Goal: Task Accomplishment & Management: Manage account settings

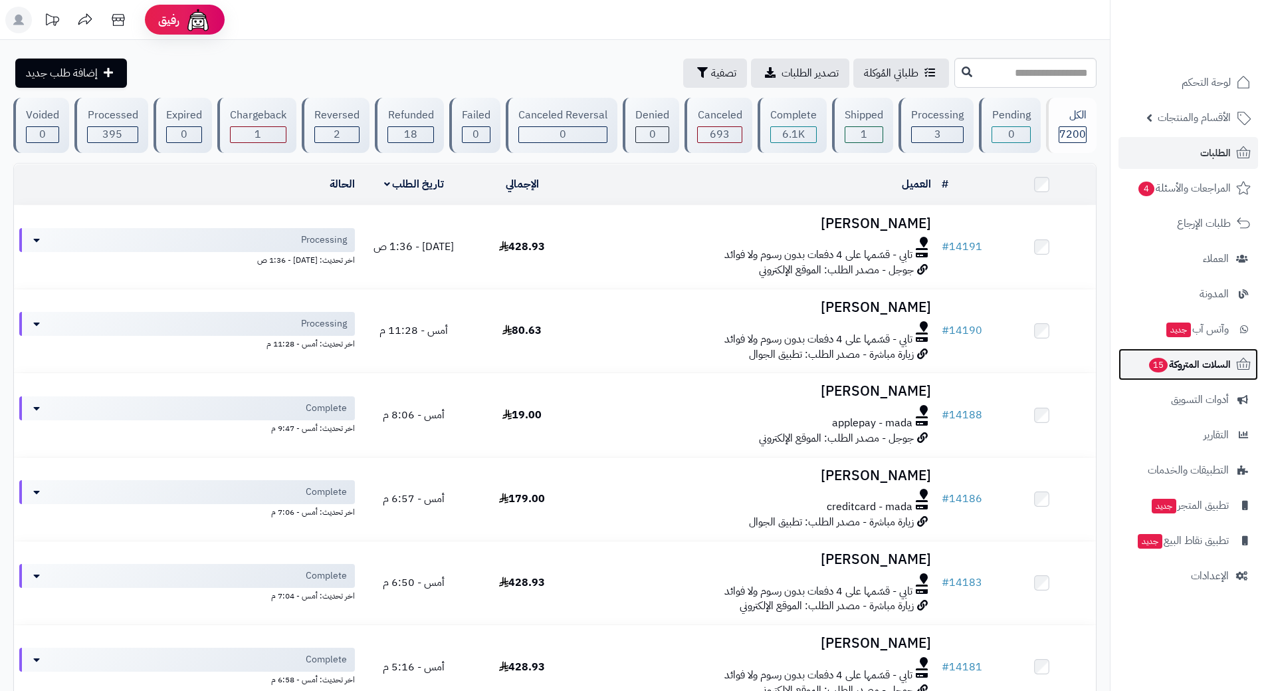
click at [1170, 367] on span "السلات المتروكة 15" at bounding box center [1189, 364] width 83 height 19
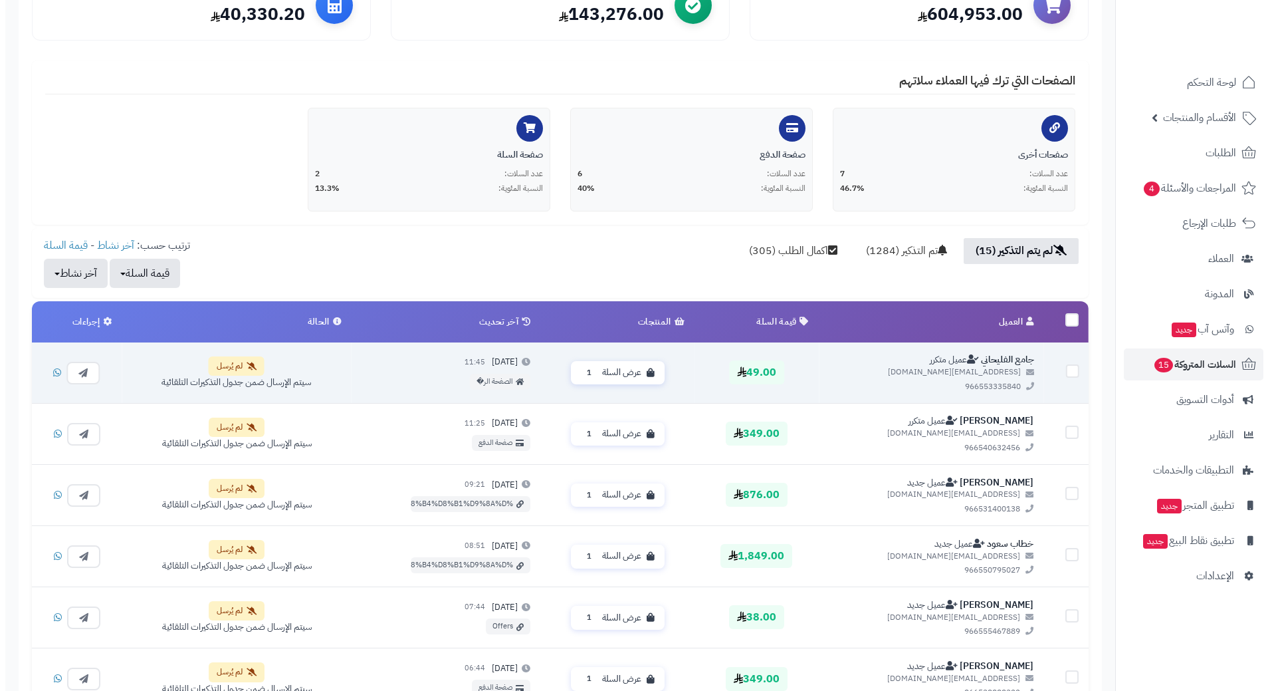
scroll to position [199, 0]
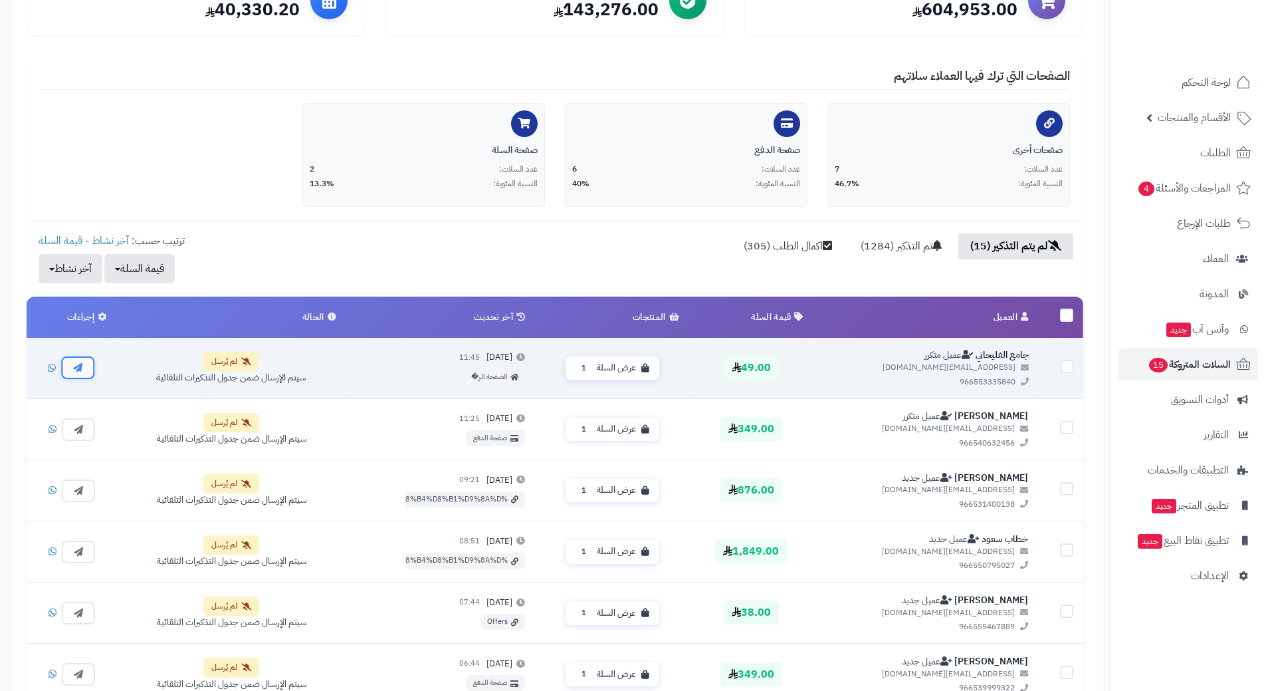
click at [83, 368] on button "button" at bounding box center [77, 367] width 33 height 23
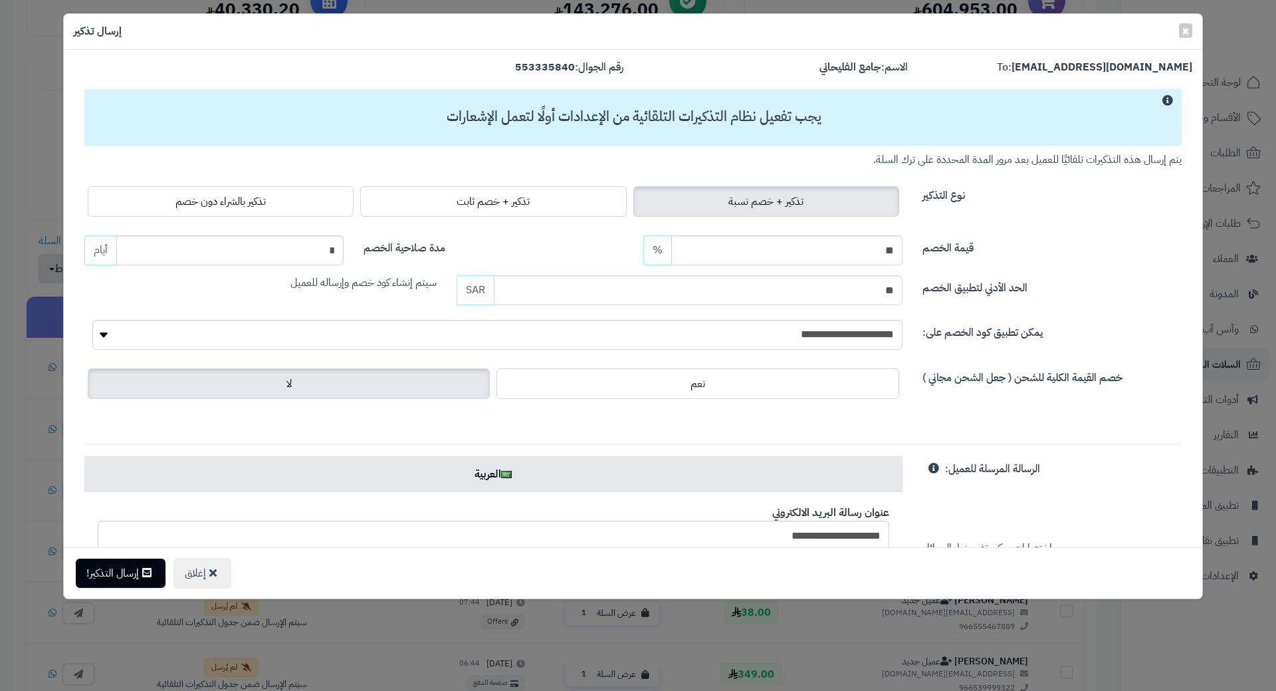
drag, startPoint x: 275, startPoint y: 197, endPoint x: 234, endPoint y: 236, distance: 55.9
click at [266, 197] on span "تذكير بالشراء دون خصم" at bounding box center [220, 201] width 90 height 16
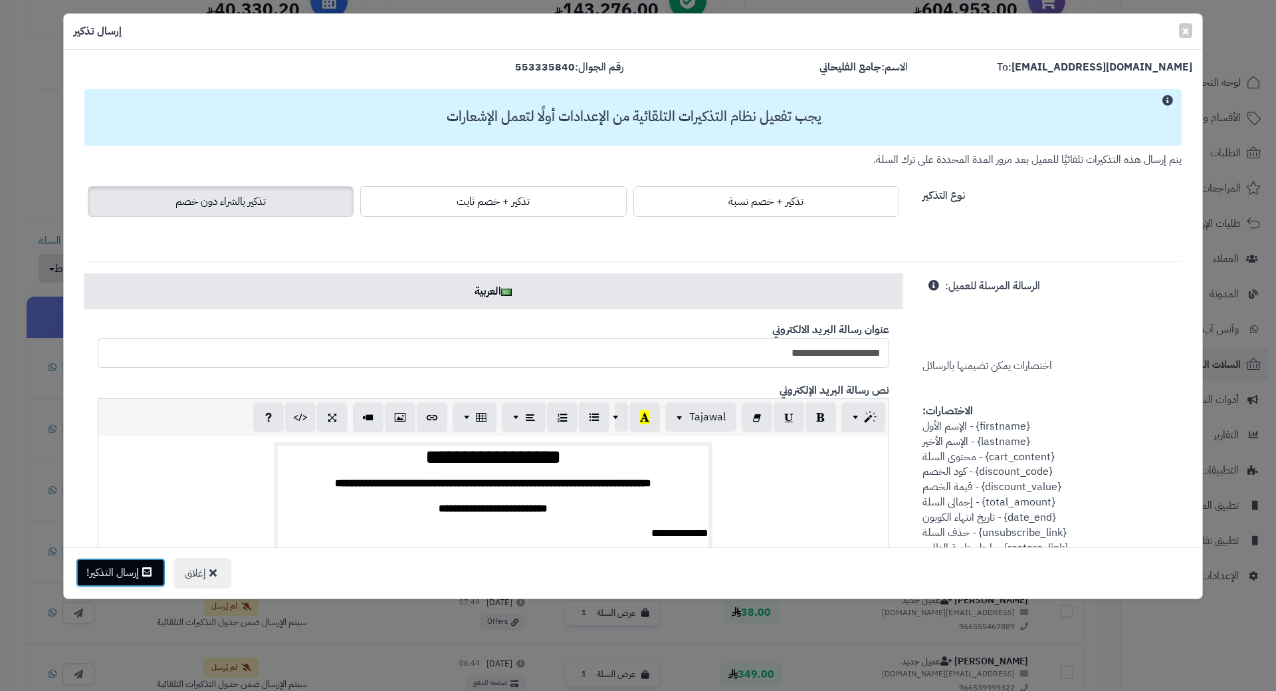
click at [134, 572] on button "إرسال التذكير!" at bounding box center [121, 572] width 90 height 29
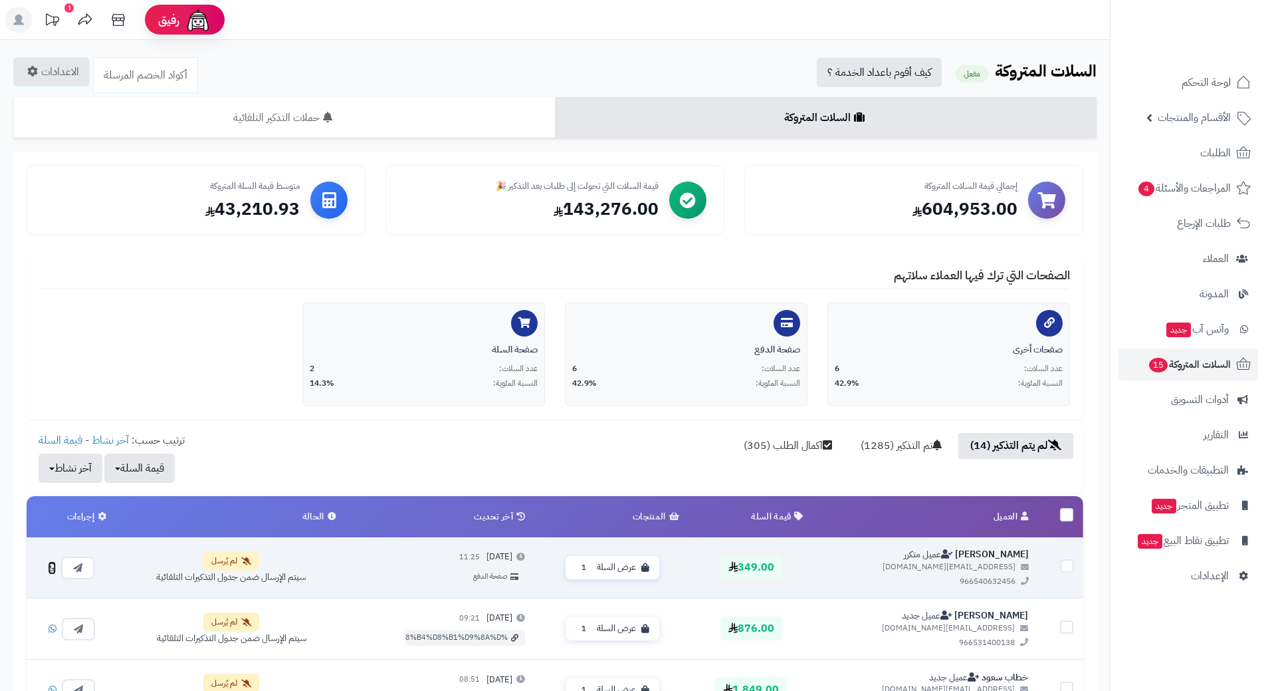
click at [53, 568] on icon at bounding box center [52, 566] width 8 height 9
click at [70, 574] on button "button" at bounding box center [77, 566] width 33 height 23
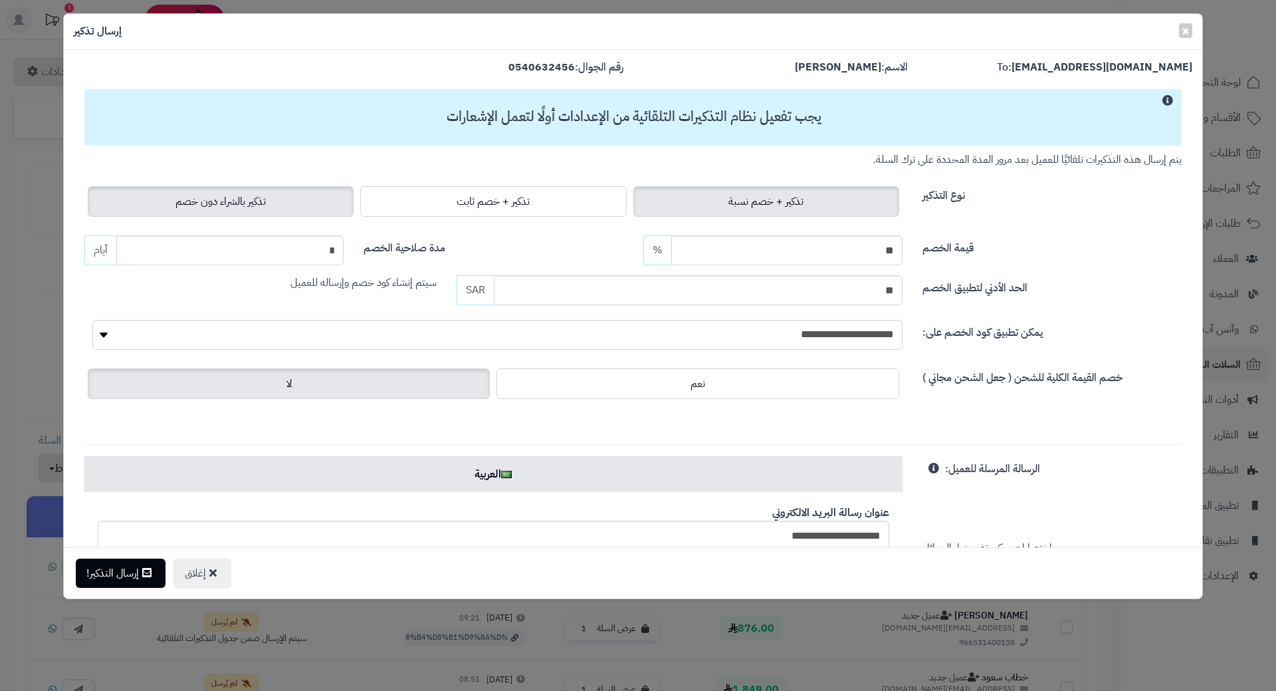
click at [151, 189] on label "تذكير بالشراء دون خصم" at bounding box center [221, 201] width 266 height 31
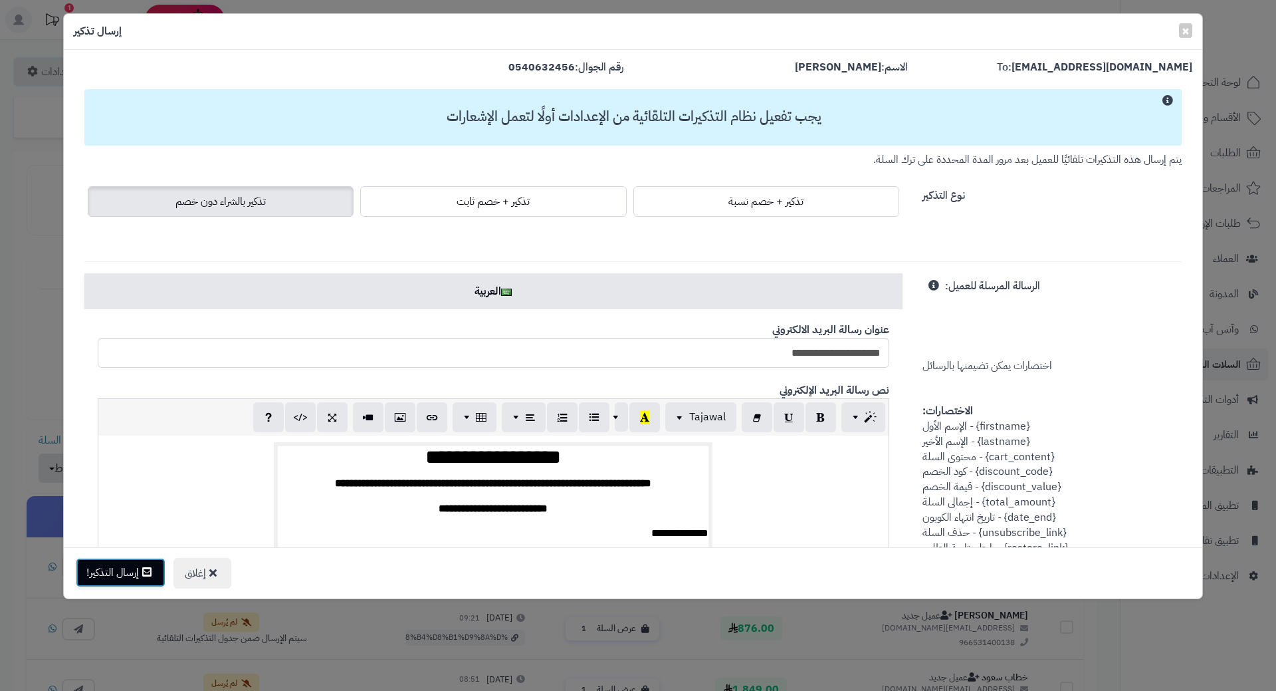
click at [123, 574] on button "إرسال التذكير!" at bounding box center [121, 572] width 90 height 29
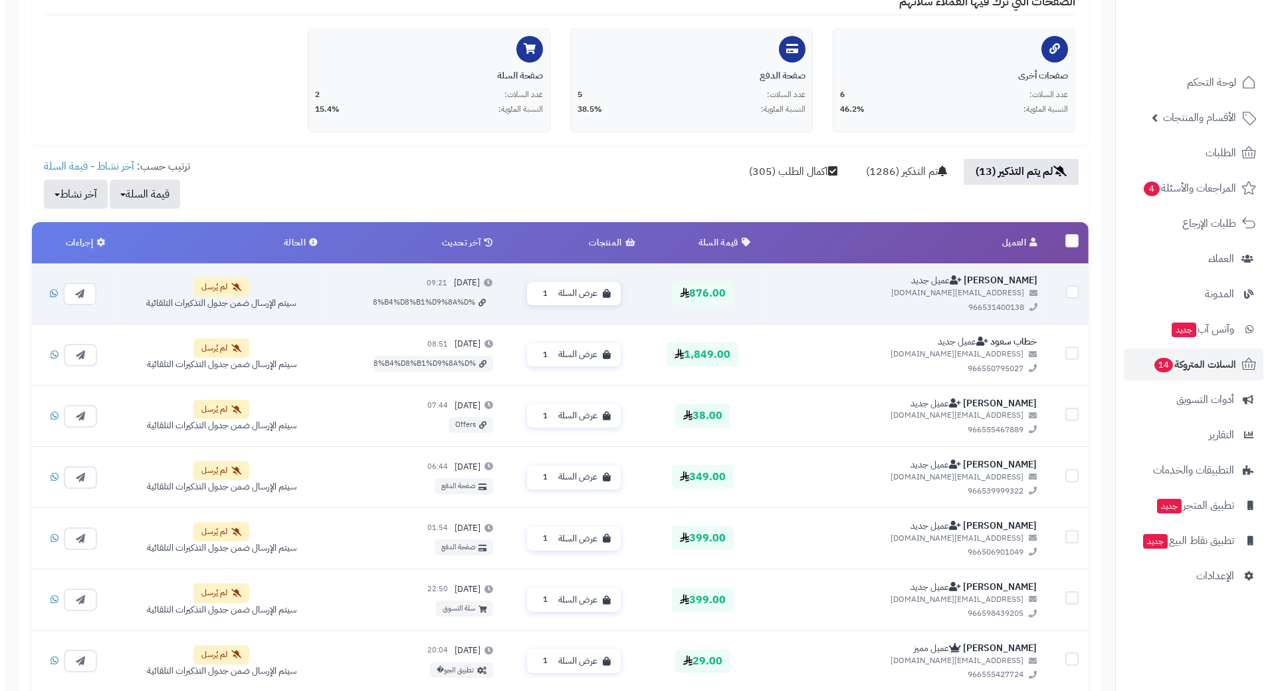
scroll to position [399, 0]
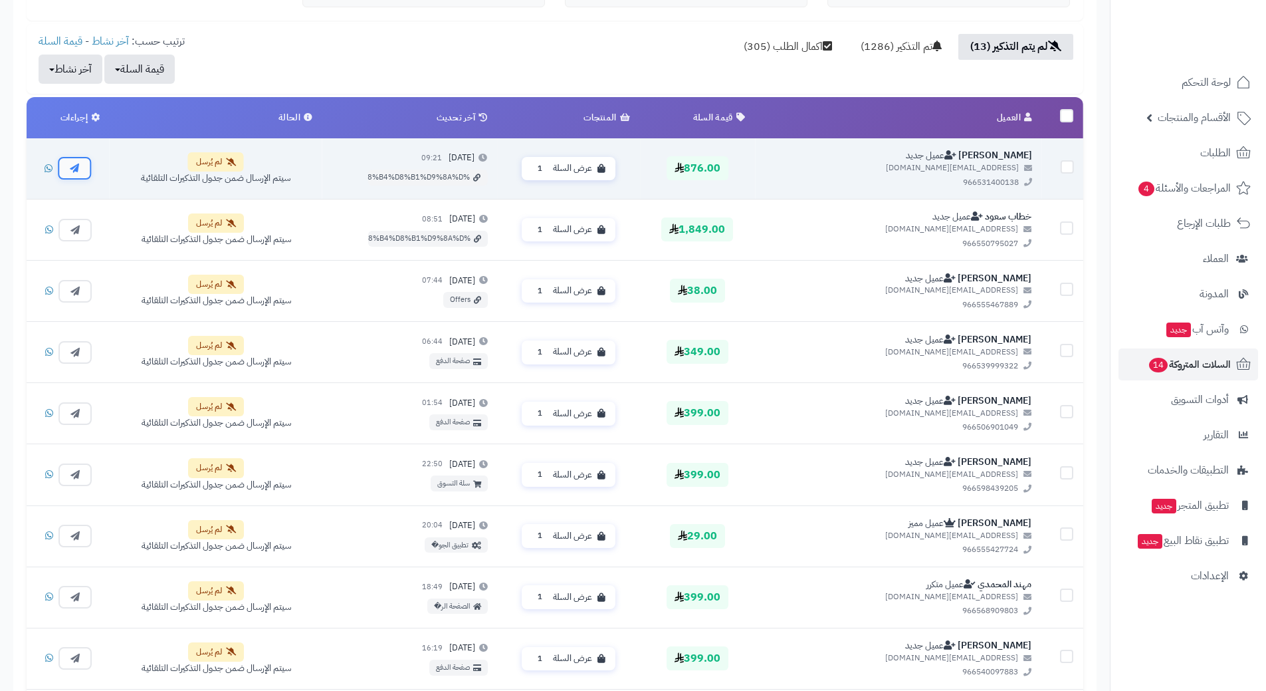
click at [90, 165] on button "button" at bounding box center [74, 167] width 33 height 23
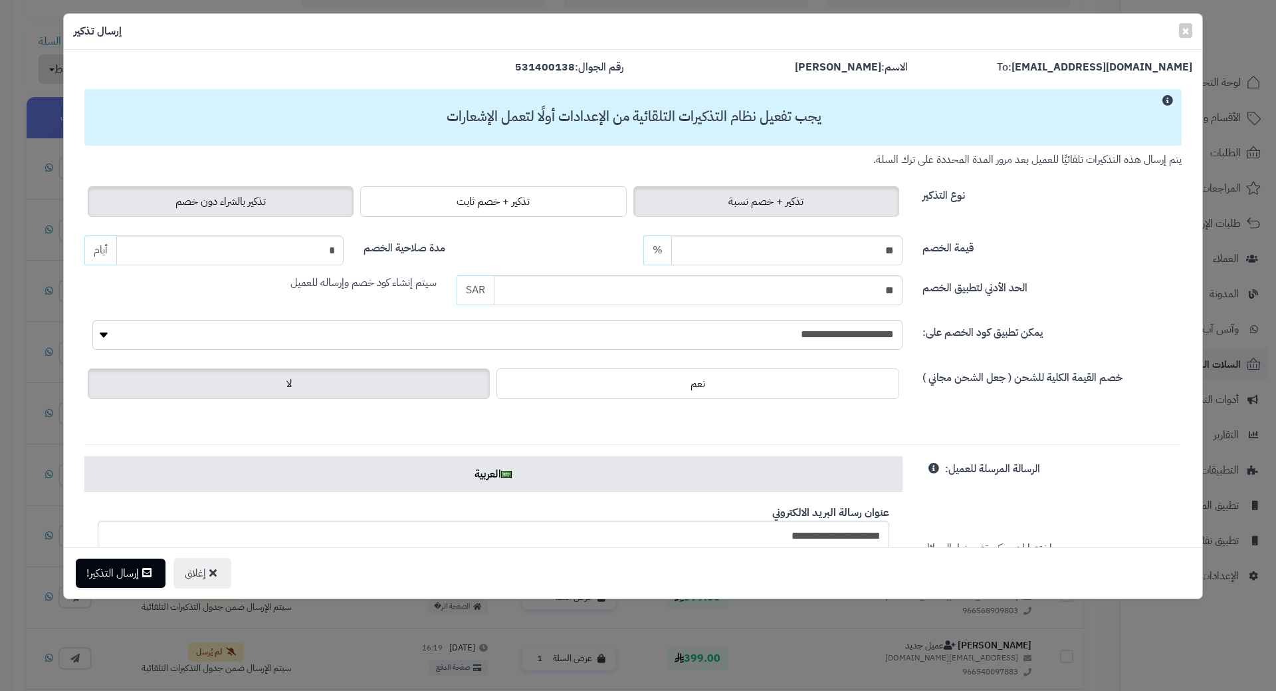
click at [157, 193] on label "تذكير بالشراء دون خصم" at bounding box center [221, 201] width 266 height 31
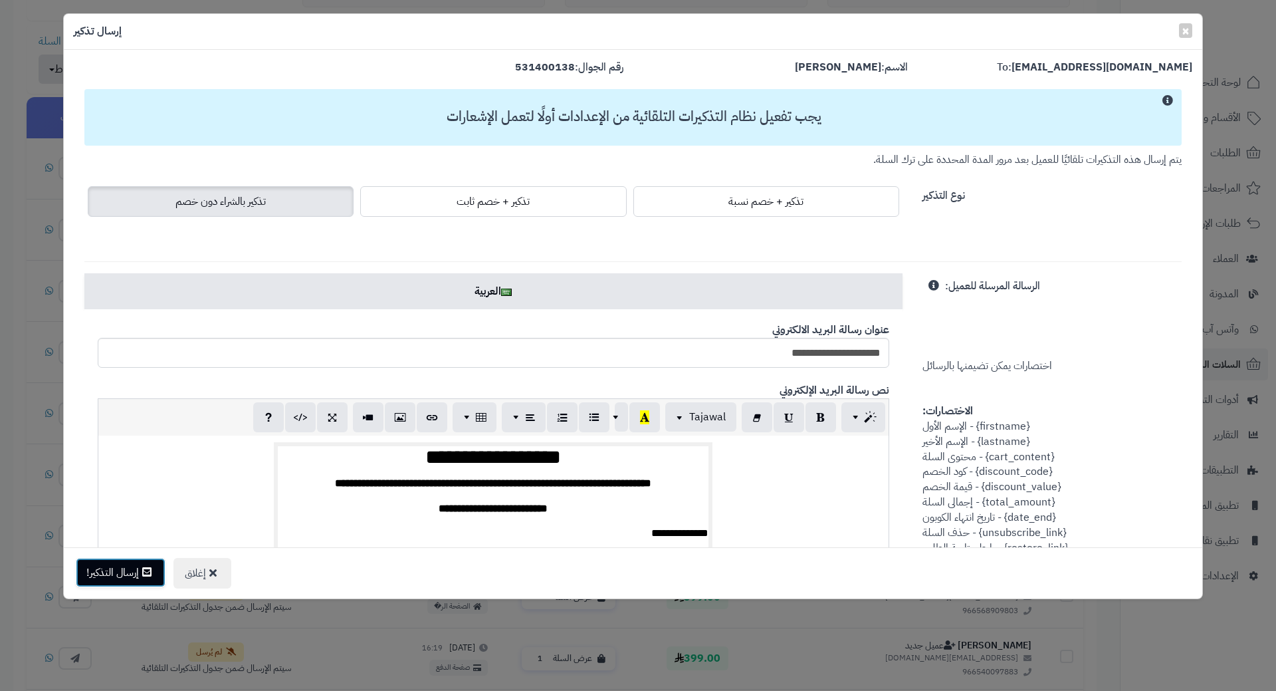
click at [127, 575] on button "إرسال التذكير!" at bounding box center [121, 572] width 90 height 29
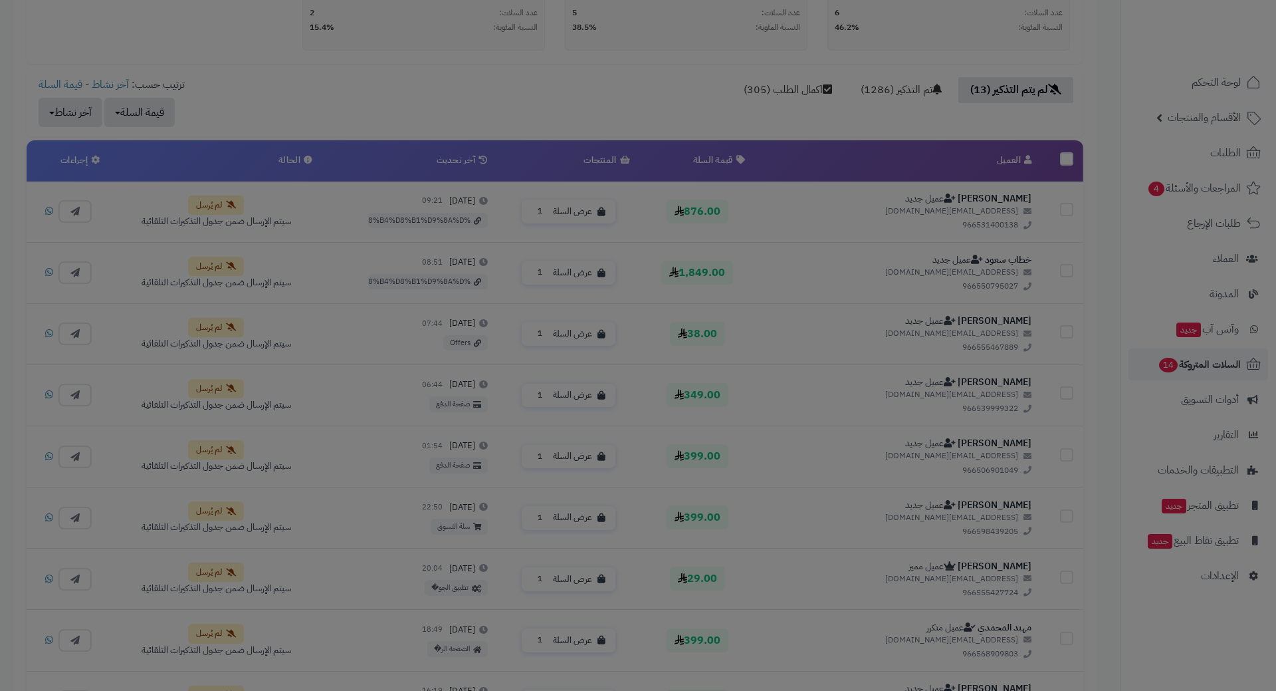
scroll to position [442, 0]
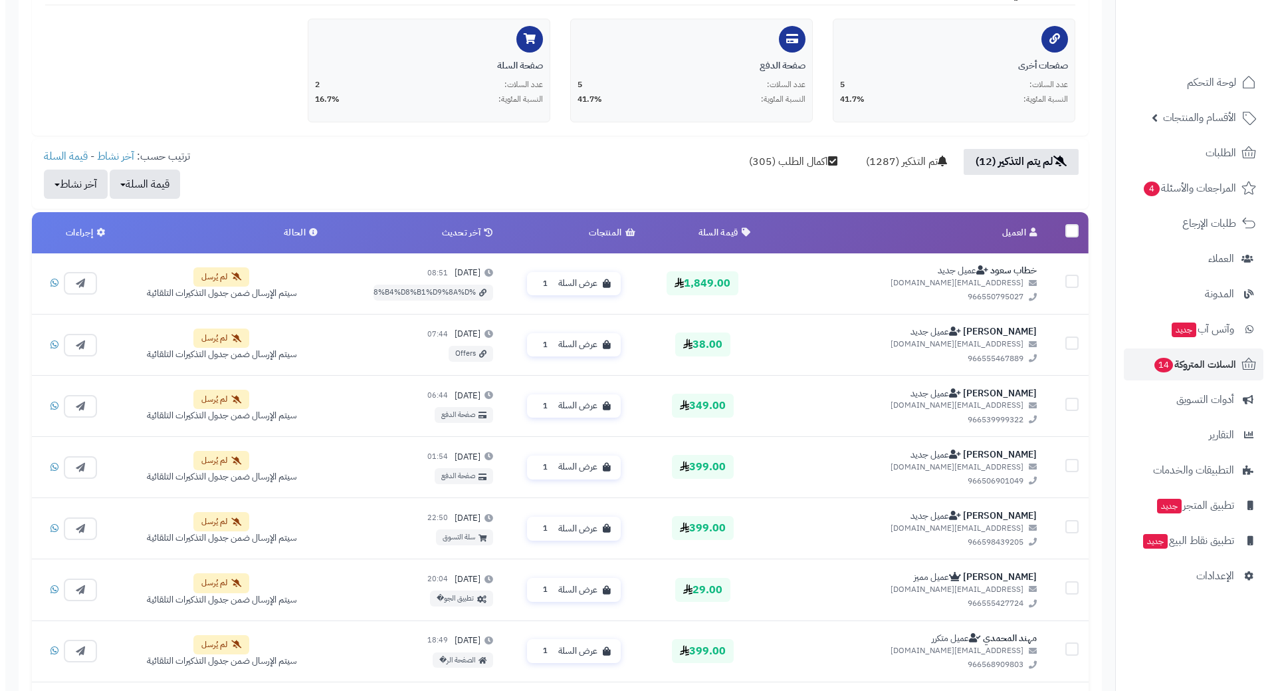
scroll to position [332, 0]
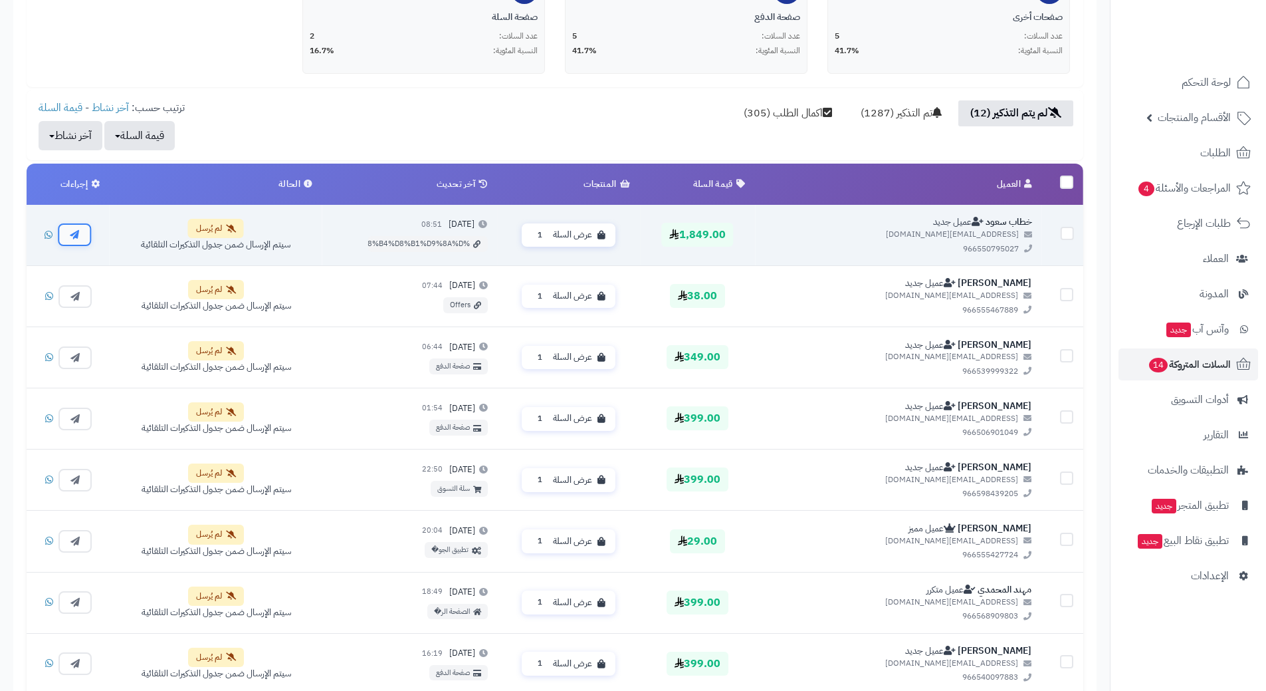
click at [74, 230] on icon "button" at bounding box center [74, 233] width 9 height 9
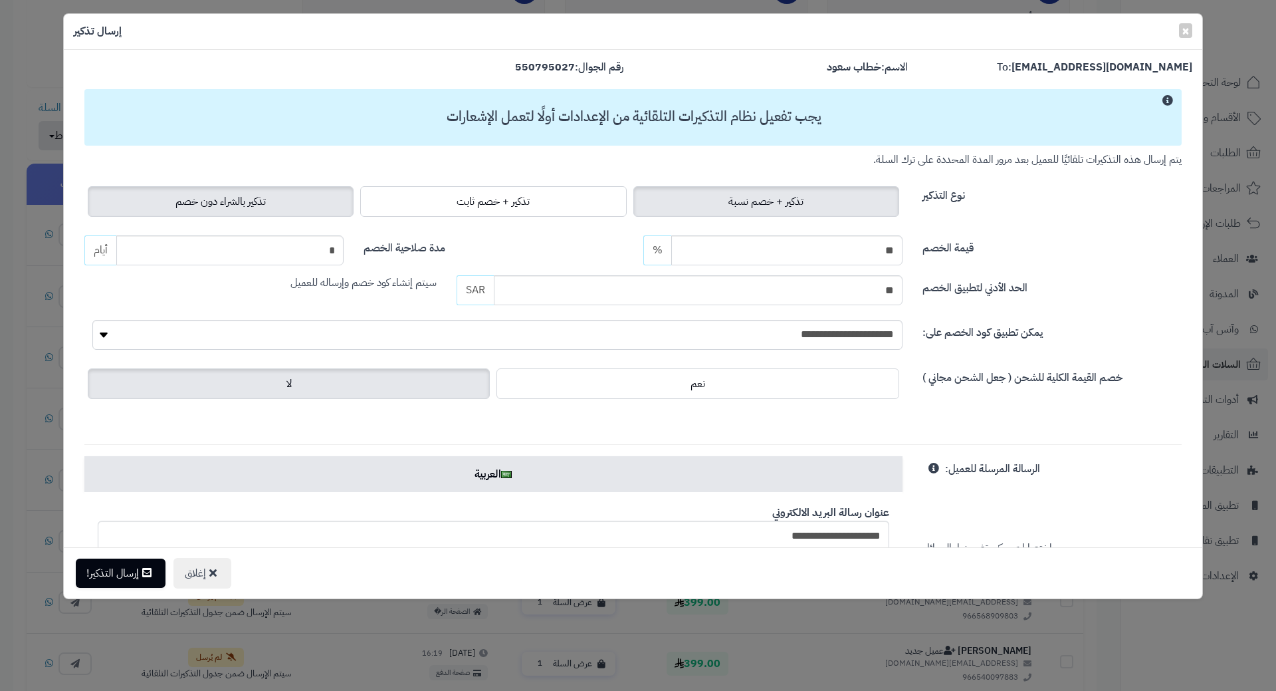
click at [206, 195] on label "تذكير بالشراء دون خصم" at bounding box center [221, 201] width 266 height 31
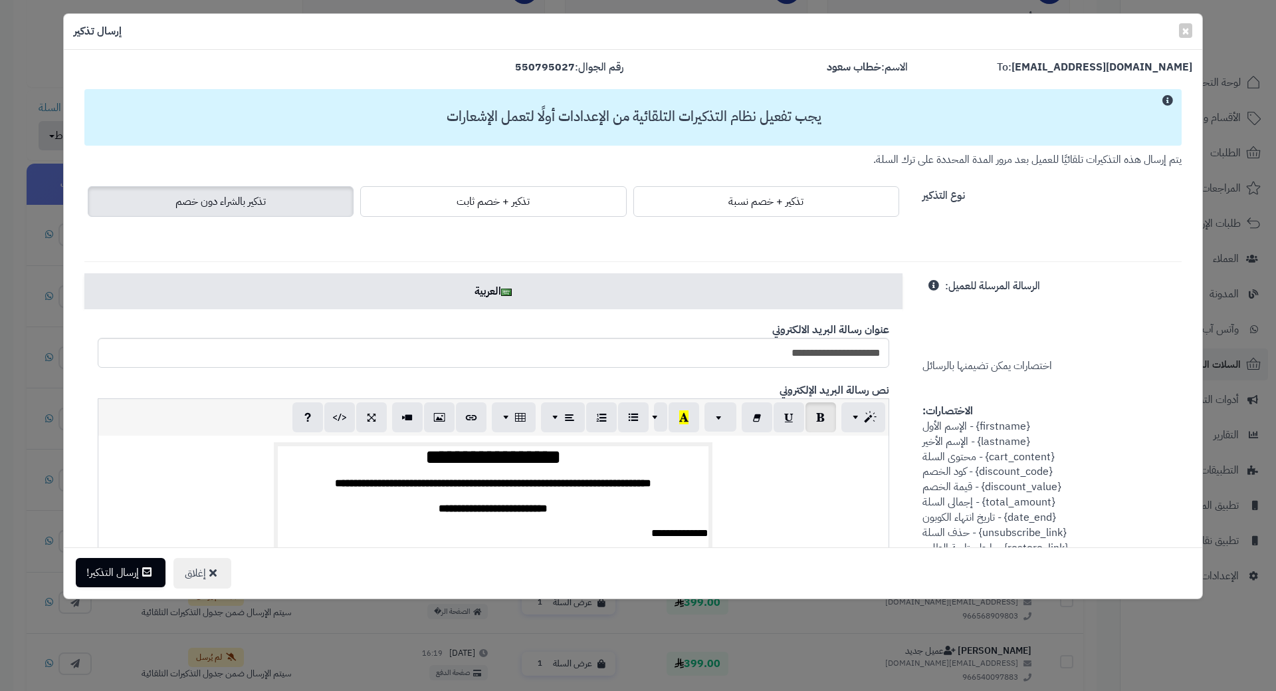
drag, startPoint x: 110, startPoint y: 592, endPoint x: 110, endPoint y: 583, distance: 9.3
click at [110, 590] on div "إغلاق إرسال التذكير!" at bounding box center [633, 572] width 1139 height 51
click at [112, 576] on button "إرسال التذكير!" at bounding box center [121, 572] width 90 height 29
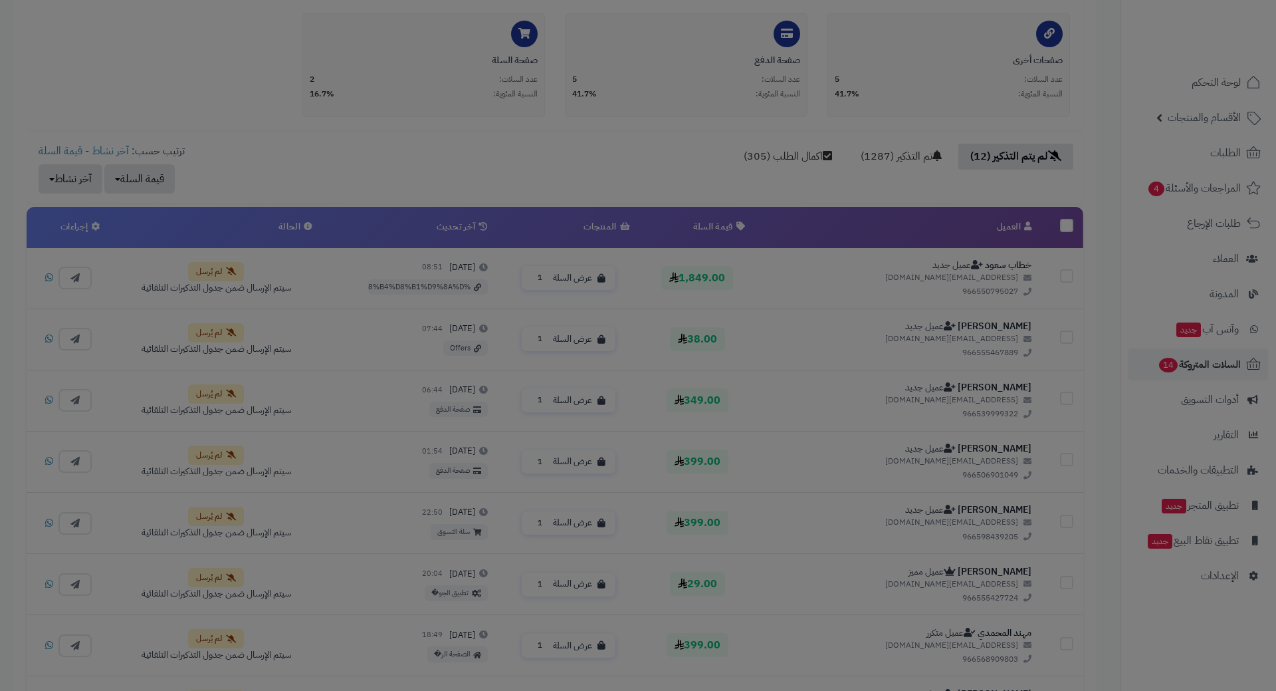
scroll to position [376, 0]
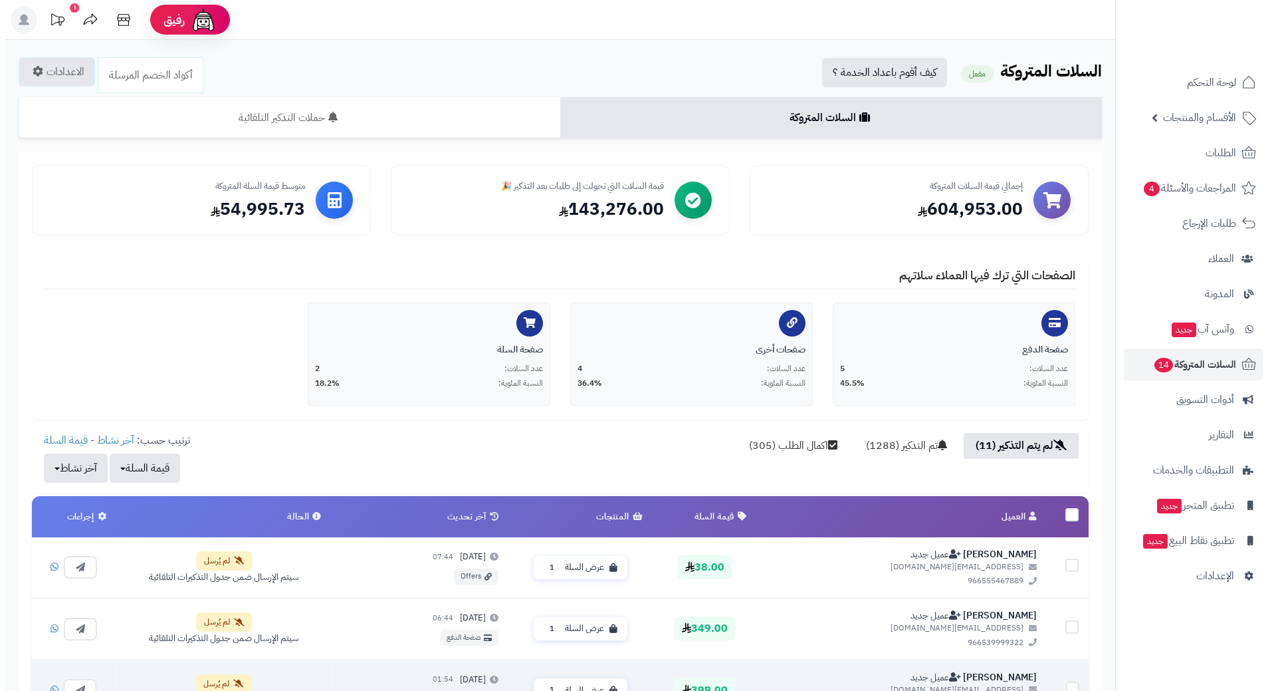
scroll to position [266, 0]
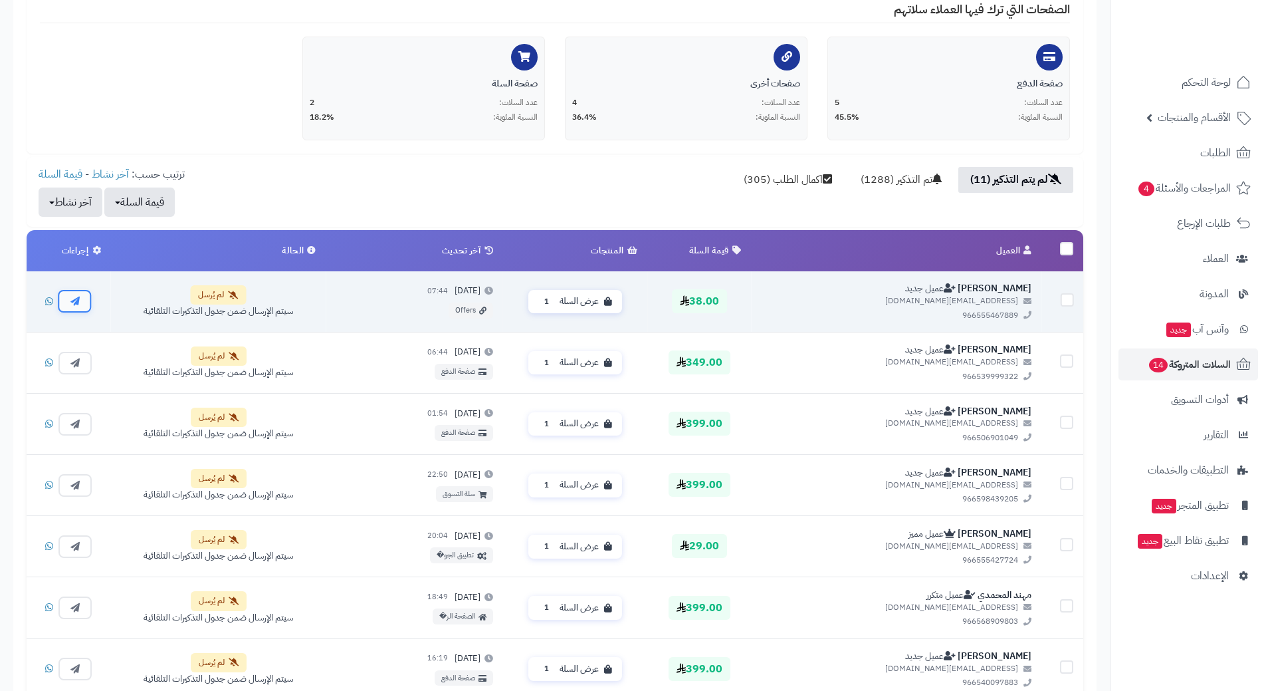
click at [78, 300] on icon "button" at bounding box center [74, 300] width 9 height 9
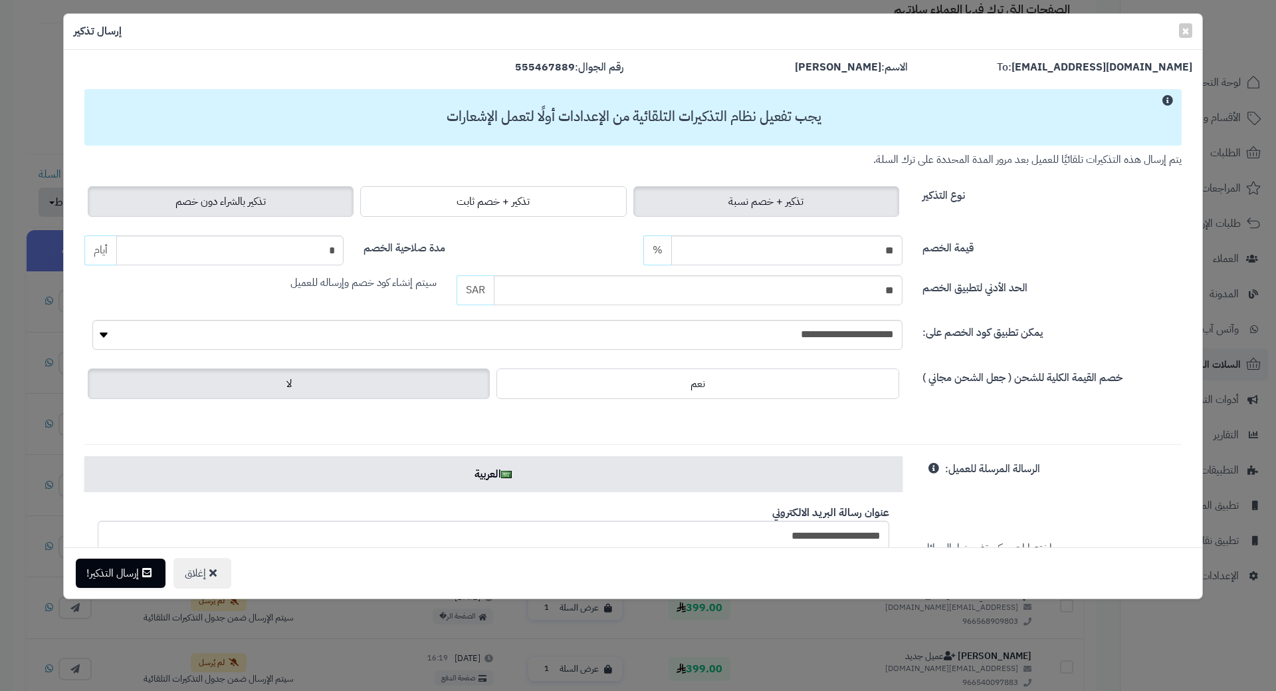
click at [219, 210] on label "تذكير بالشراء دون خصم" at bounding box center [221, 201] width 266 height 31
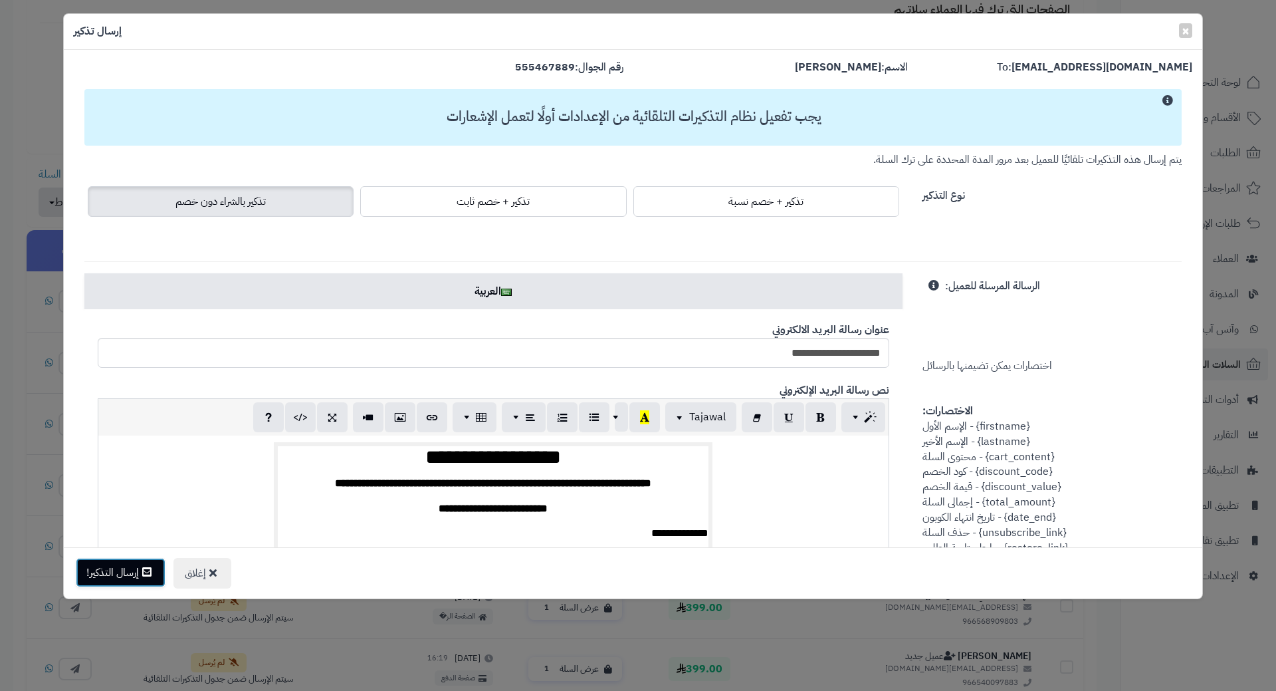
click at [132, 574] on button "إرسال التذكير!" at bounding box center [121, 572] width 90 height 29
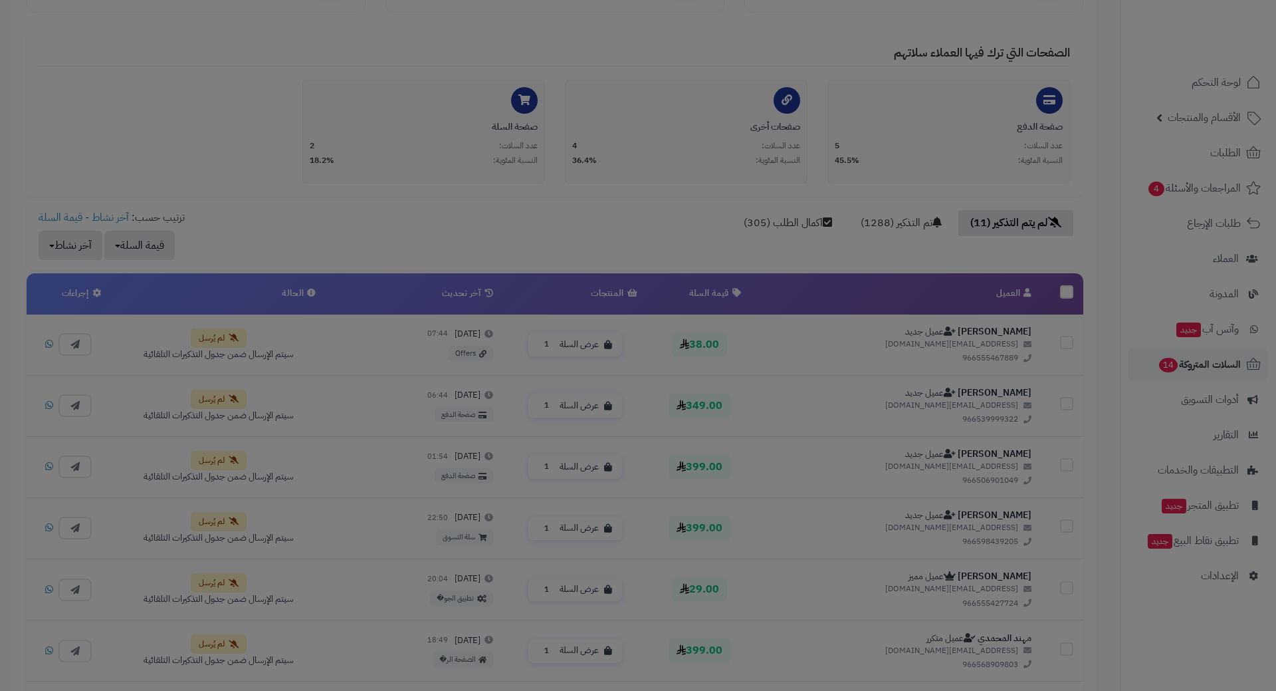
scroll to position [309, 0]
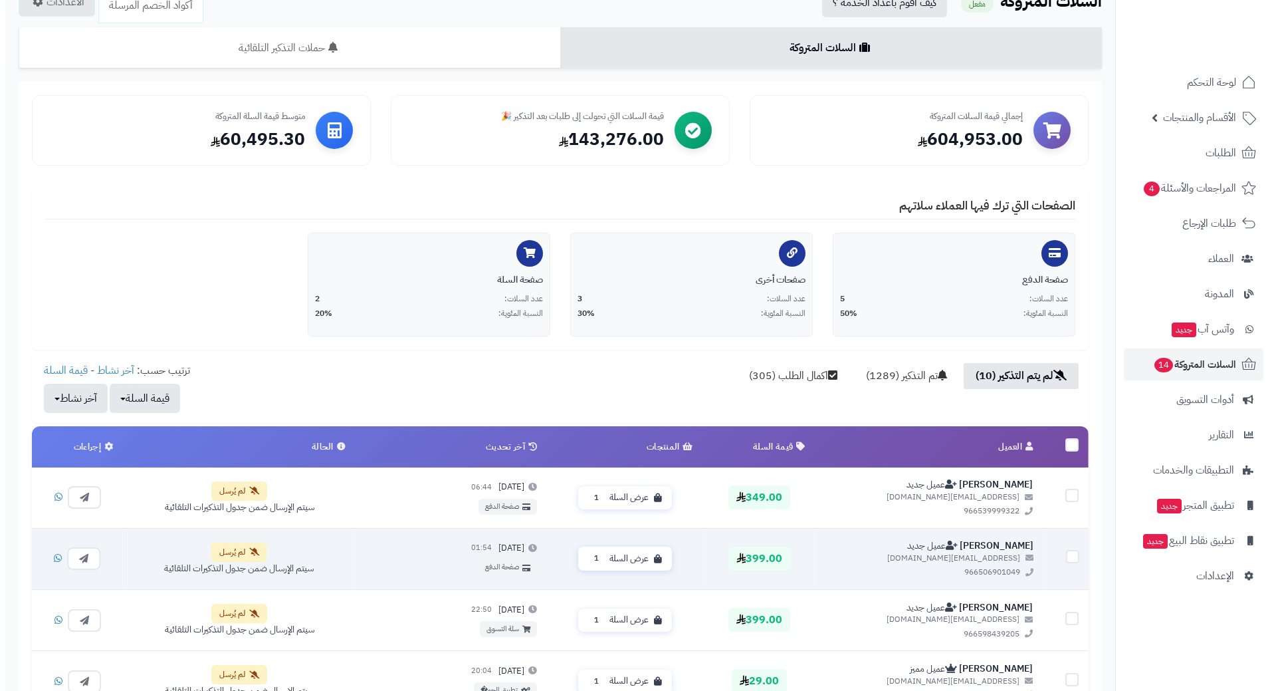
scroll to position [199, 0]
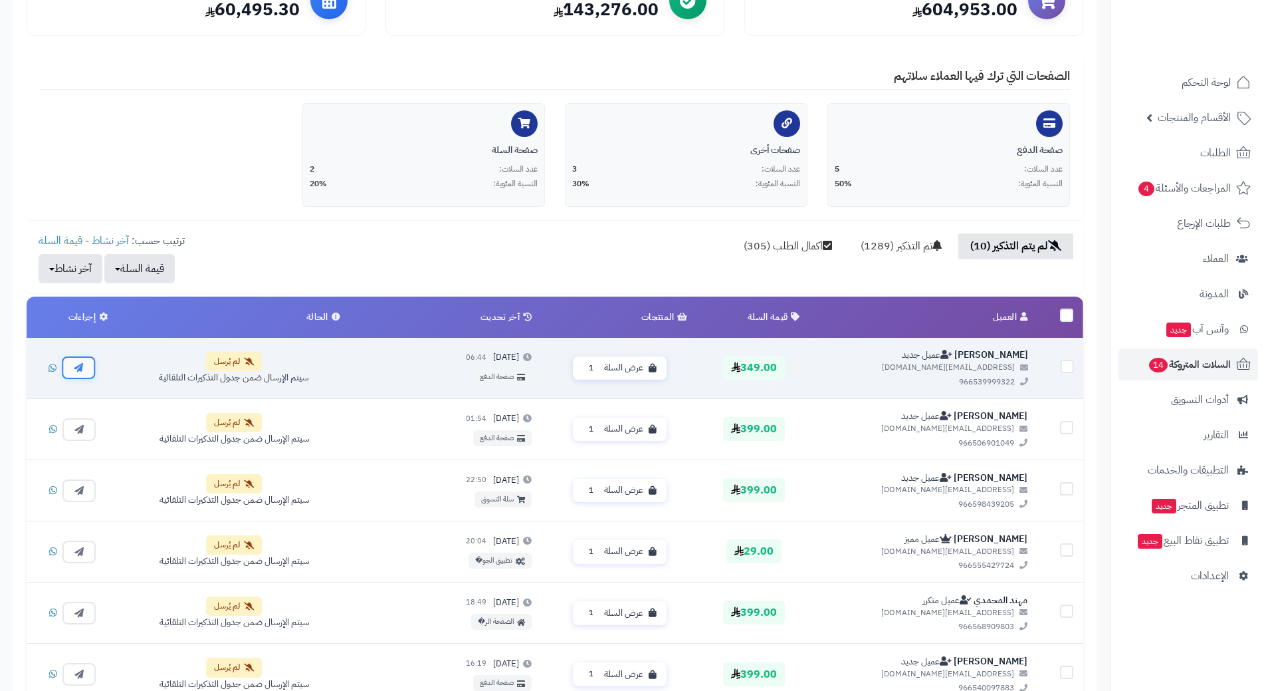
click at [75, 366] on icon "button" at bounding box center [78, 366] width 9 height 9
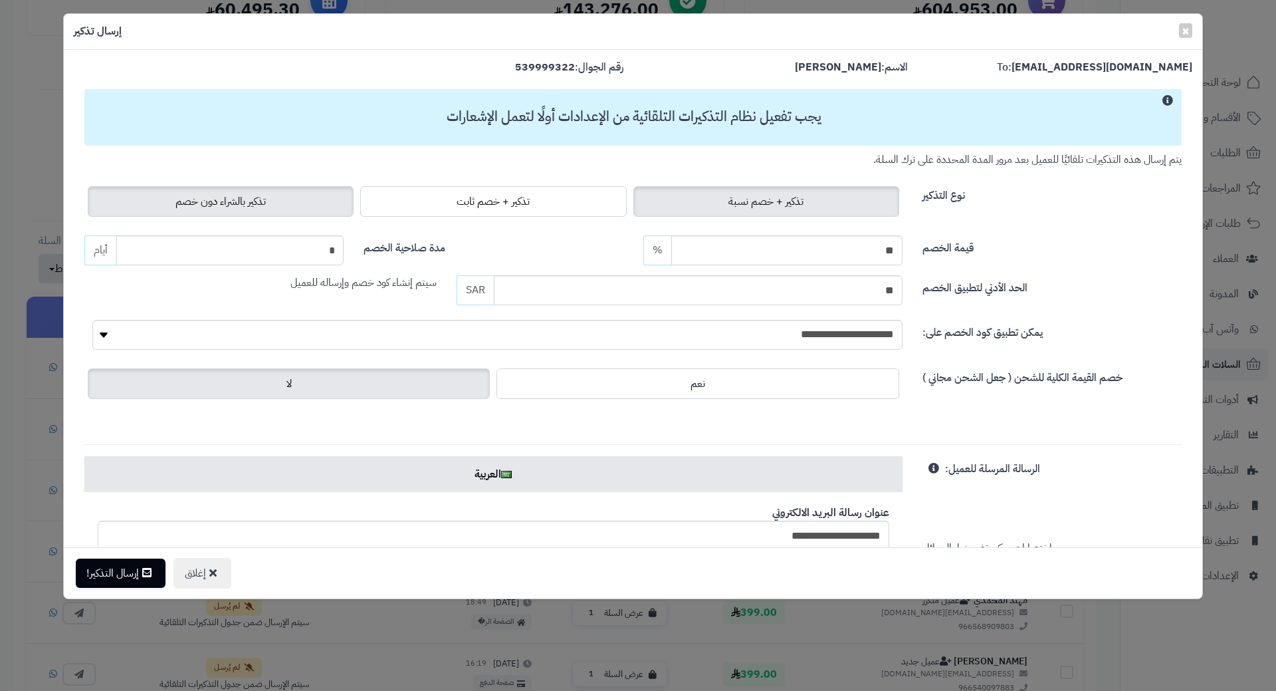
click at [256, 195] on span "تذكير بالشراء دون خصم" at bounding box center [220, 201] width 90 height 16
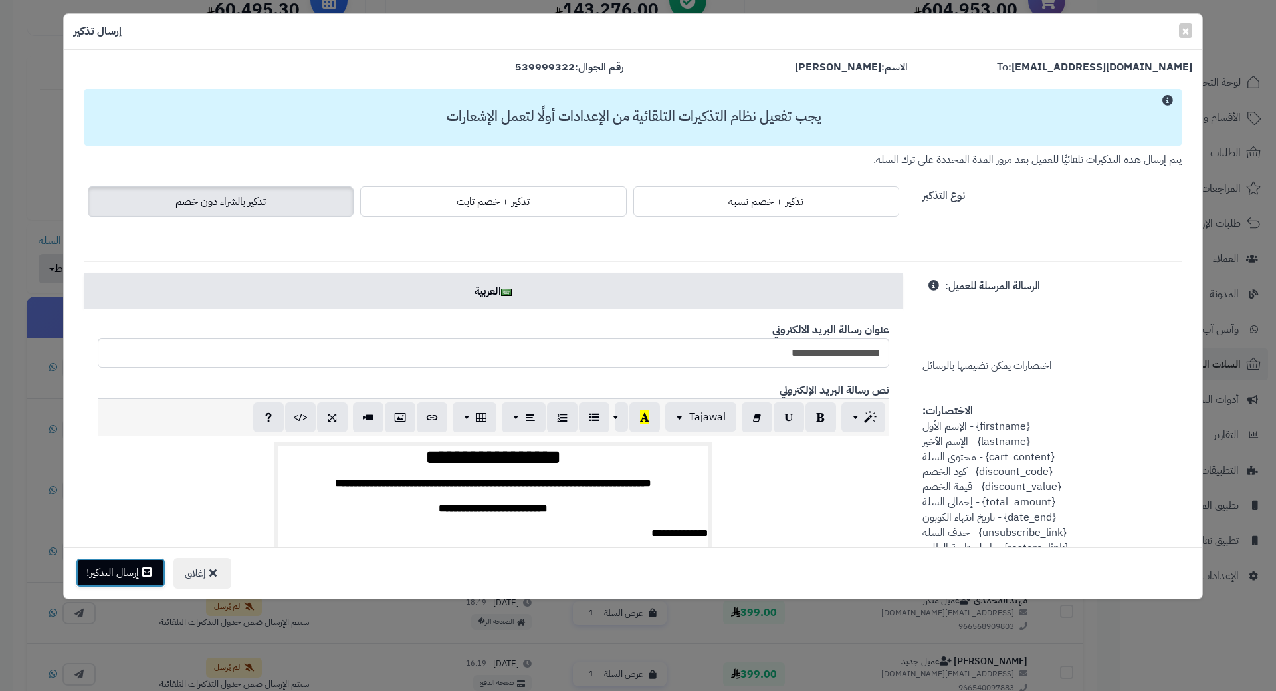
click at [121, 566] on button "إرسال التذكير!" at bounding box center [121, 572] width 90 height 29
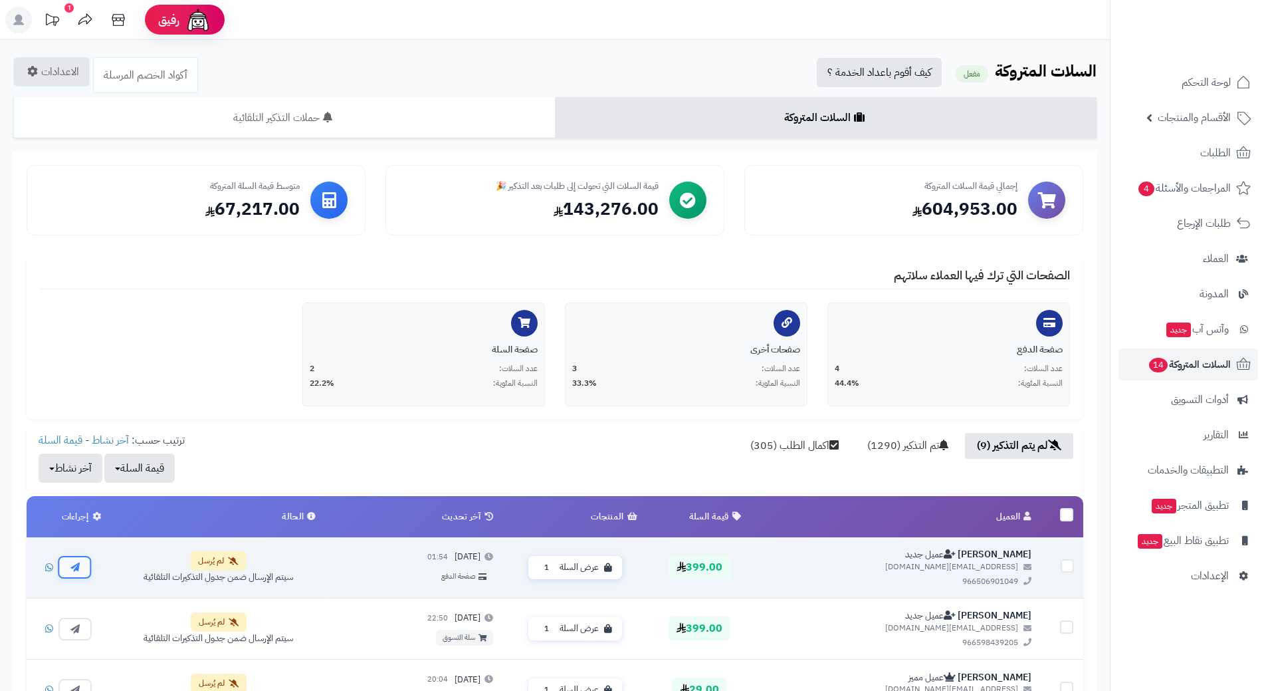
click at [88, 564] on button "button" at bounding box center [74, 566] width 33 height 23
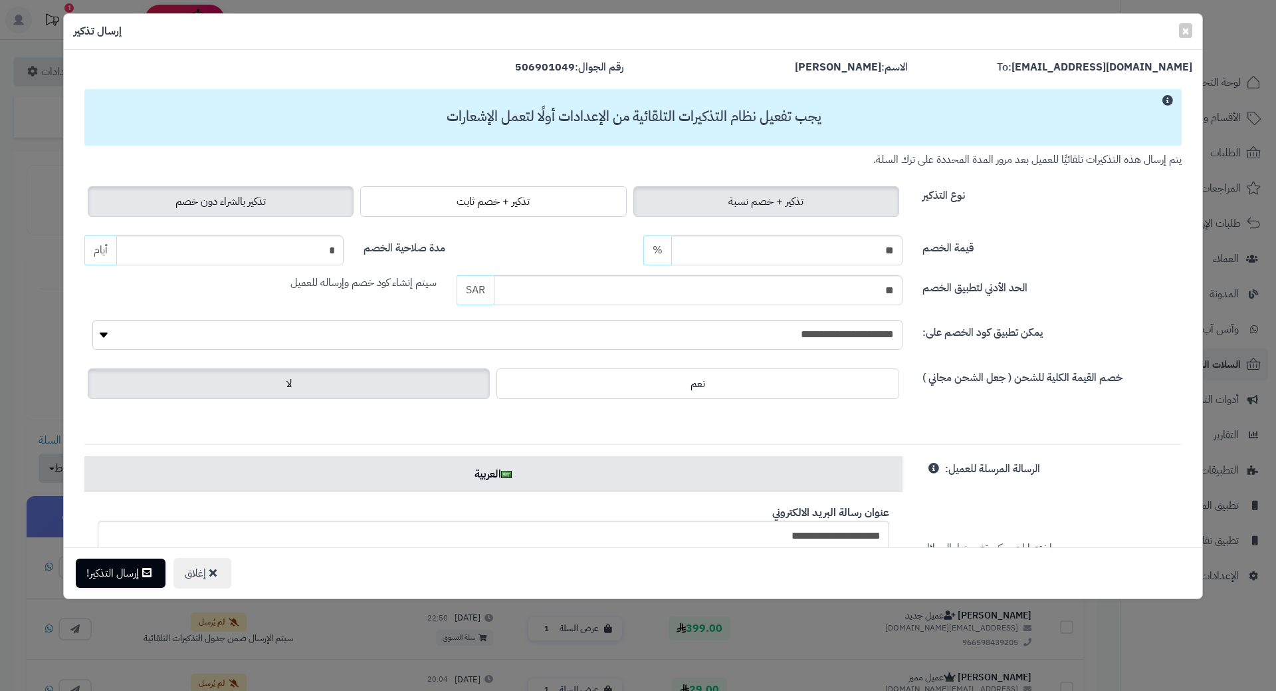
drag, startPoint x: 283, startPoint y: 195, endPoint x: 263, endPoint y: 211, distance: 25.5
click at [283, 195] on label "تذكير بالشراء دون خصم" at bounding box center [221, 201] width 266 height 31
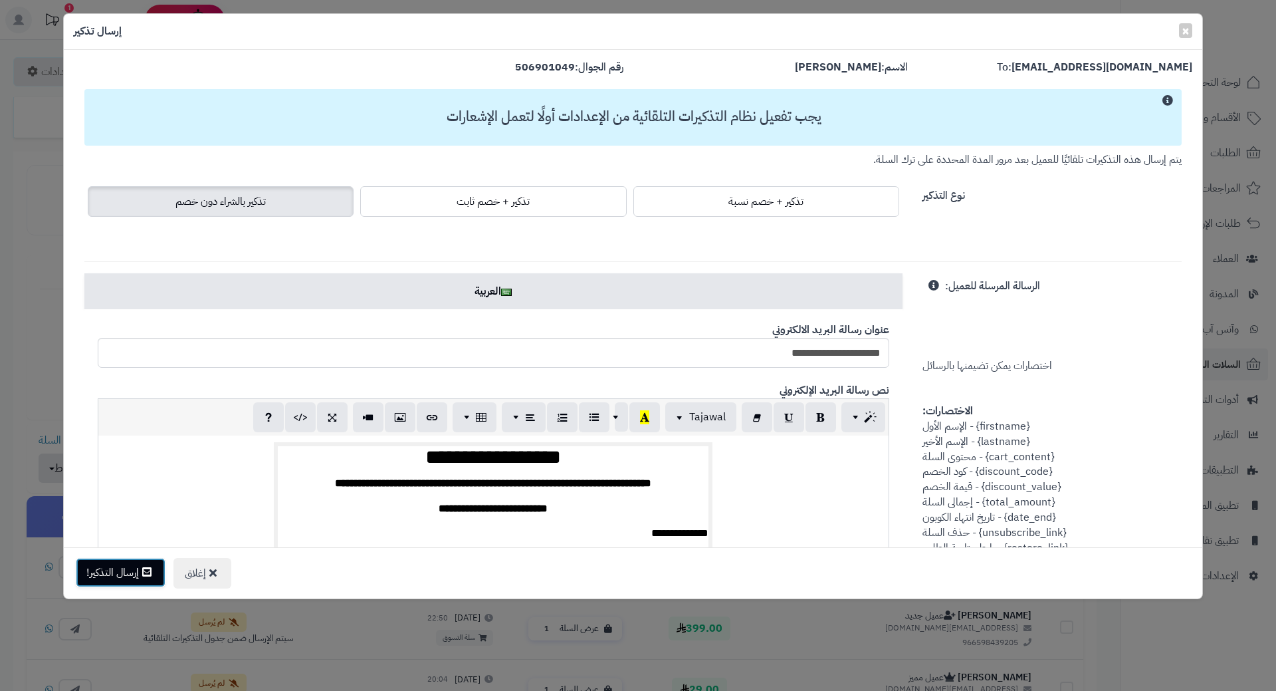
click at [114, 575] on button "إرسال التذكير!" at bounding box center [121, 572] width 90 height 29
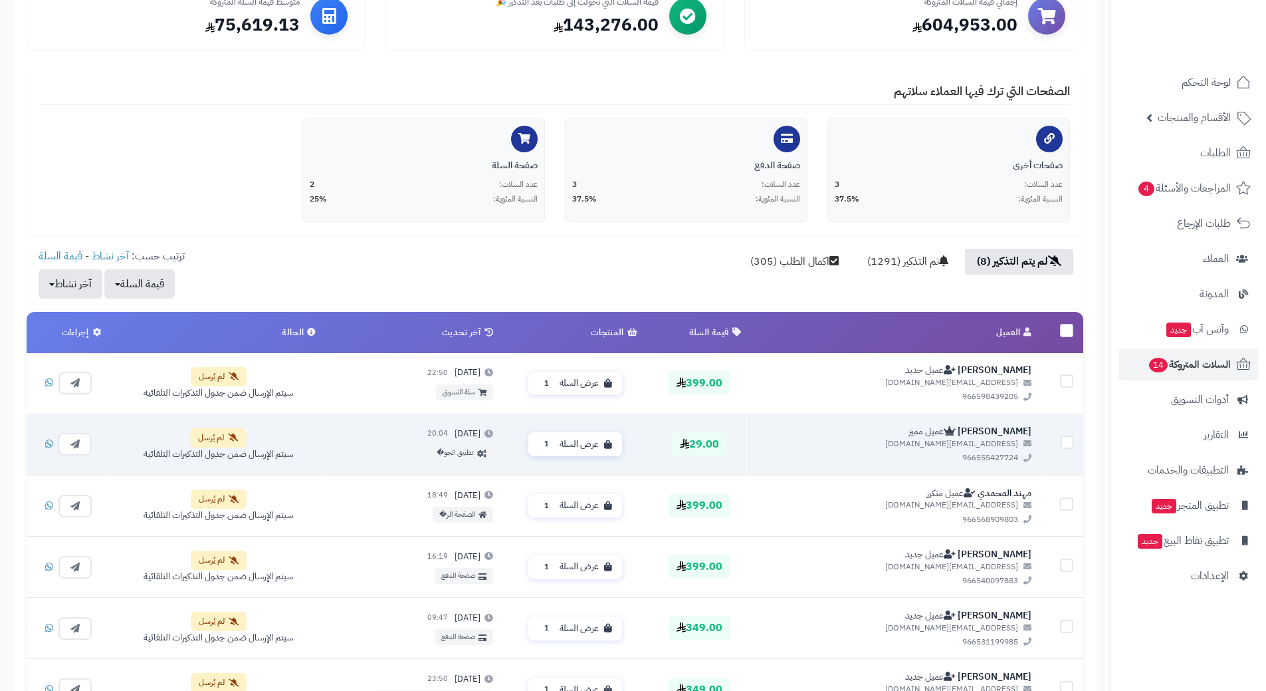
scroll to position [199, 0]
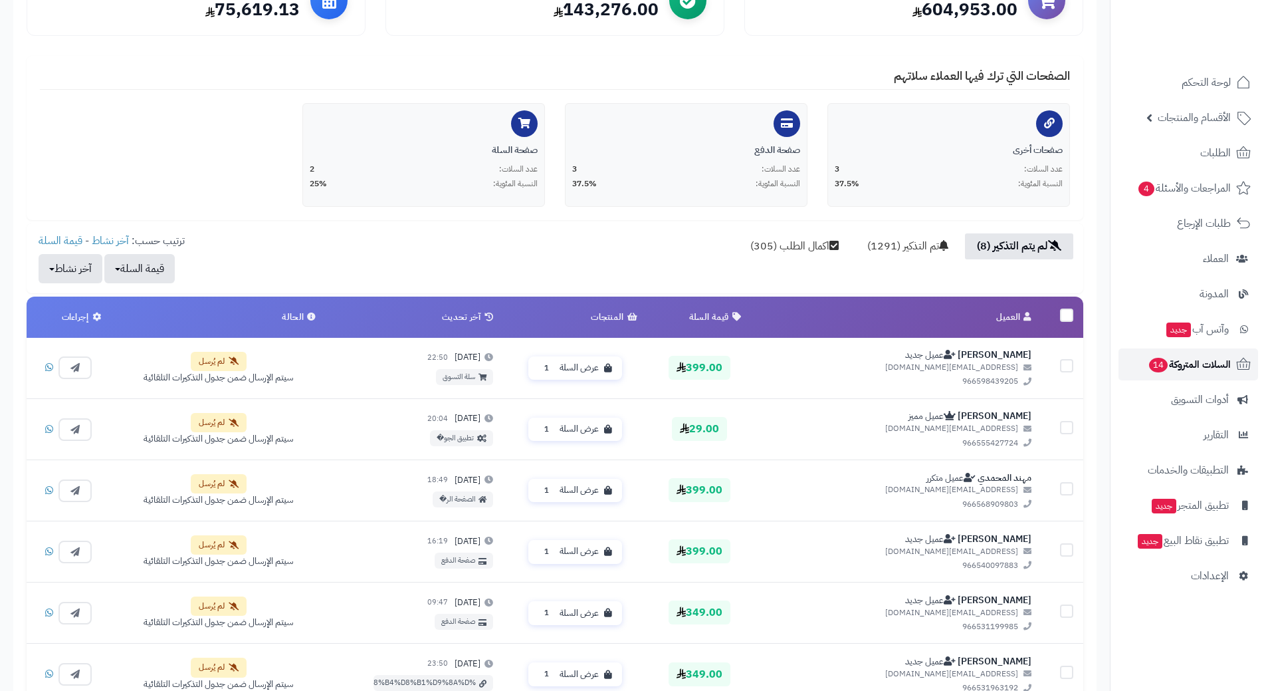
click at [1141, 356] on link "السلات المتروكة 14" at bounding box center [1189, 364] width 140 height 32
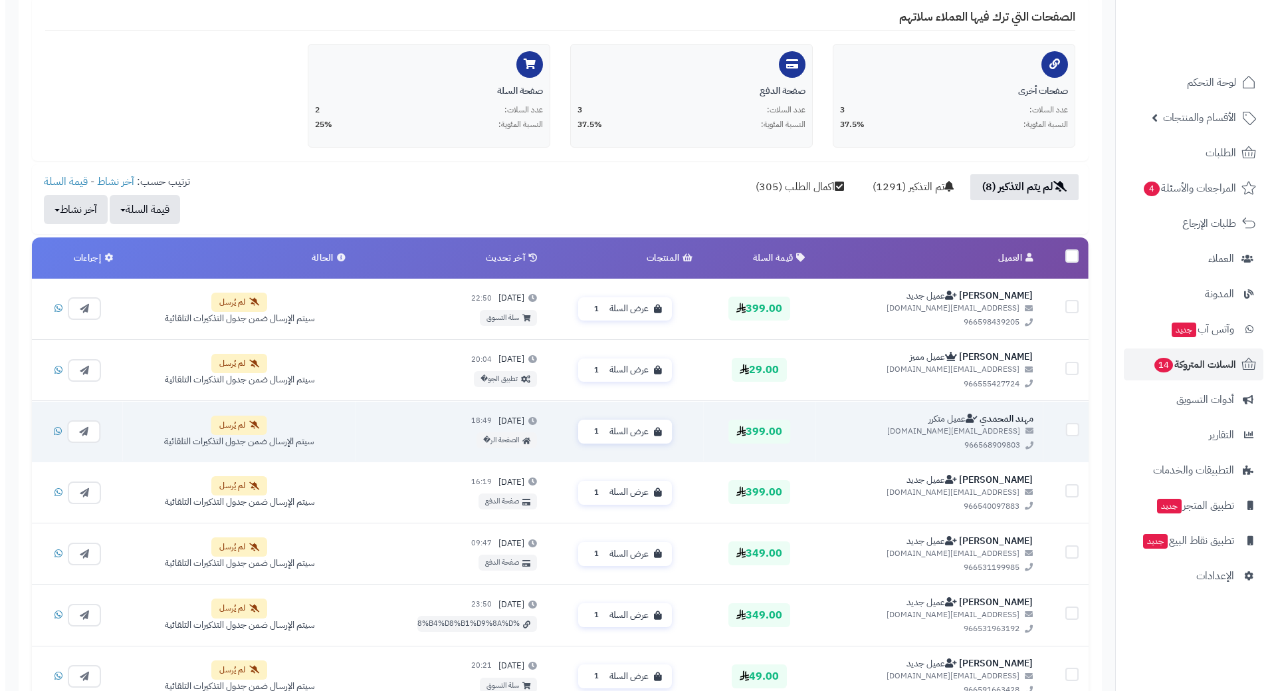
scroll to position [266, 0]
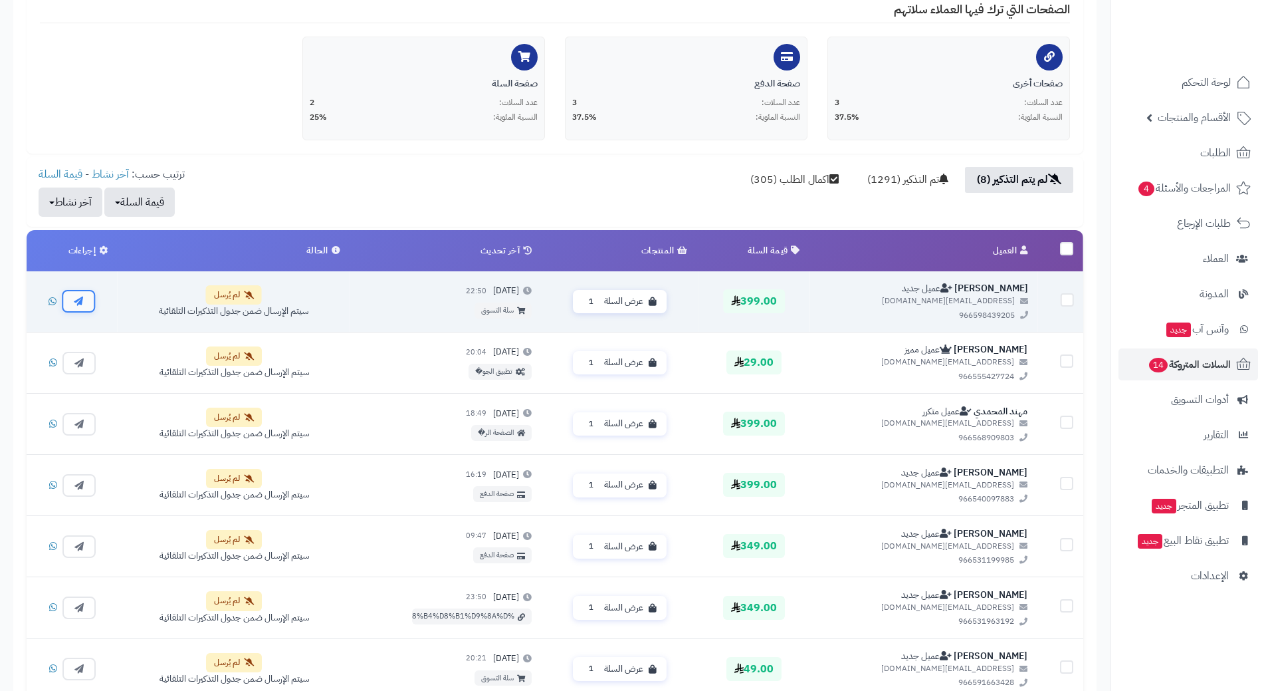
click at [82, 303] on icon "button" at bounding box center [78, 300] width 9 height 9
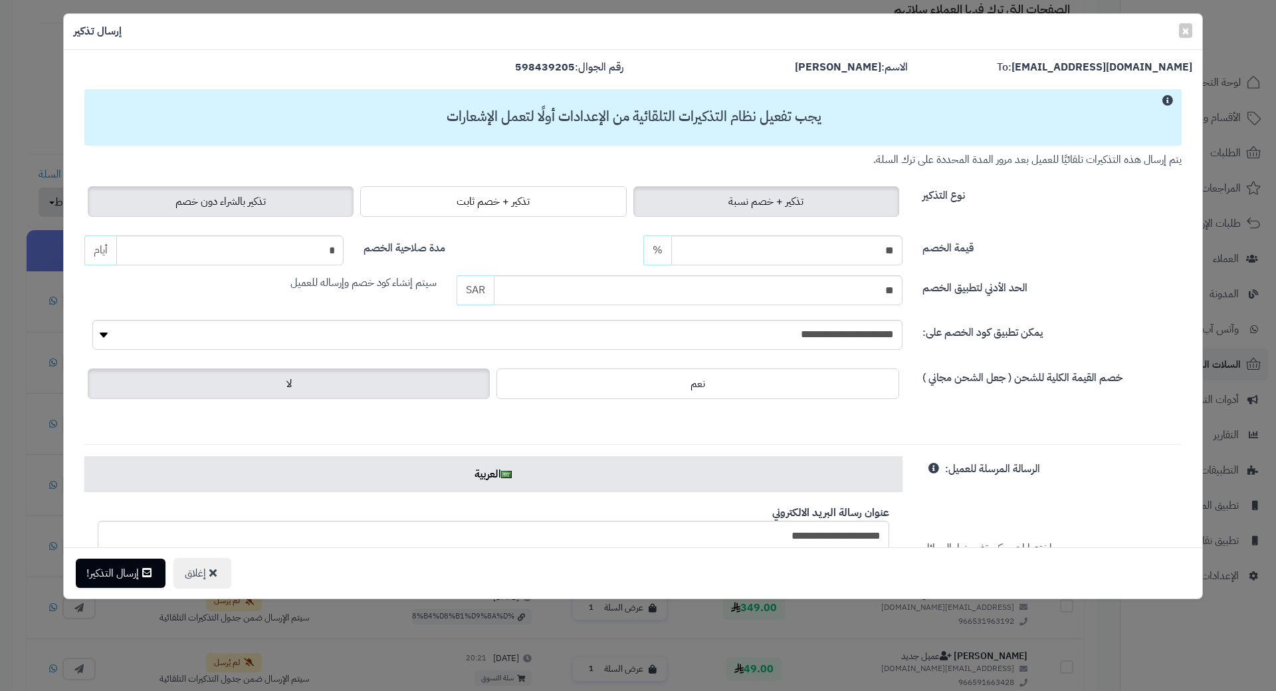
click at [251, 201] on span "تذكير بالشراء دون خصم" at bounding box center [220, 201] width 90 height 16
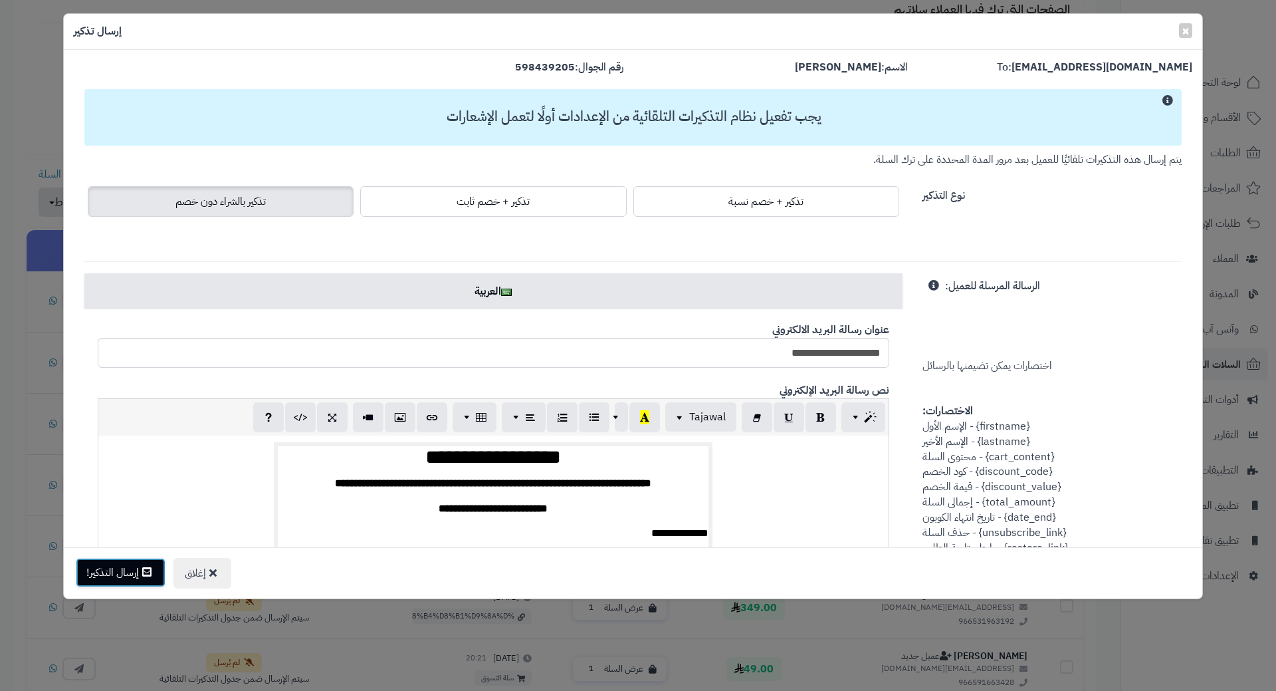
click at [119, 566] on button "إرسال التذكير!" at bounding box center [121, 572] width 90 height 29
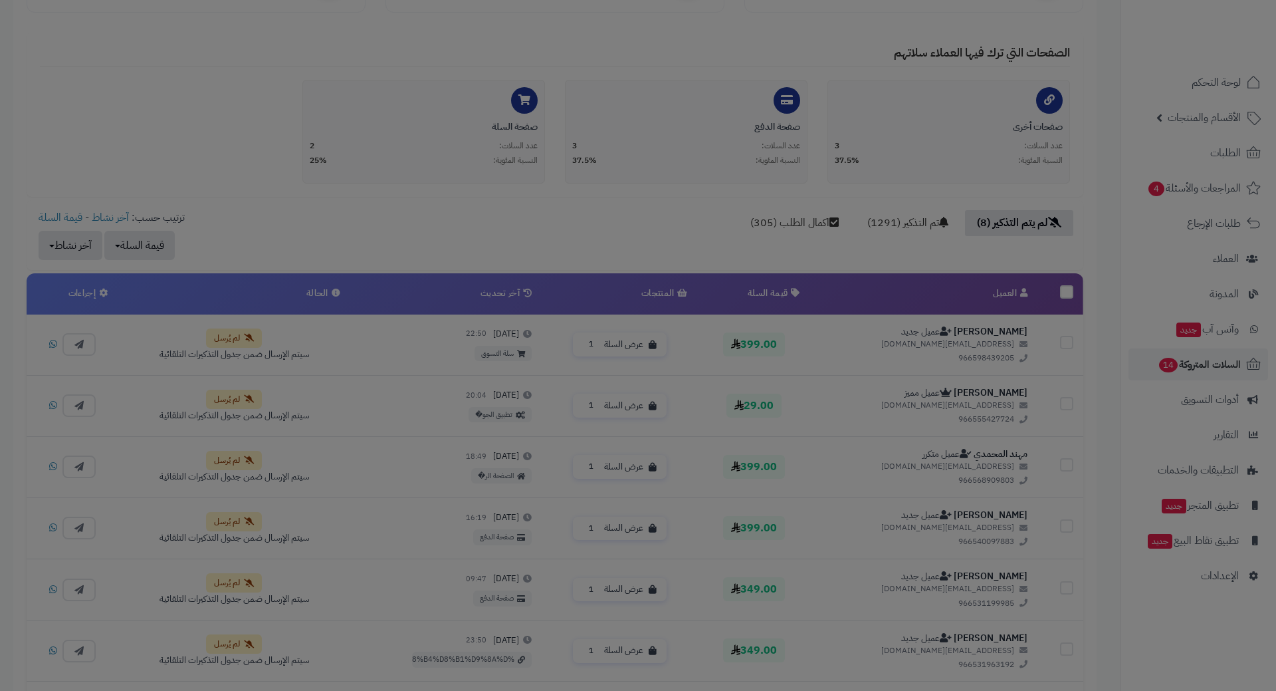
scroll to position [309, 0]
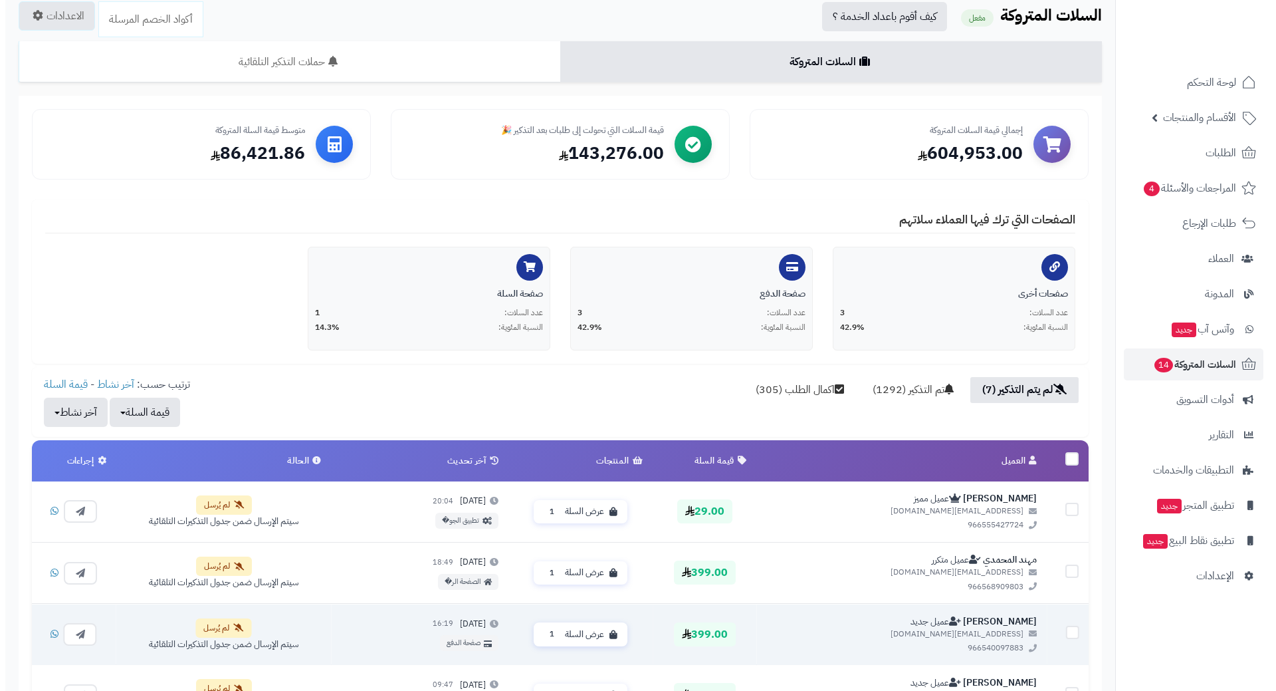
scroll to position [199, 0]
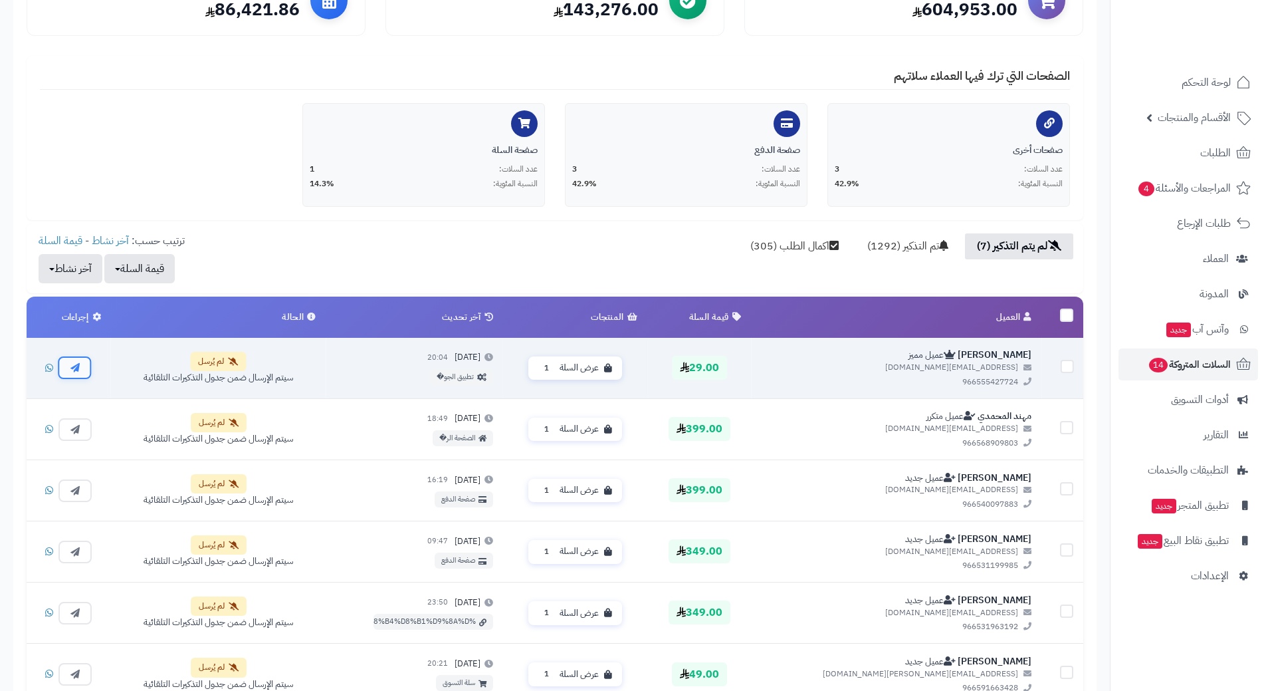
click at [87, 376] on button "button" at bounding box center [74, 367] width 33 height 23
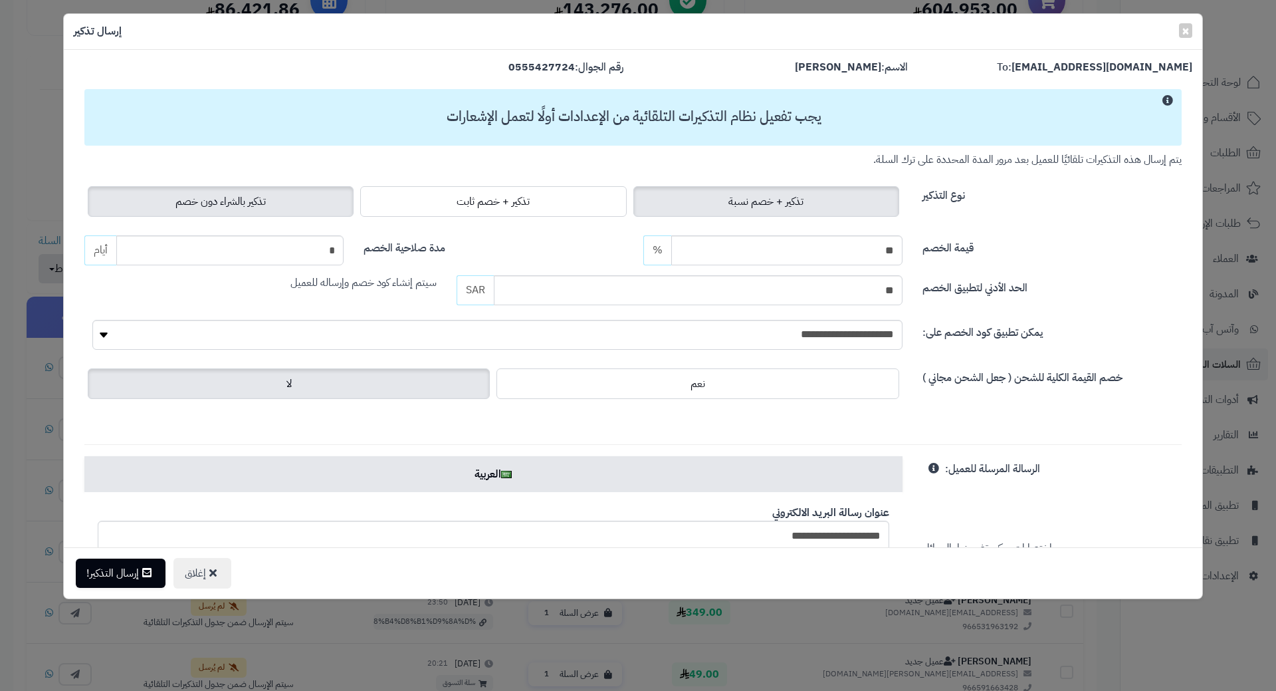
click at [247, 196] on span "تذكير بالشراء دون خصم" at bounding box center [220, 201] width 90 height 16
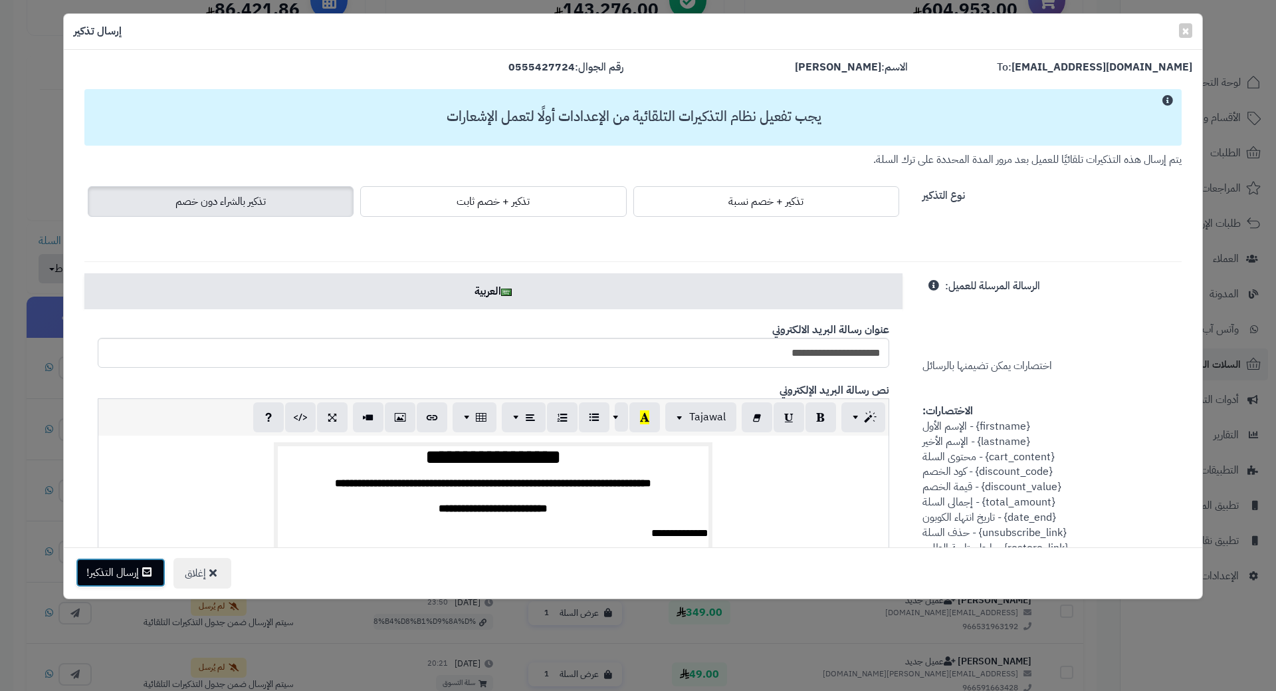
click at [116, 569] on button "إرسال التذكير!" at bounding box center [121, 572] width 90 height 29
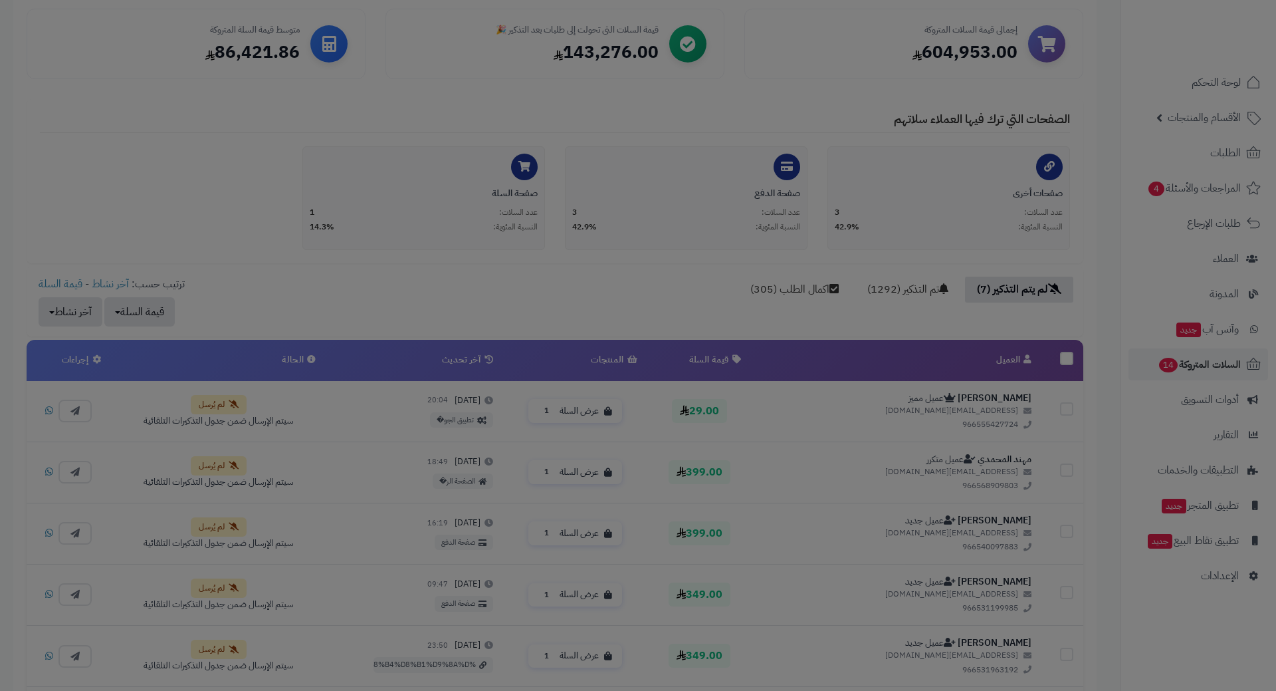
scroll to position [243, 0]
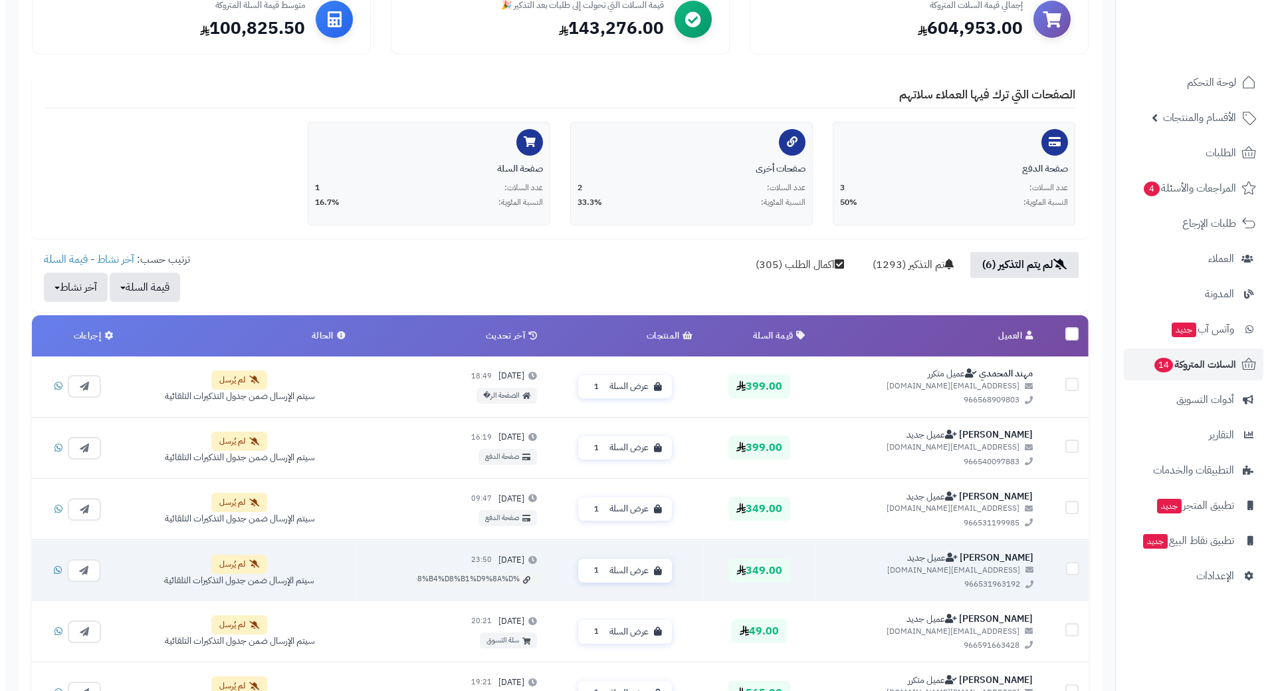
scroll to position [199, 0]
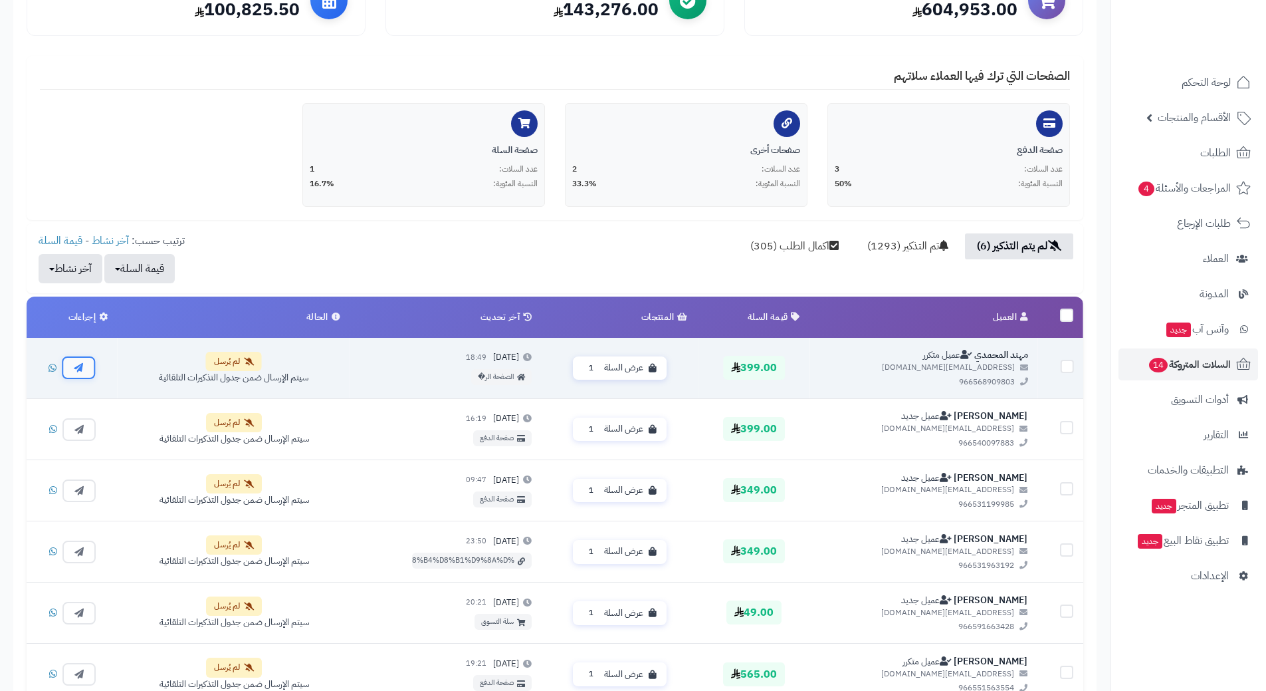
click at [81, 368] on icon "button" at bounding box center [78, 366] width 9 height 9
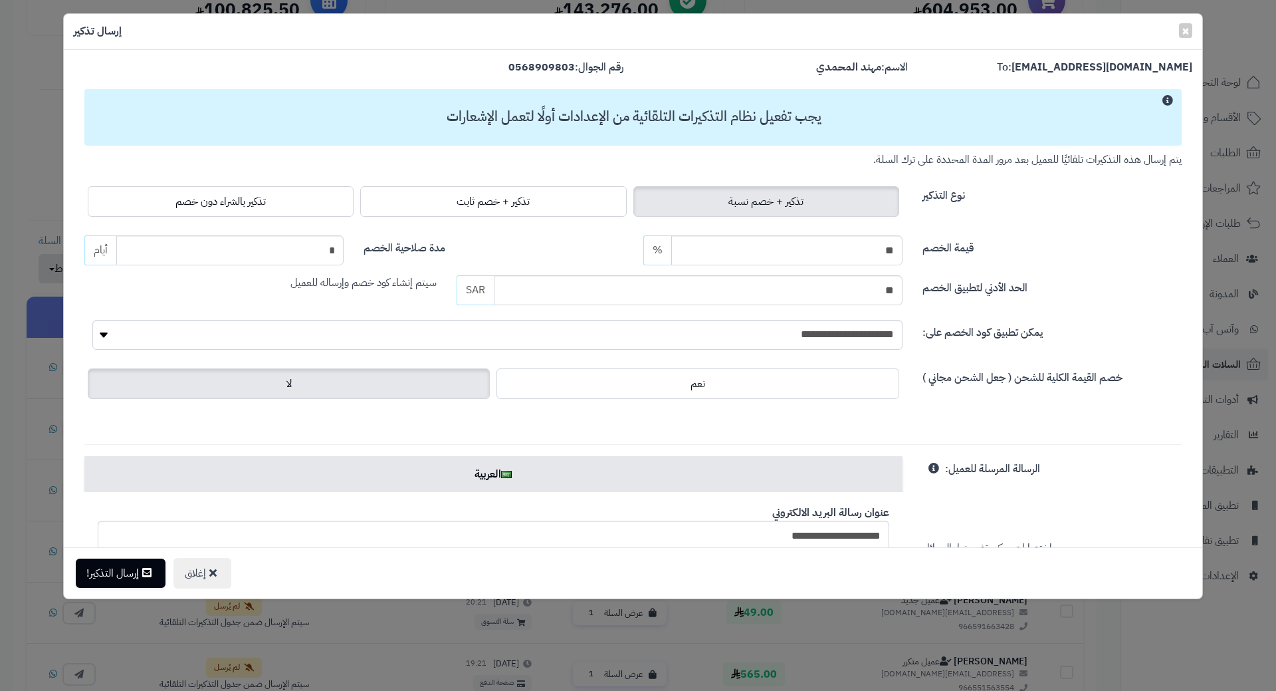
drag, startPoint x: 210, startPoint y: 198, endPoint x: 189, endPoint y: 243, distance: 49.1
click at [209, 198] on span "تذكير بالشراء دون خصم" at bounding box center [220, 201] width 90 height 16
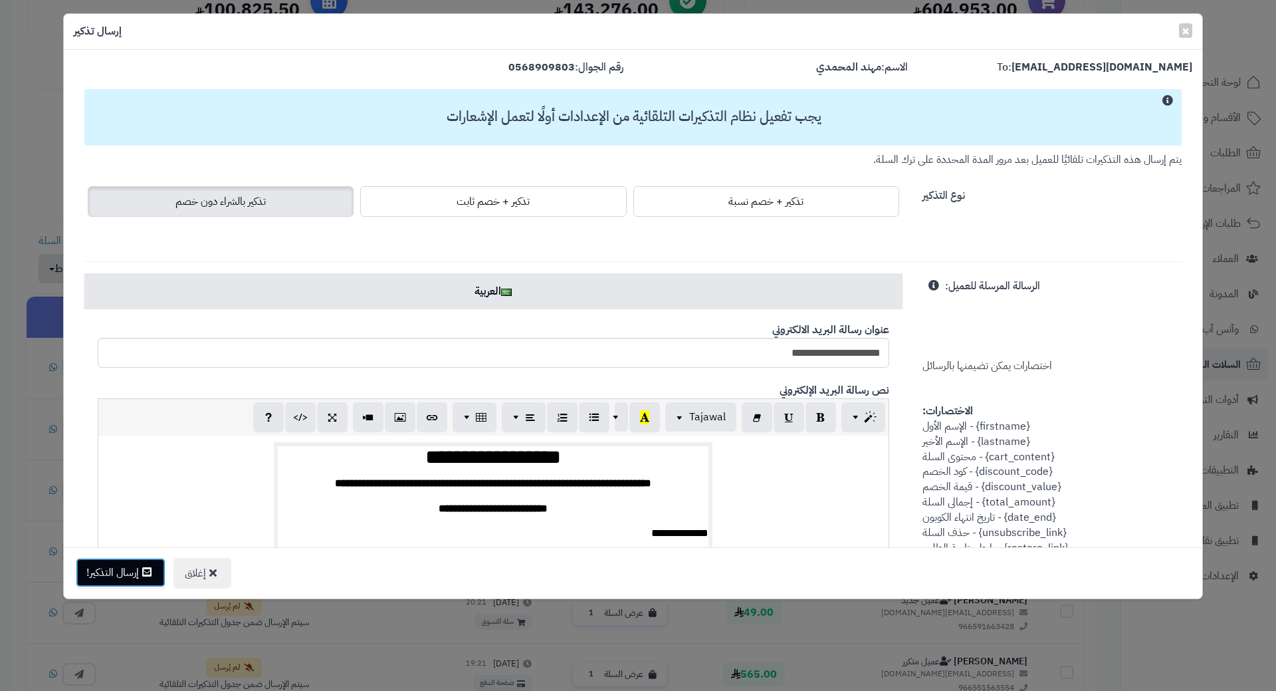
click at [138, 568] on button "إرسال التذكير!" at bounding box center [121, 572] width 90 height 29
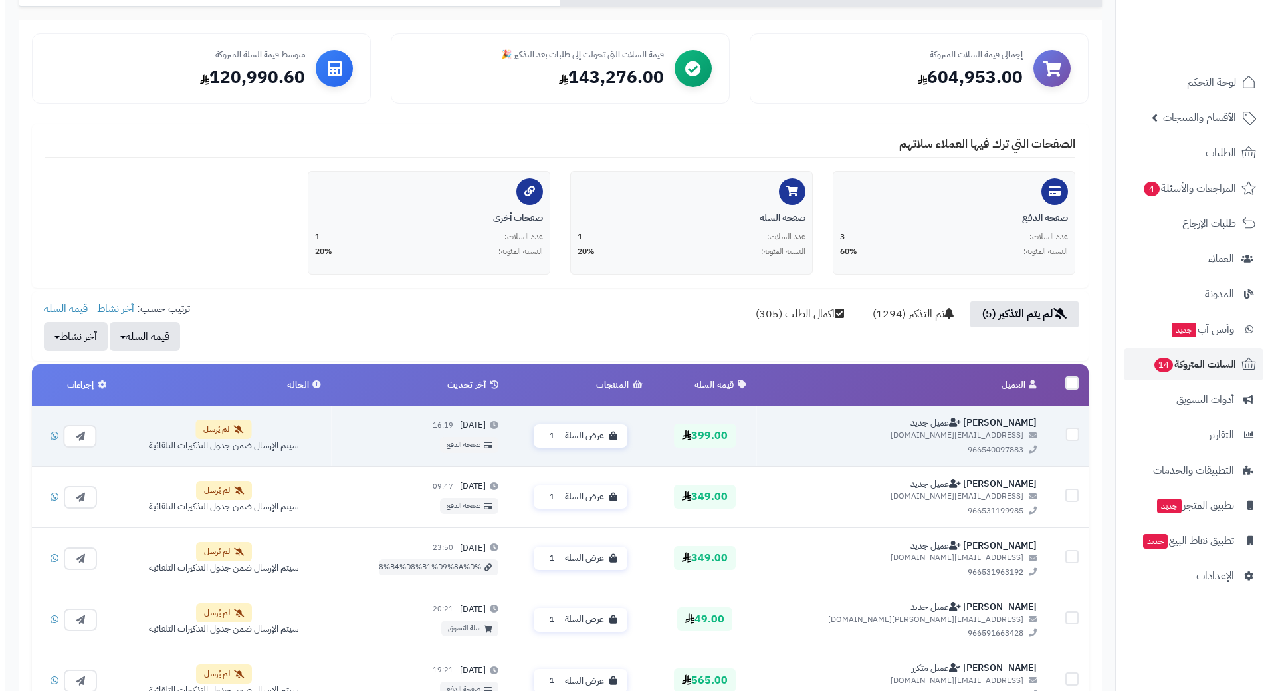
scroll to position [133, 0]
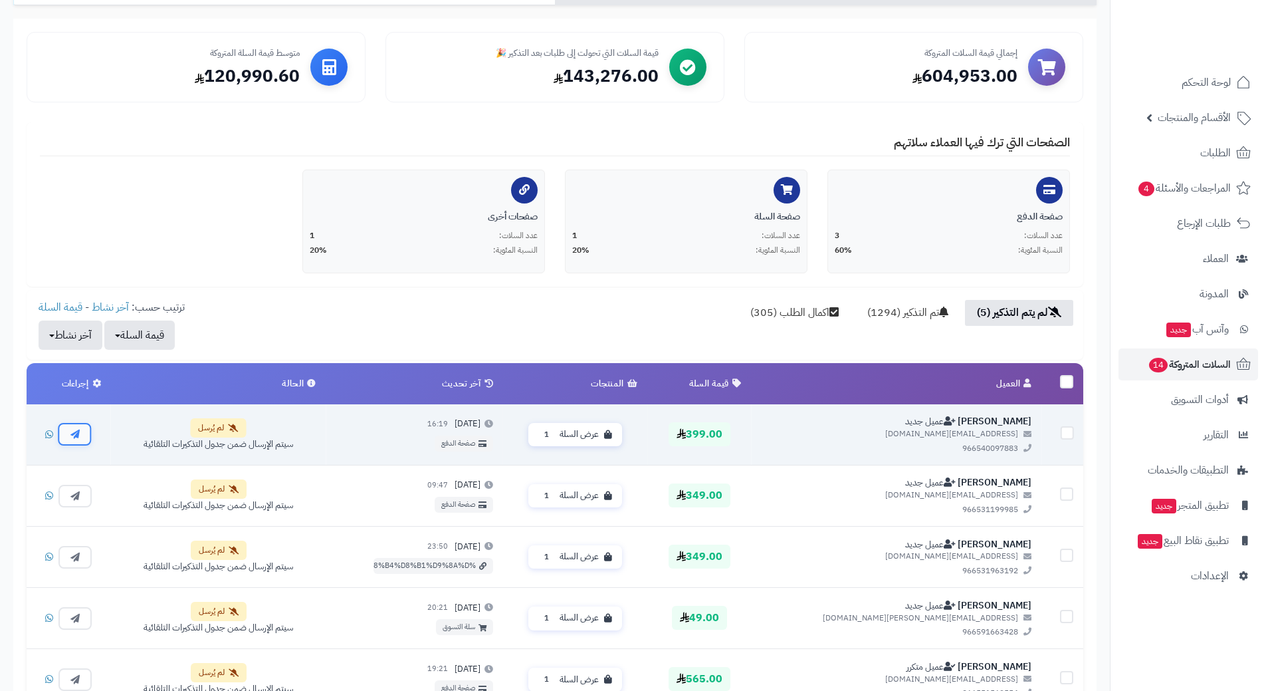
click at [80, 437] on icon "button" at bounding box center [74, 433] width 9 height 9
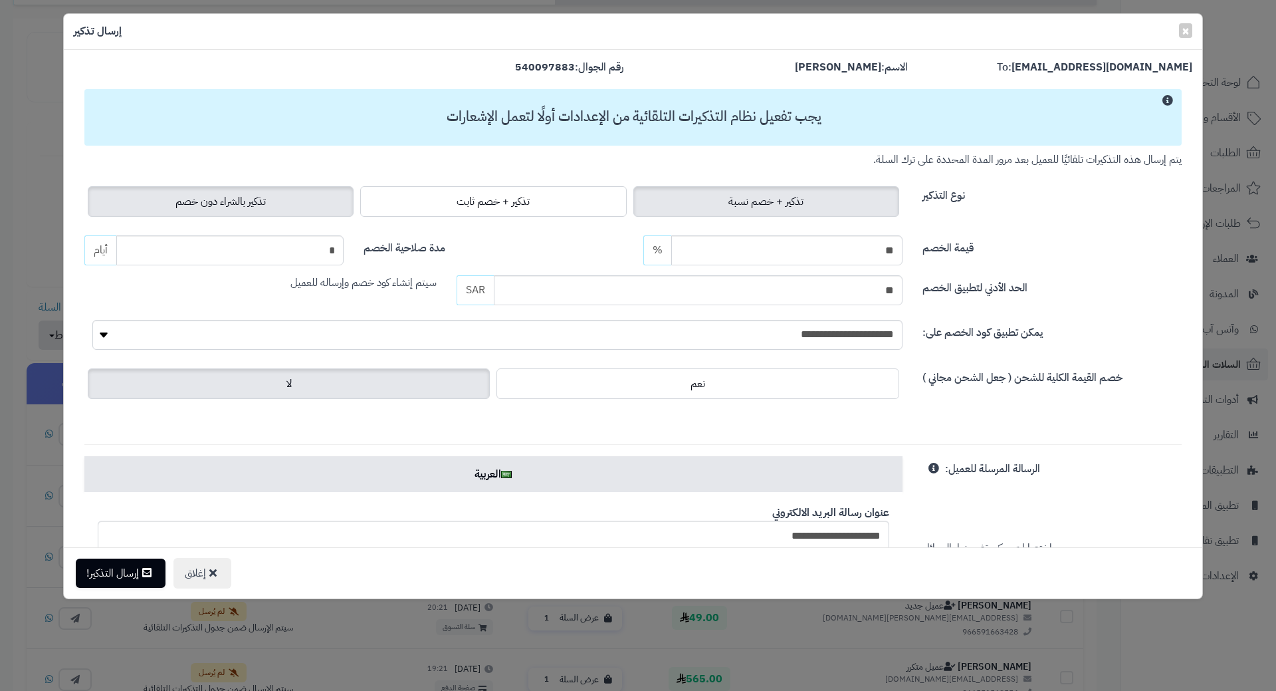
click at [221, 208] on span "تذكير بالشراء دون خصم" at bounding box center [220, 201] width 90 height 16
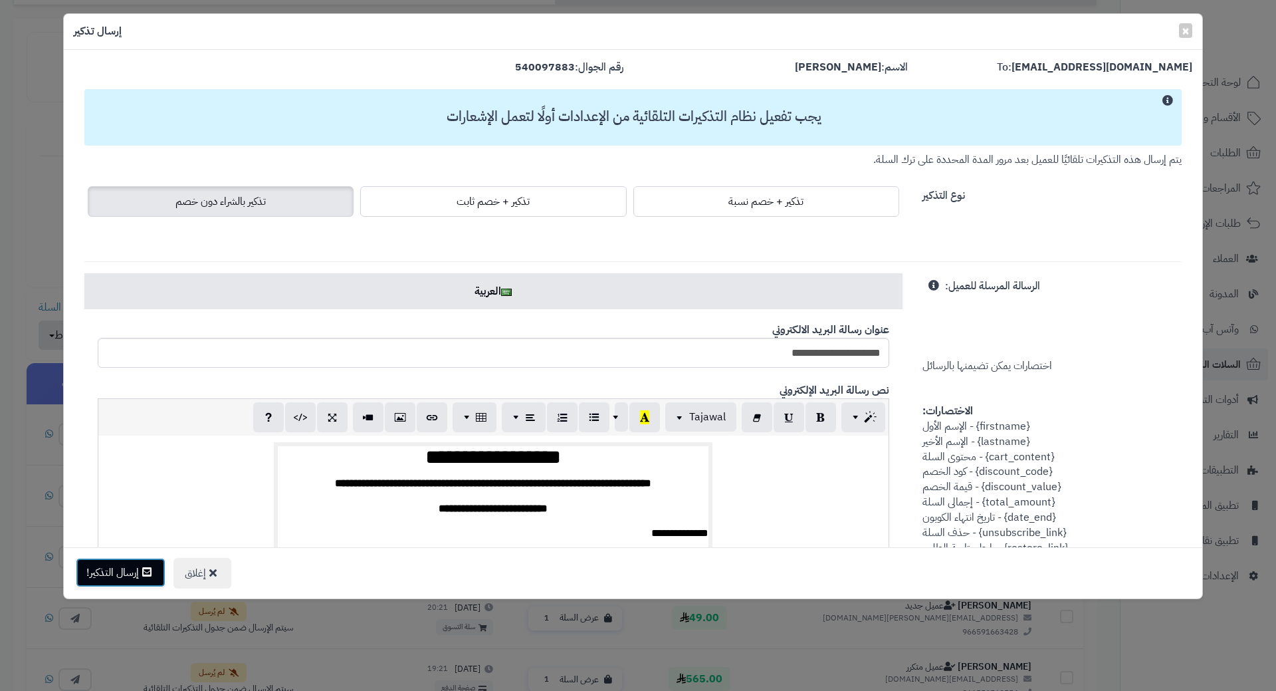
click at [134, 570] on button "إرسال التذكير!" at bounding box center [121, 572] width 90 height 29
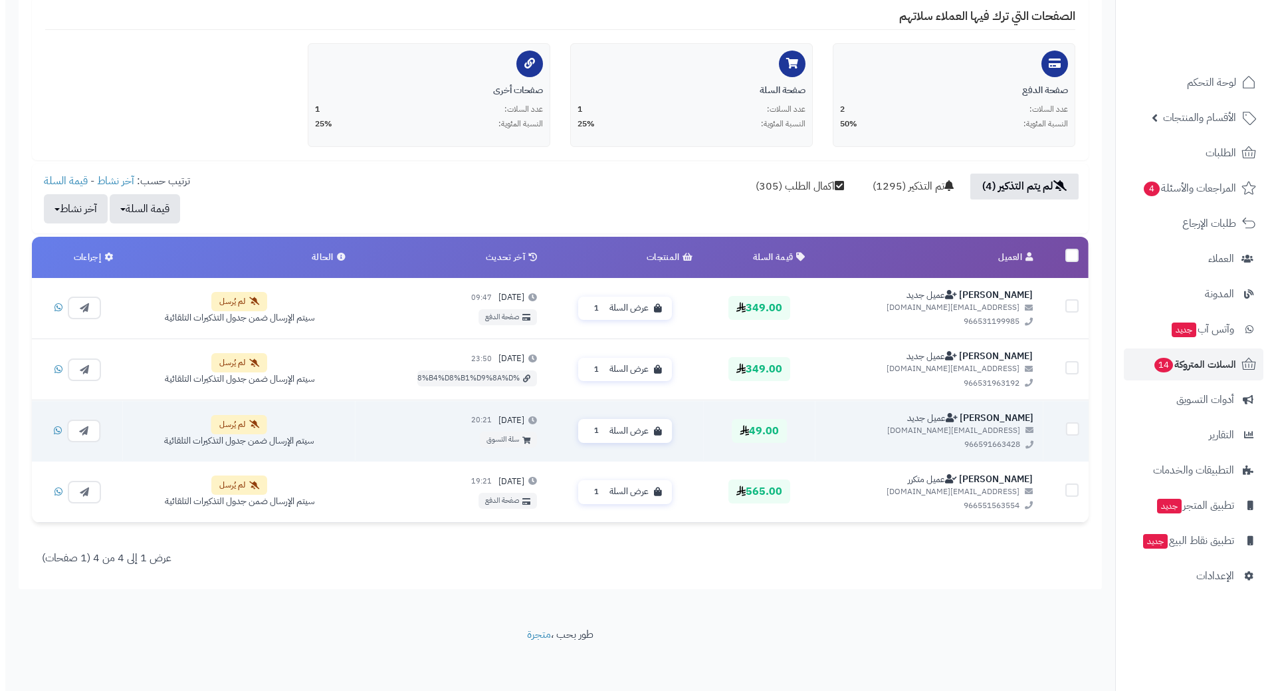
scroll to position [262, 0]
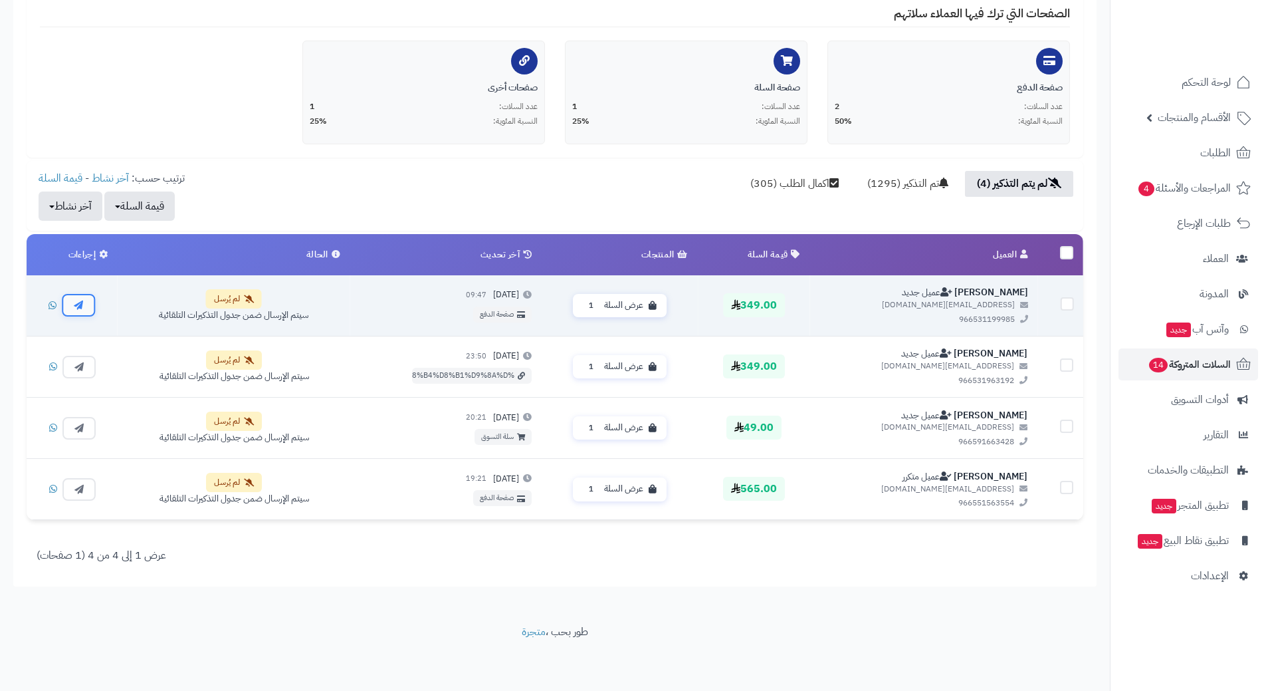
click at [86, 304] on button "button" at bounding box center [78, 304] width 33 height 23
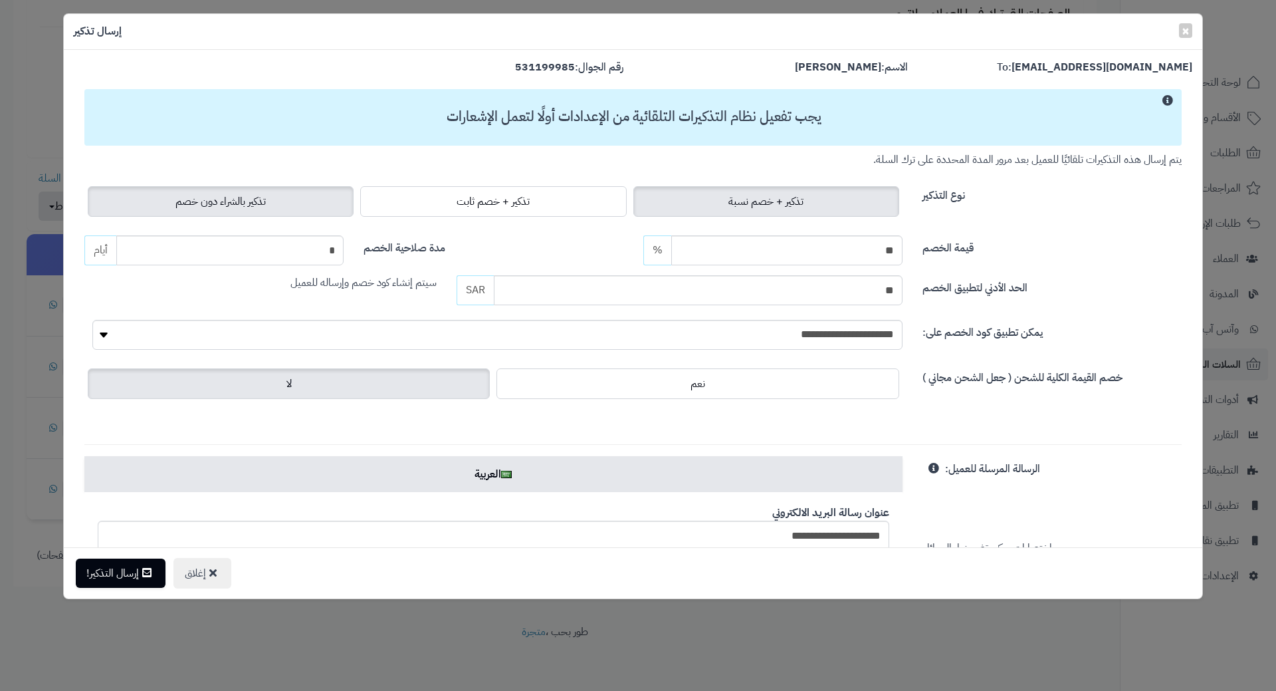
click at [235, 216] on div "تذكير + خصم نسبة تذكير + خصم ثابت تذكير بالشراء دون خصم" at bounding box center [493, 201] width 818 height 37
click at [239, 205] on span "تذكير بالشراء دون خصم" at bounding box center [220, 201] width 90 height 16
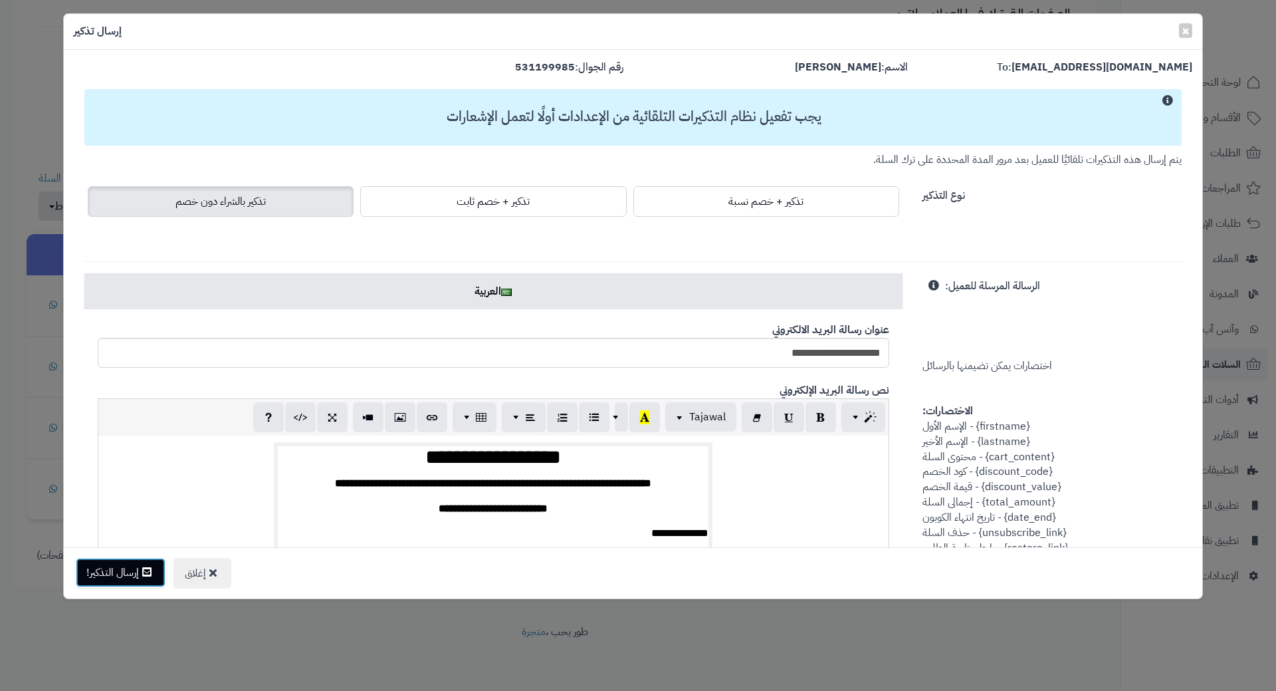
click at [98, 574] on button "إرسال التذكير!" at bounding box center [121, 572] width 90 height 29
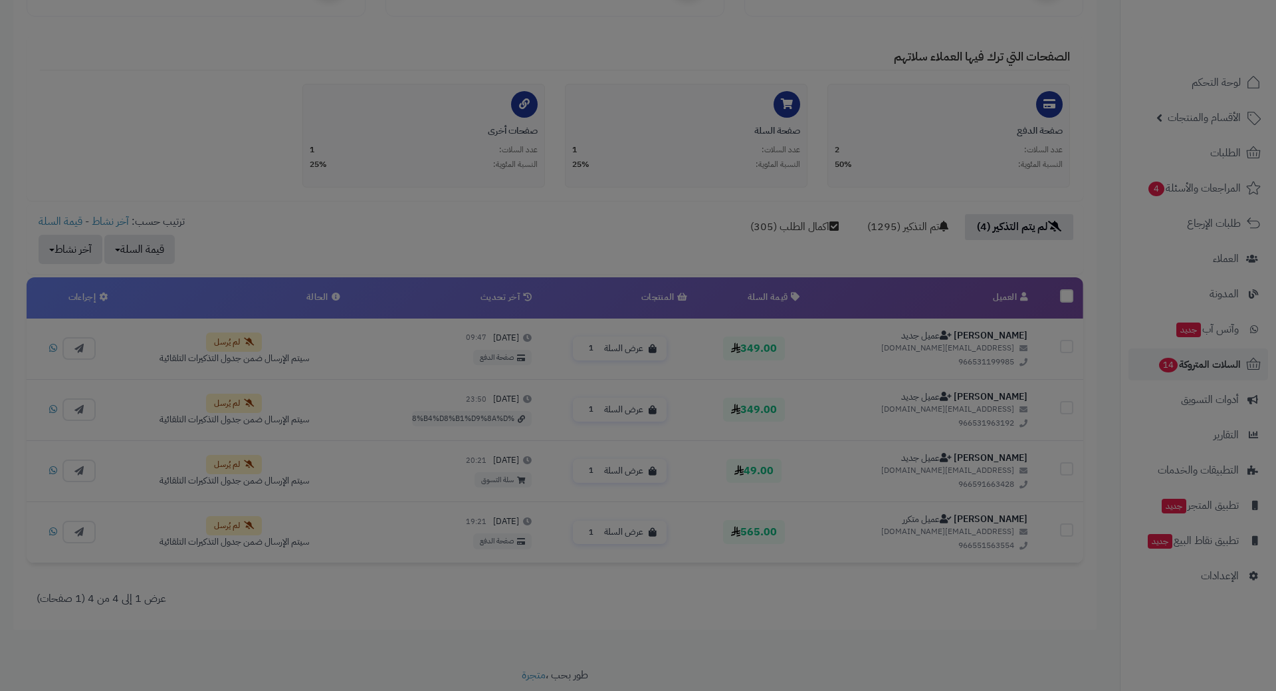
scroll to position [305, 0]
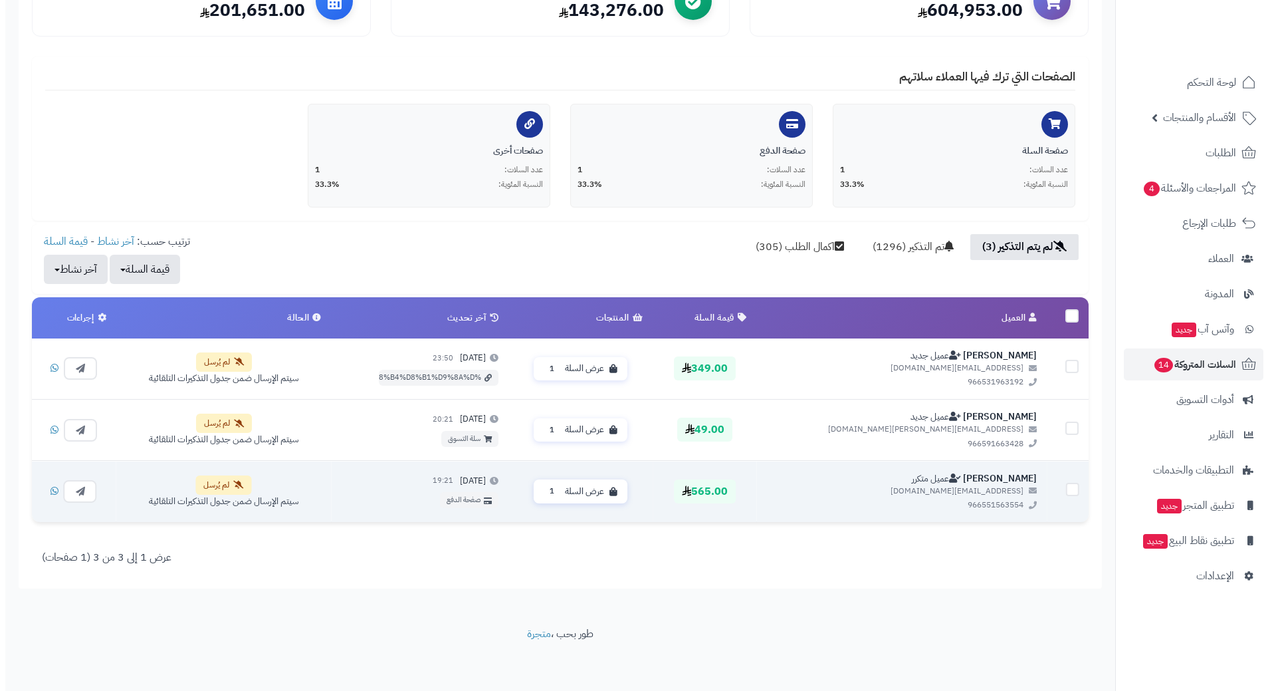
scroll to position [201, 0]
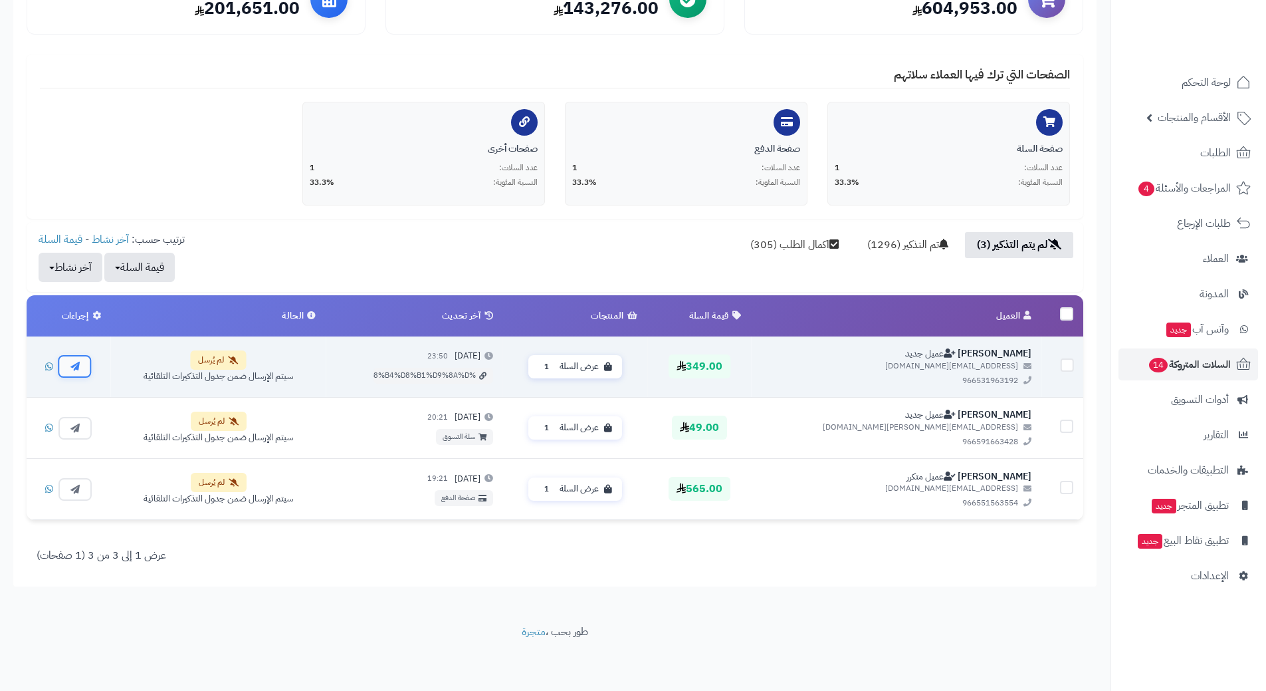
click at [77, 365] on icon "button" at bounding box center [74, 365] width 9 height 9
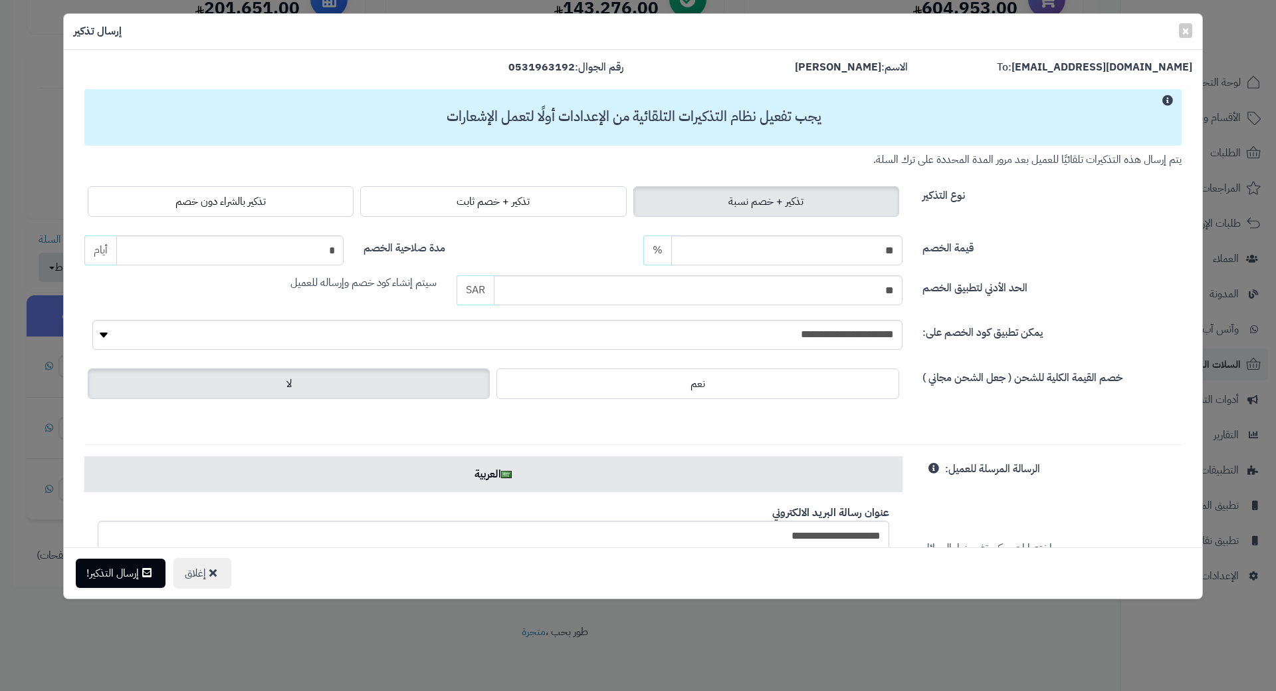
click at [229, 222] on div "**********" at bounding box center [633, 668] width 1119 height 1181
click at [229, 213] on label "تذكير بالشراء دون خصم" at bounding box center [221, 201] width 266 height 31
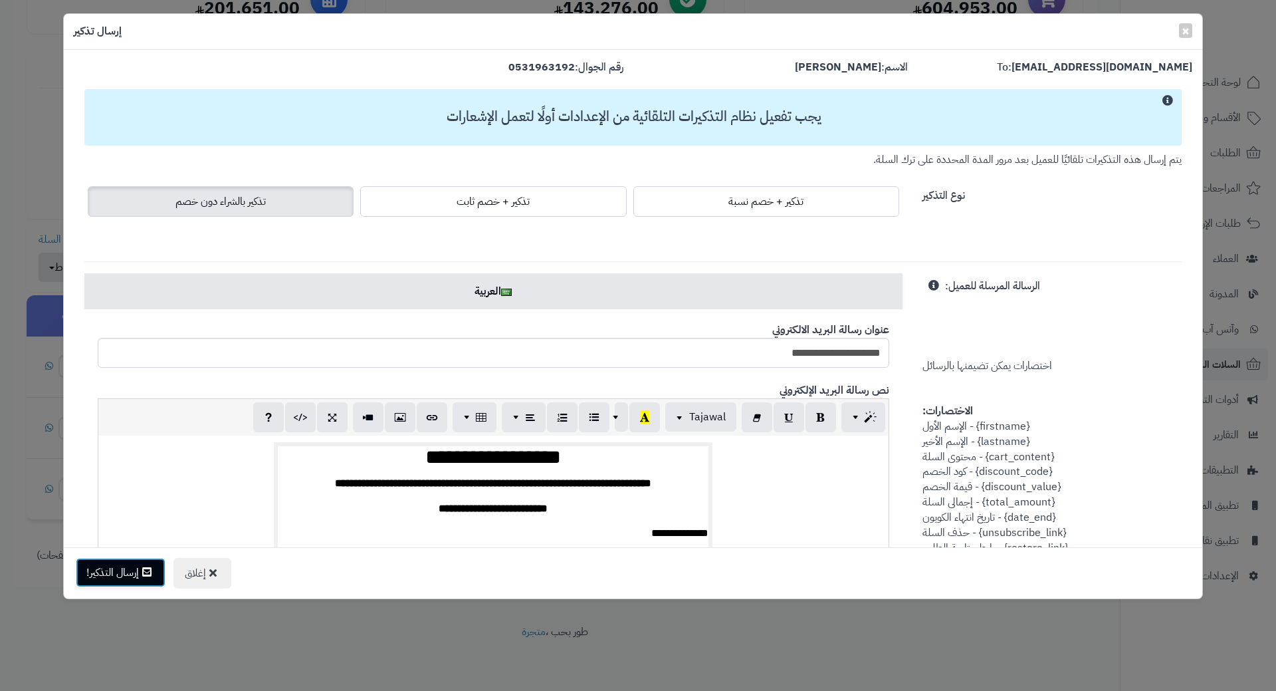
click at [129, 567] on button "إرسال التذكير!" at bounding box center [121, 572] width 90 height 29
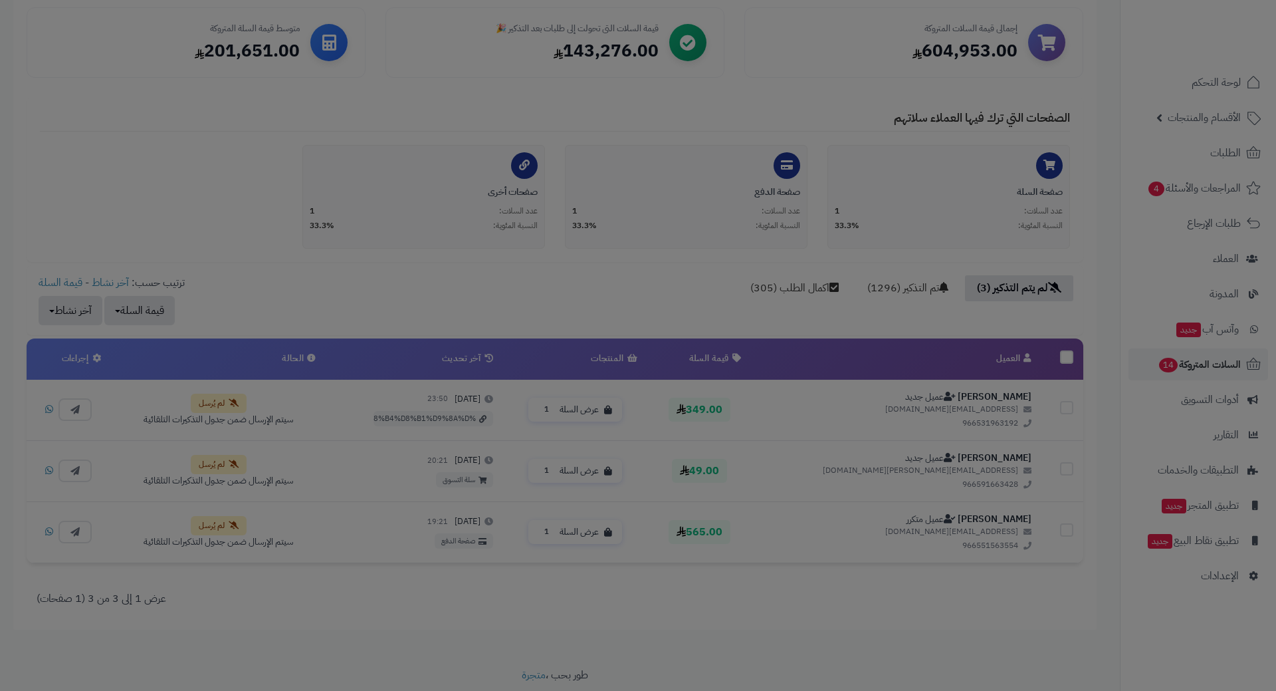
scroll to position [244, 0]
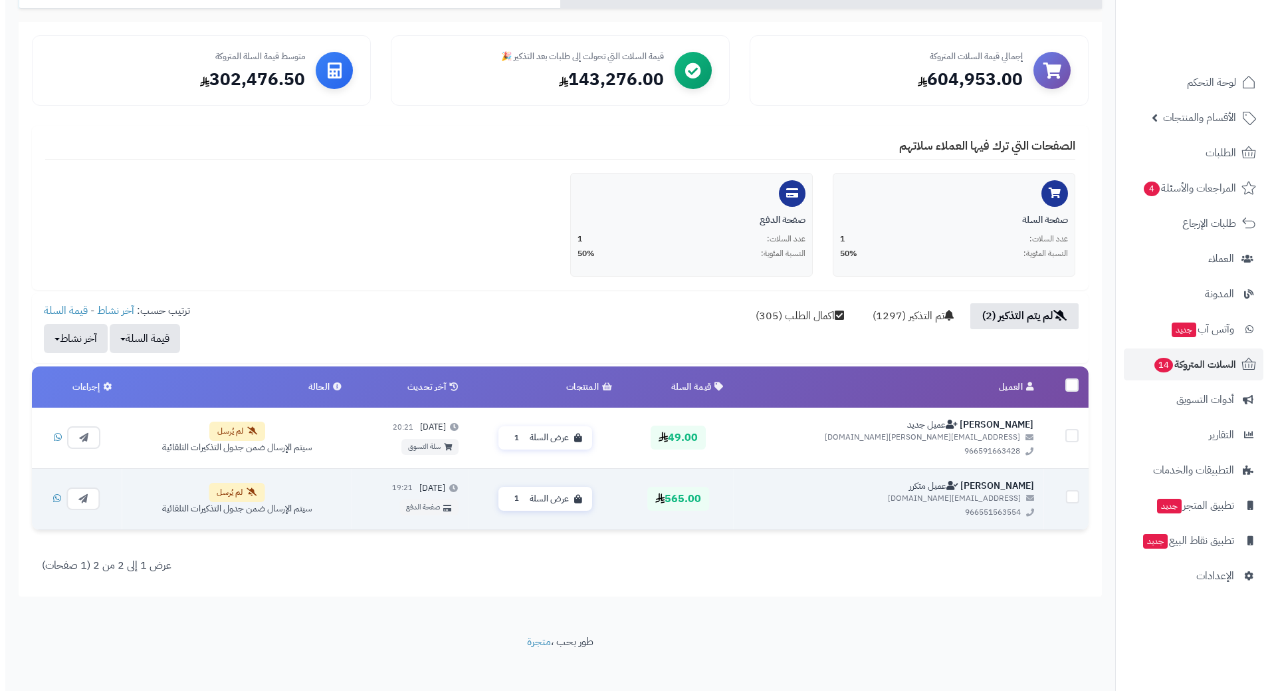
scroll to position [140, 0]
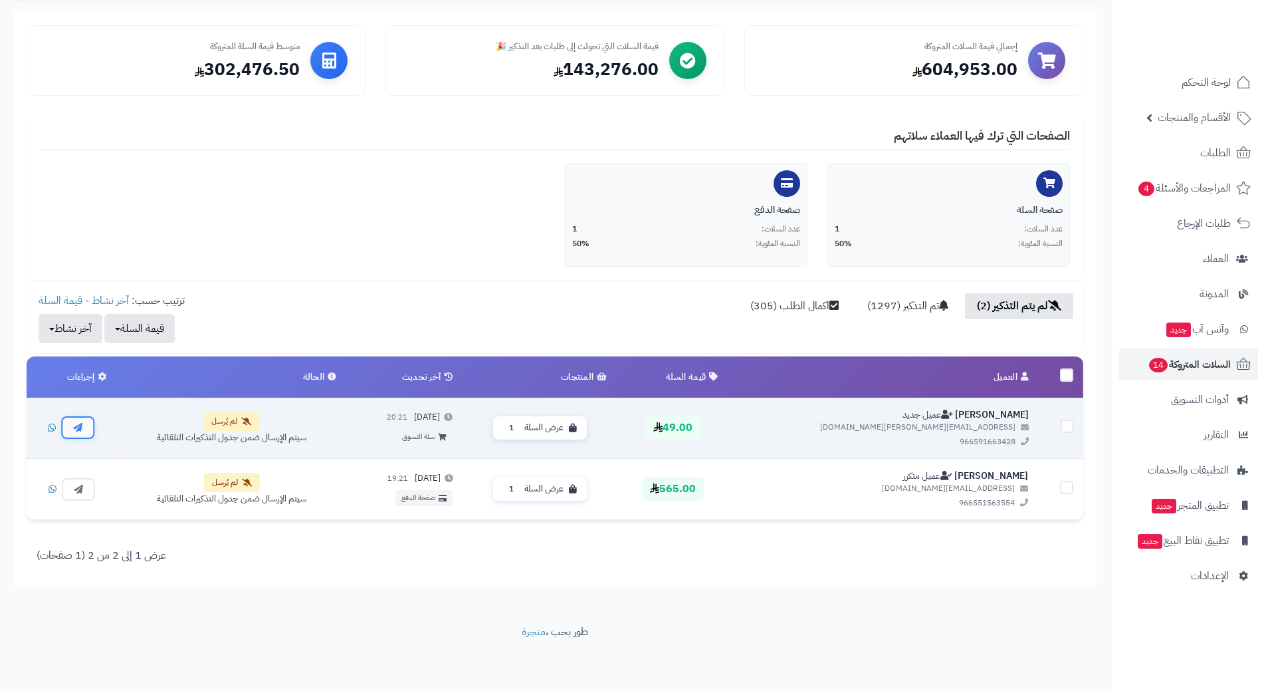
click at [72, 421] on button "button" at bounding box center [77, 426] width 33 height 23
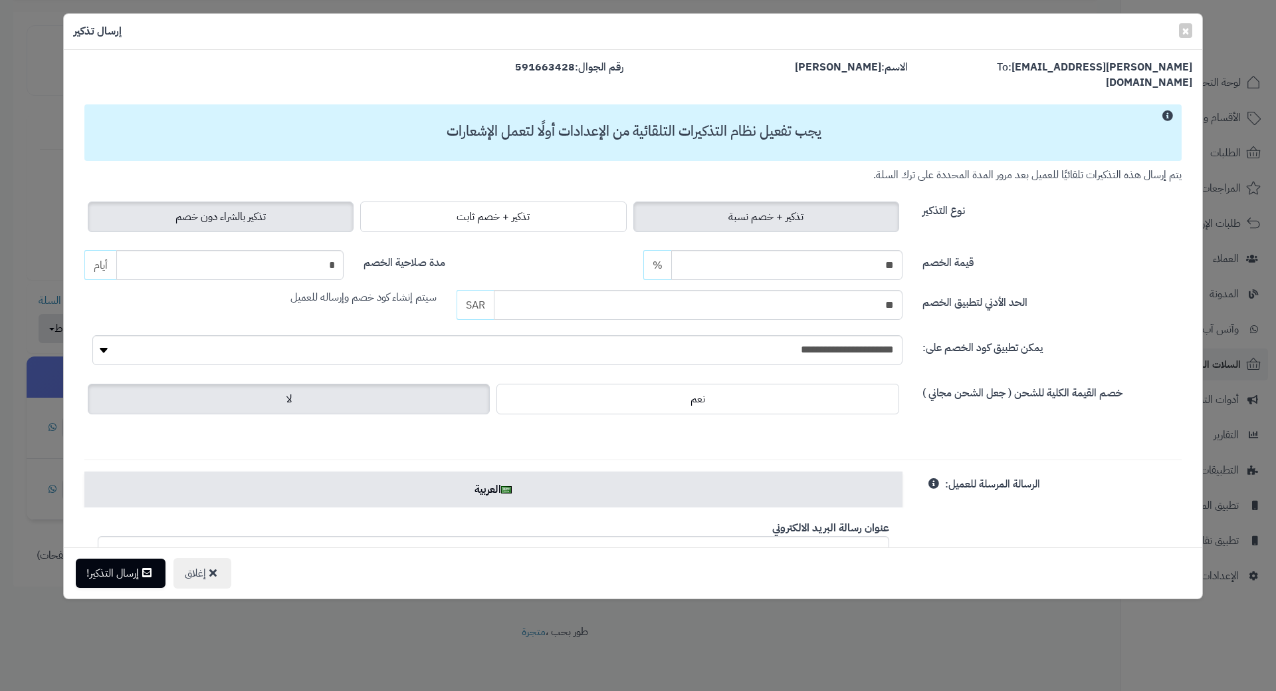
click at [221, 209] on span "تذكير بالشراء دون خصم" at bounding box center [220, 217] width 90 height 16
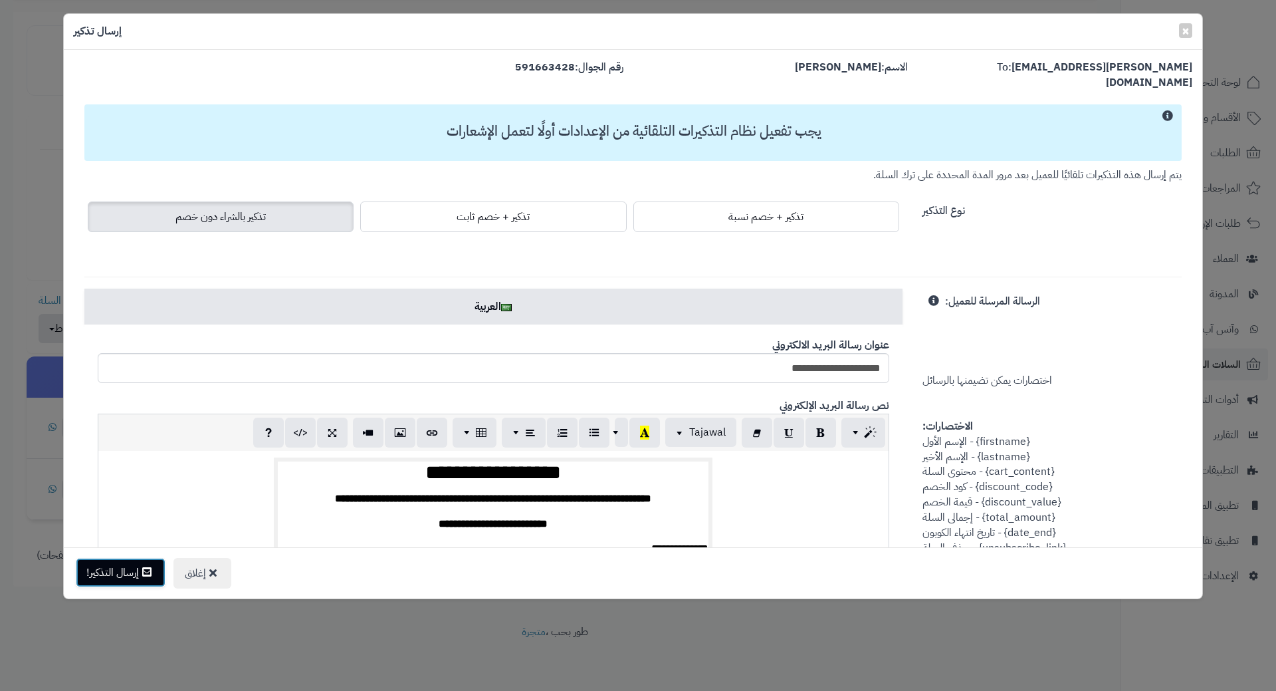
click at [130, 566] on button "إرسال التذكير!" at bounding box center [121, 572] width 90 height 29
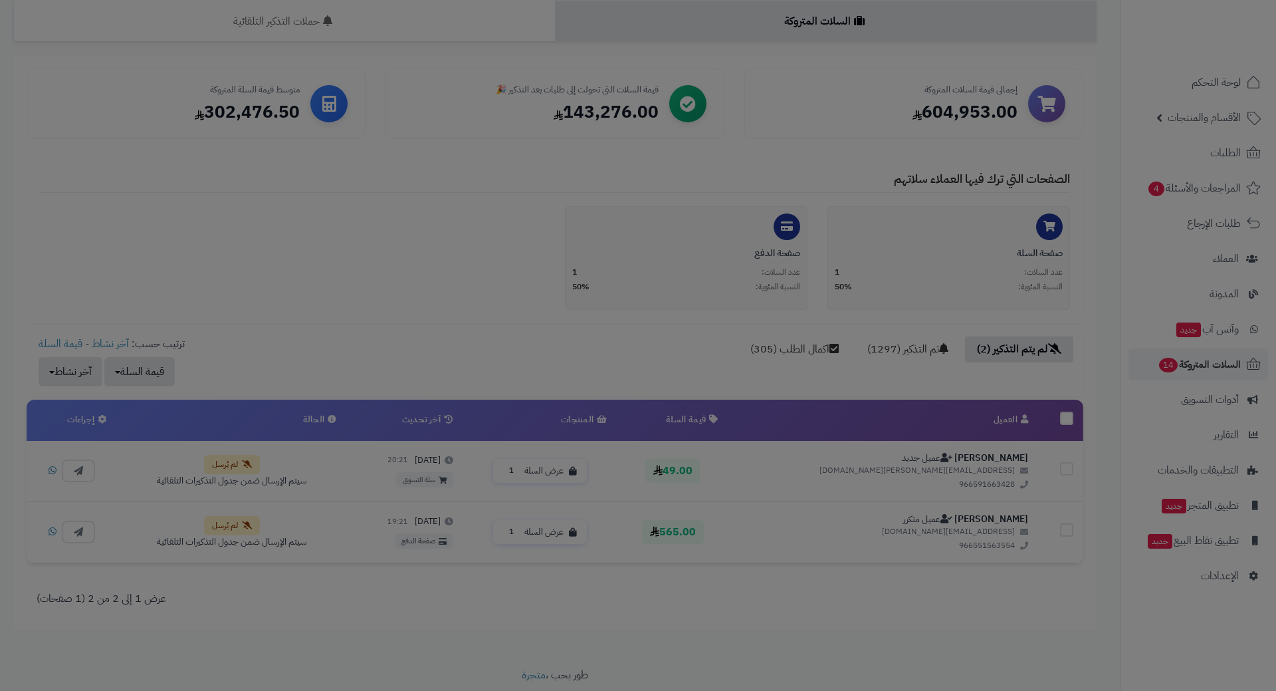
scroll to position [183, 0]
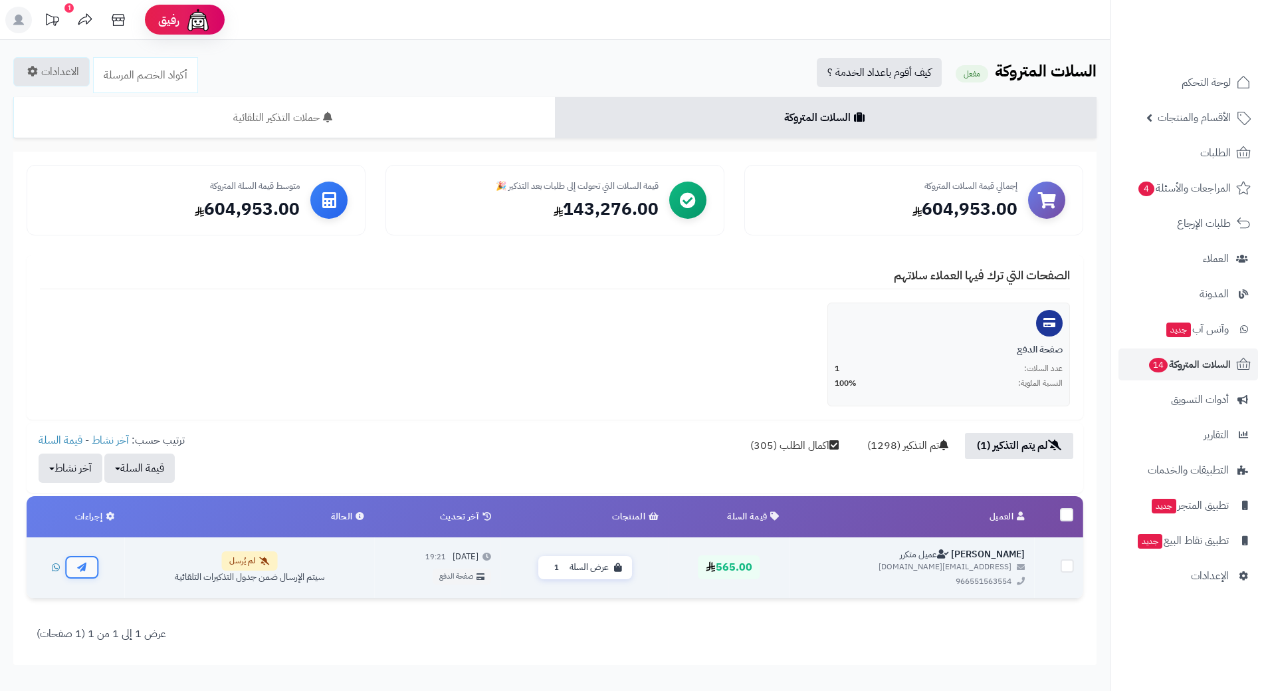
click at [88, 572] on button "button" at bounding box center [81, 566] width 33 height 23
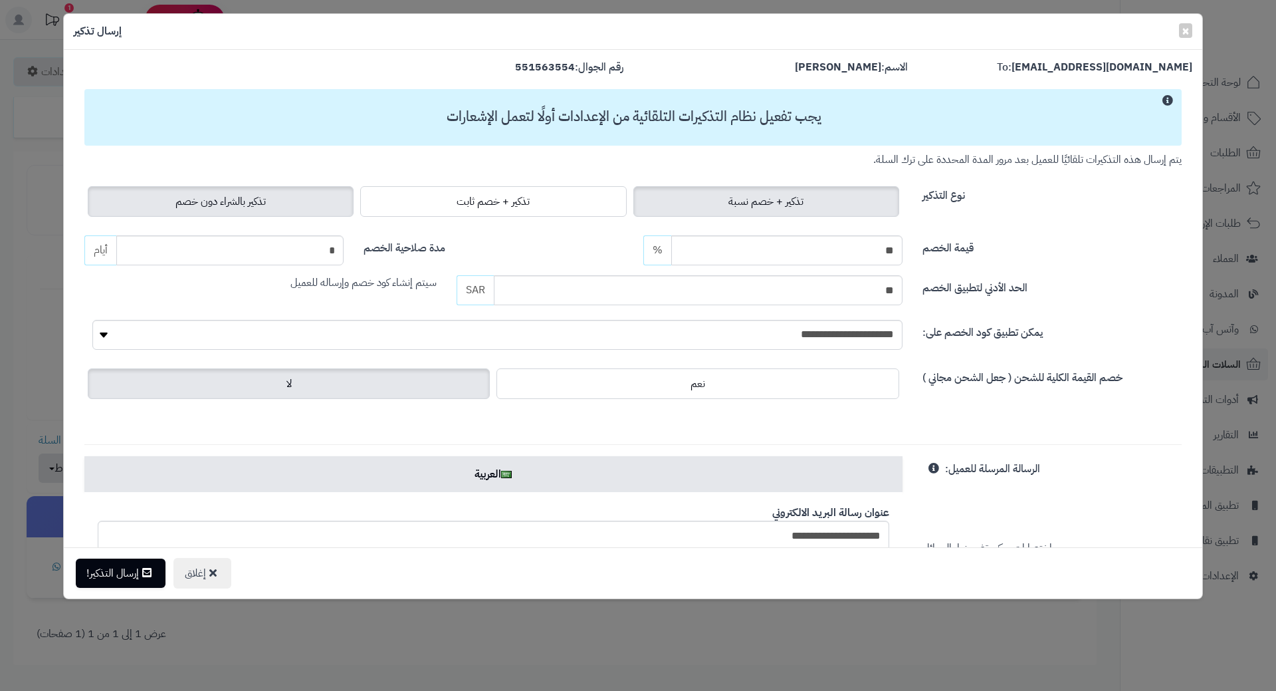
click at [234, 205] on span "تذكير بالشراء دون خصم" at bounding box center [220, 201] width 90 height 16
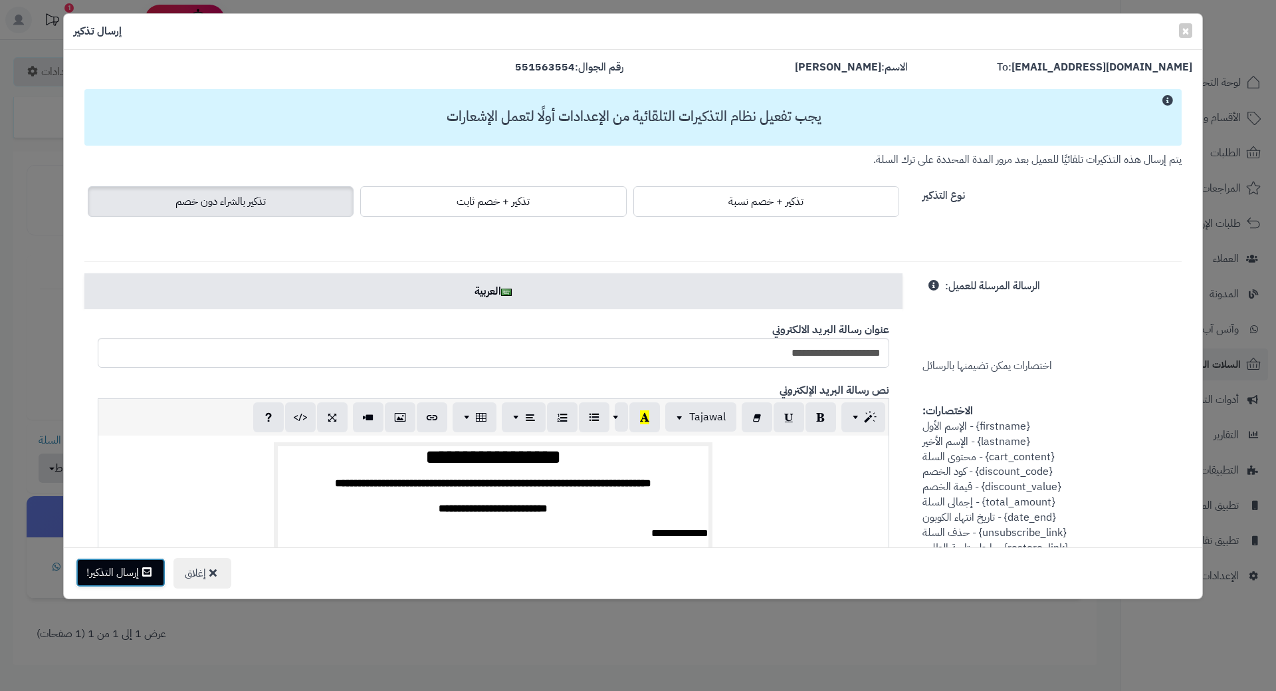
click at [104, 578] on button "إرسال التذكير!" at bounding box center [121, 572] width 90 height 29
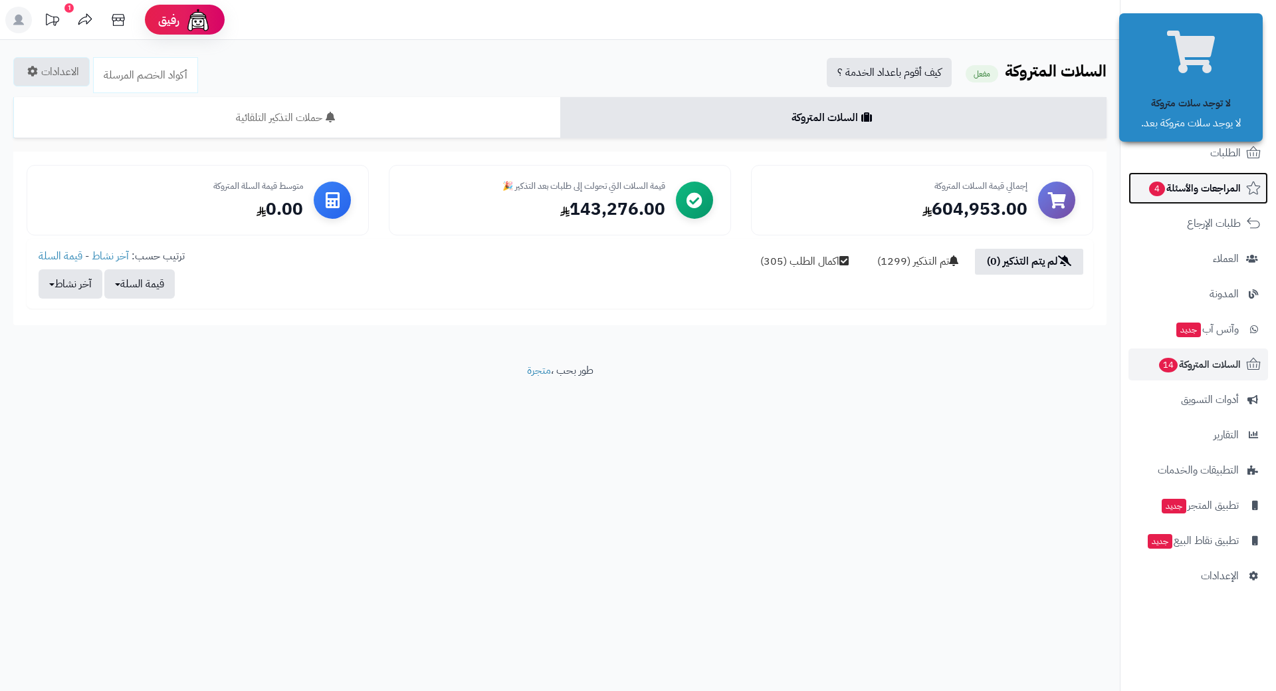
click at [1173, 181] on span "المراجعات والأسئلة 4" at bounding box center [1194, 188] width 93 height 19
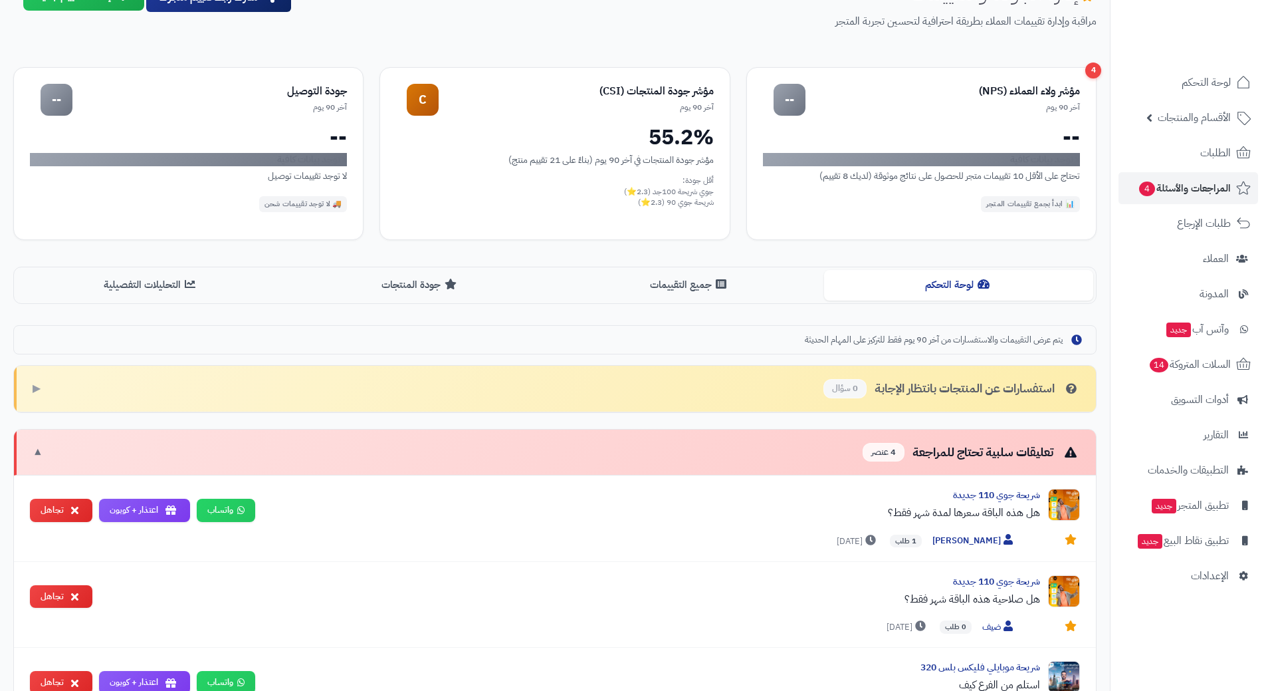
scroll to position [133, 0]
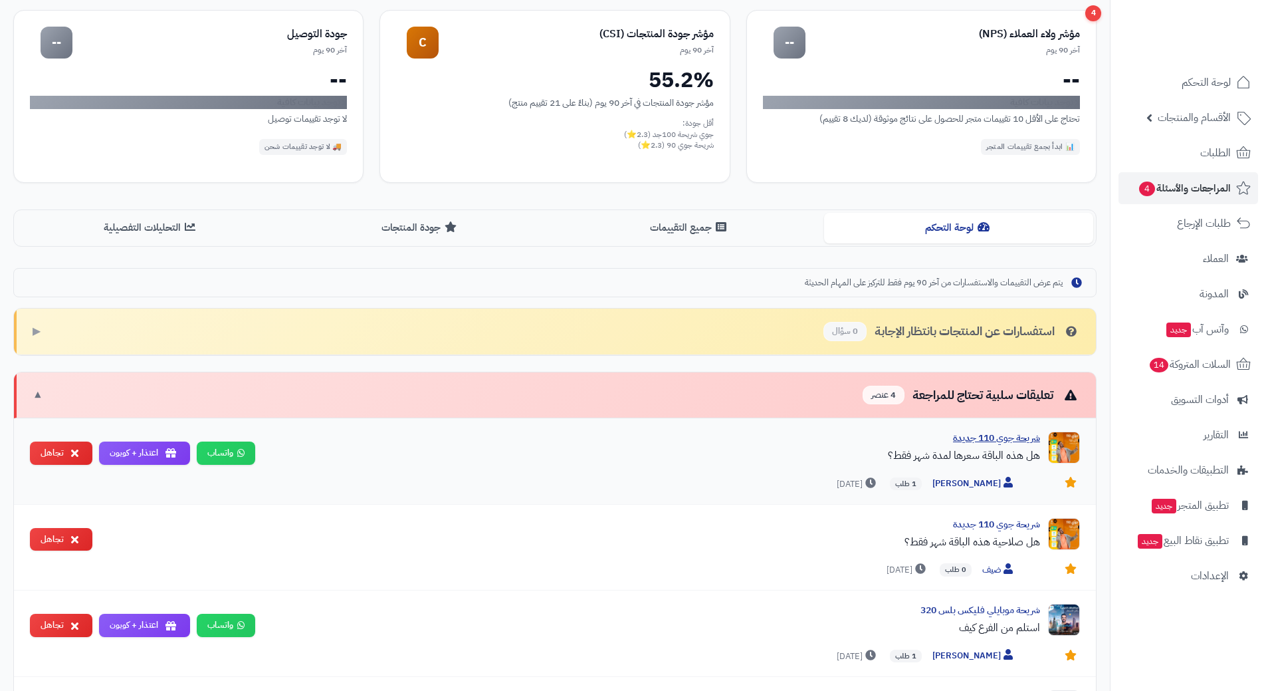
click at [437, 443] on div "شريحة جوي 110 جديدة" at bounding box center [653, 437] width 774 height 13
click at [213, 453] on link "واتساب" at bounding box center [226, 452] width 58 height 23
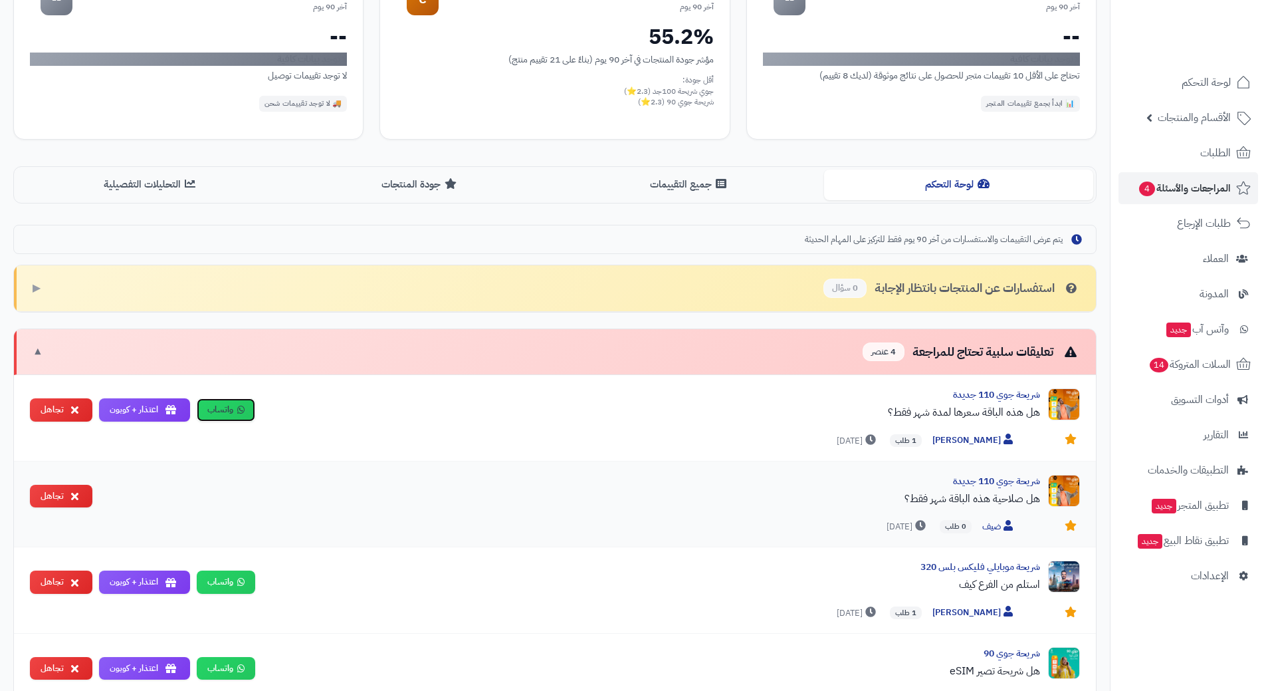
scroll to position [199, 0]
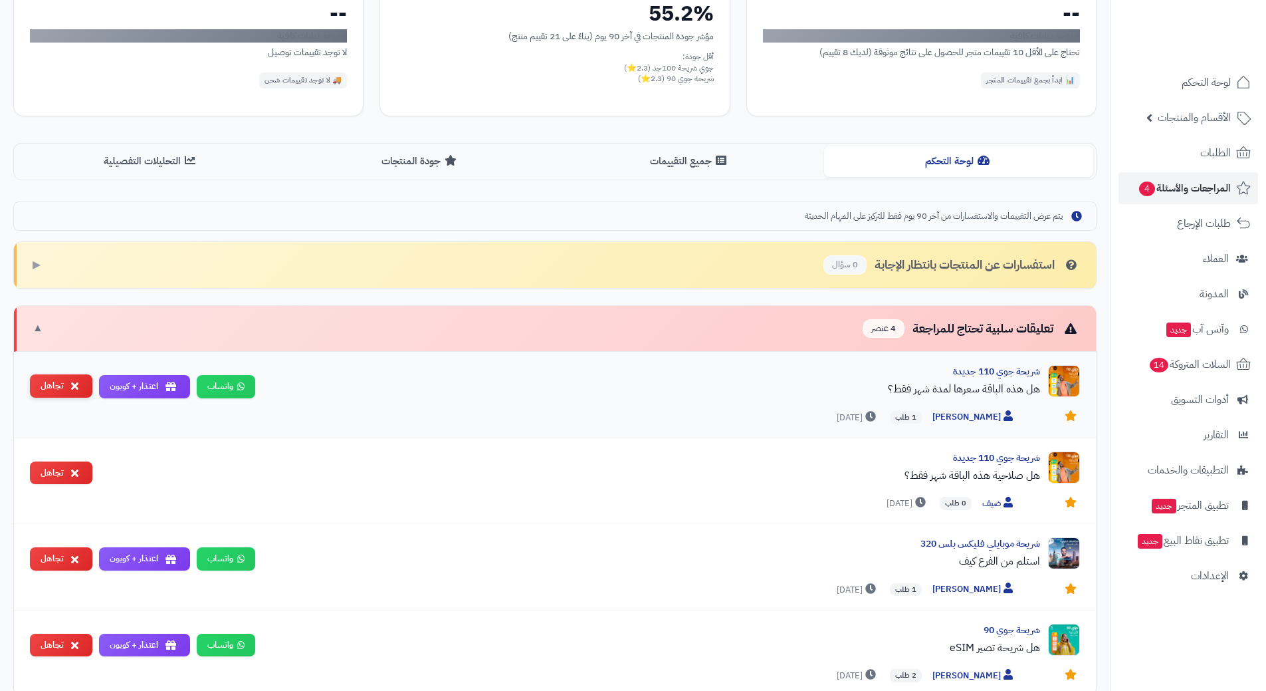
click at [66, 381] on button "تجاهل" at bounding box center [61, 385] width 62 height 23
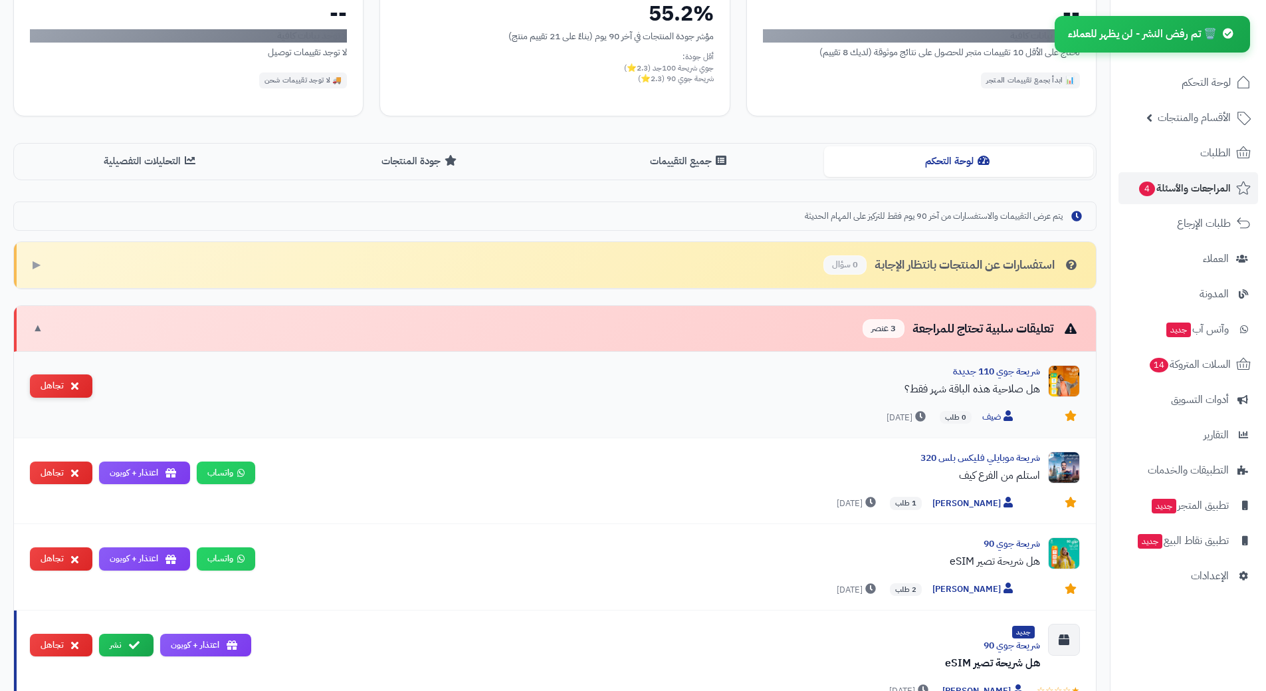
click at [59, 386] on button "تجاهل" at bounding box center [61, 385] width 62 height 23
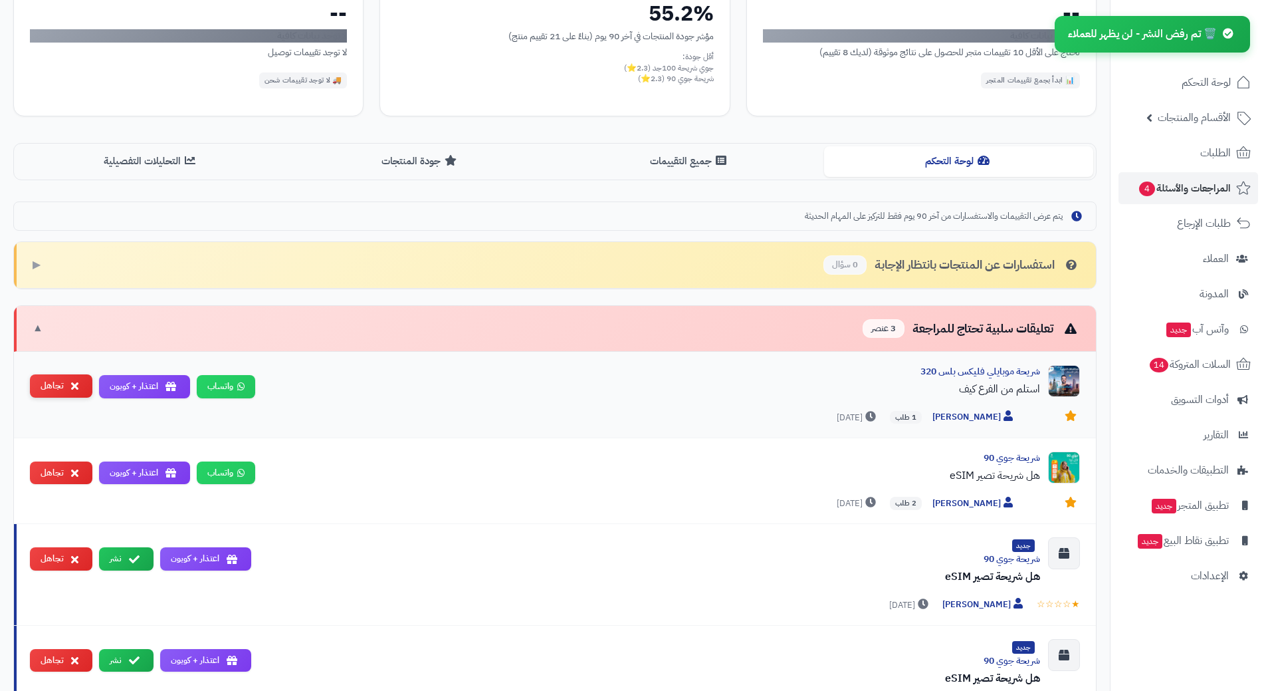
click at [60, 386] on button "تجاهل" at bounding box center [61, 385] width 62 height 23
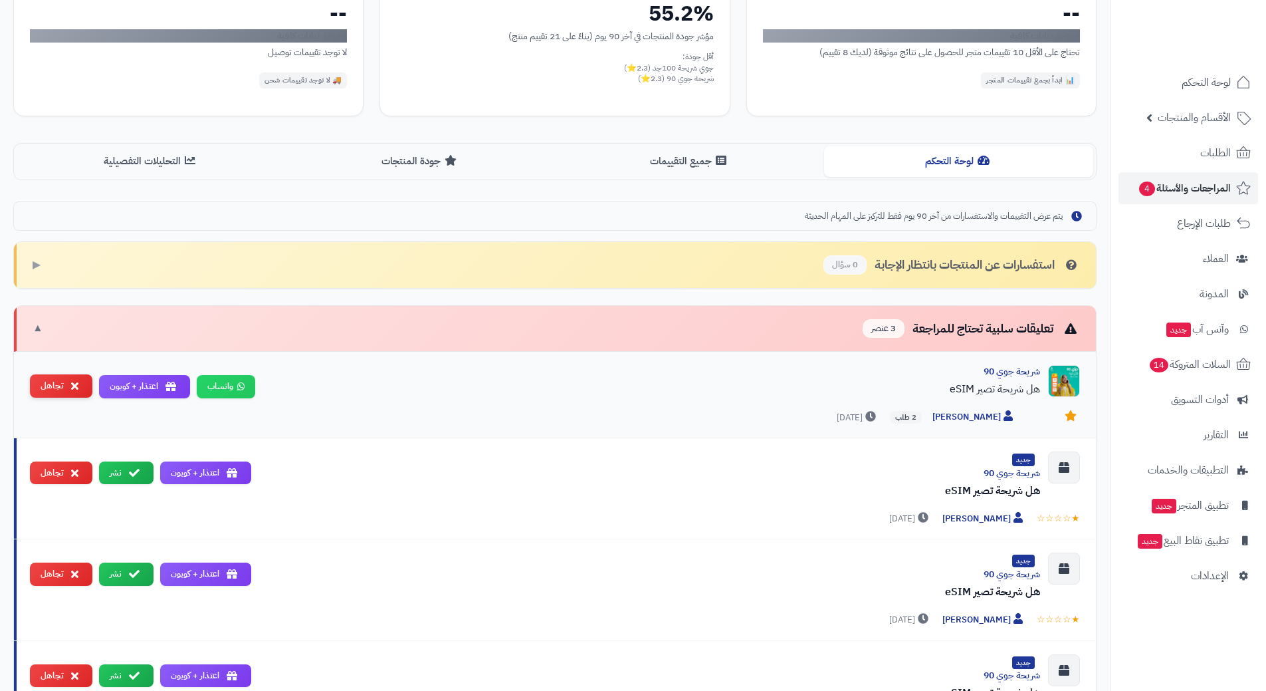
click at [71, 387] on icon at bounding box center [74, 385] width 7 height 11
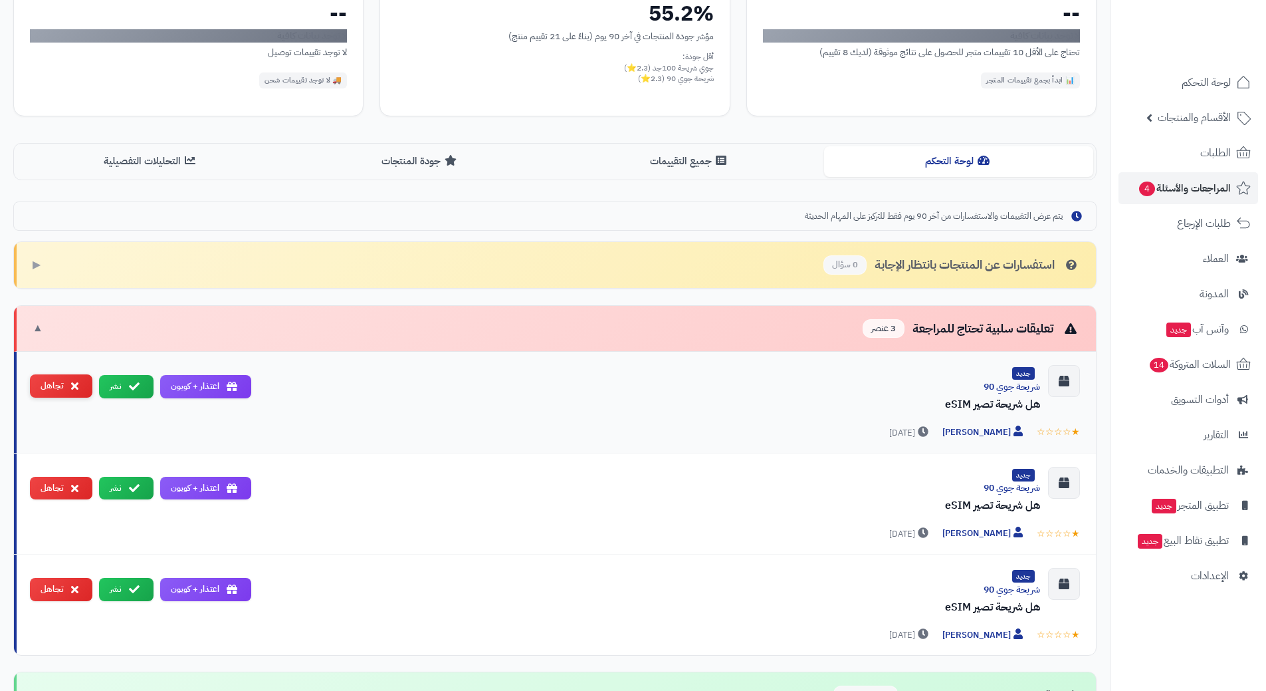
click at [71, 382] on icon at bounding box center [74, 385] width 7 height 11
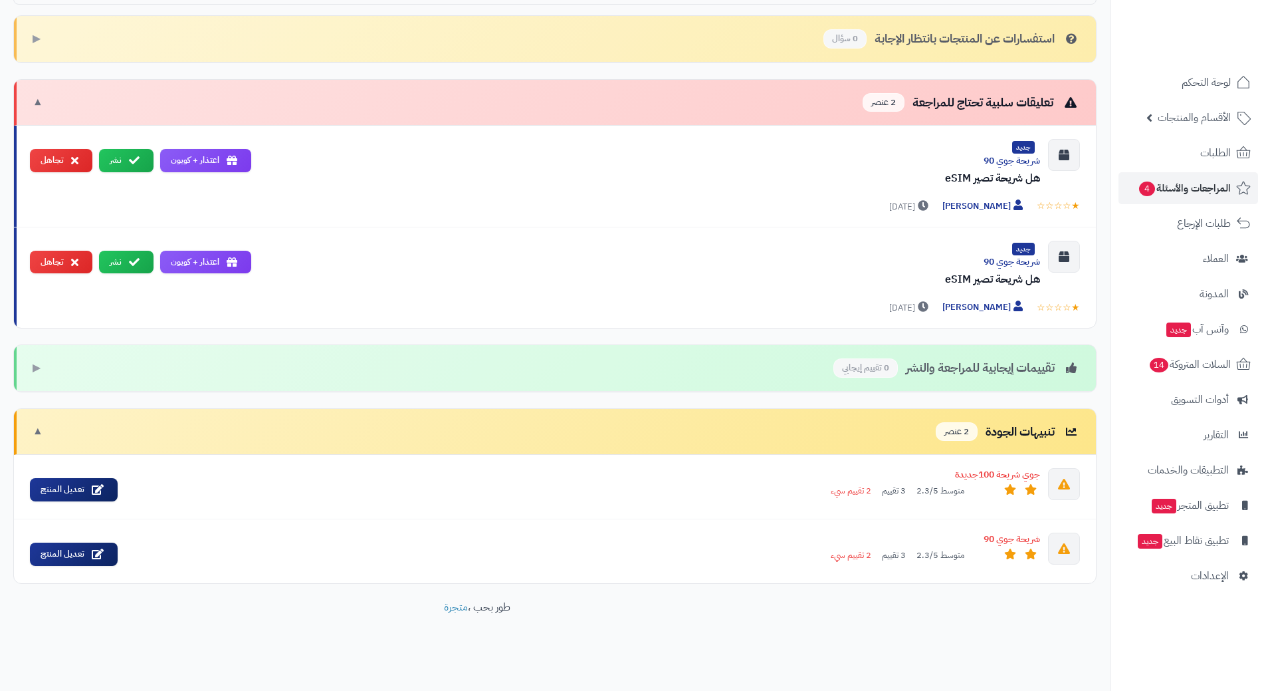
scroll to position [427, 0]
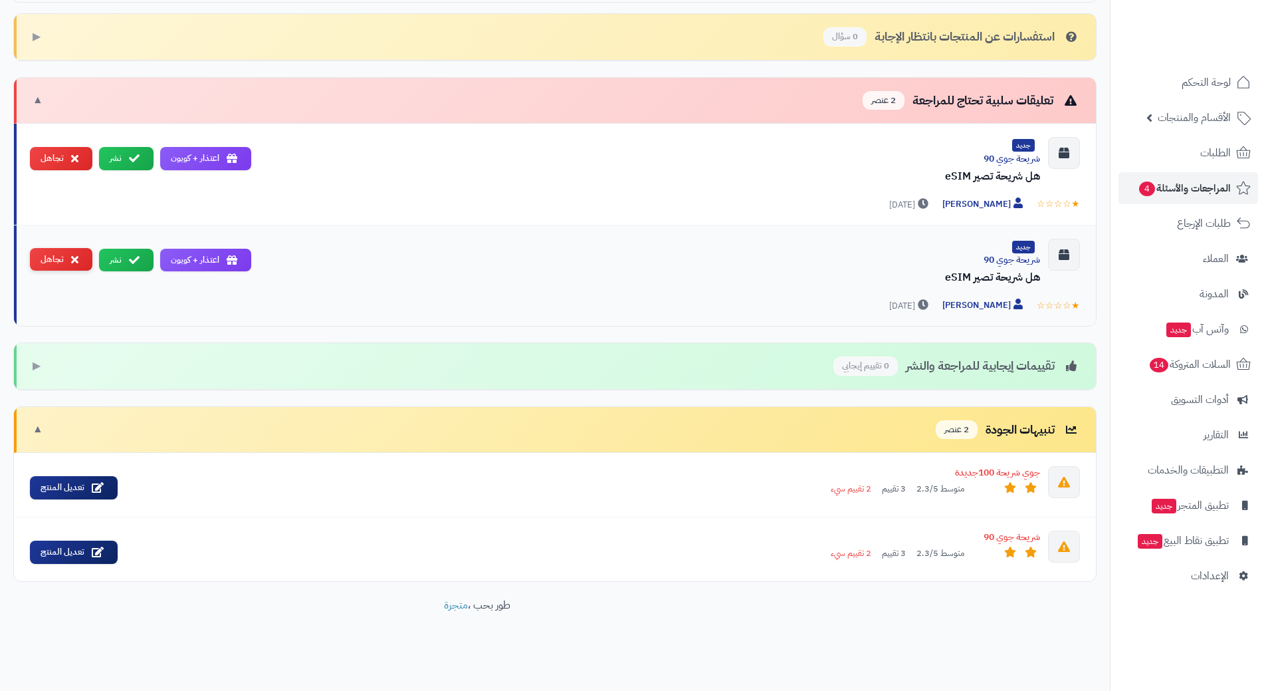
click at [45, 253] on button "تجاهل" at bounding box center [61, 259] width 62 height 23
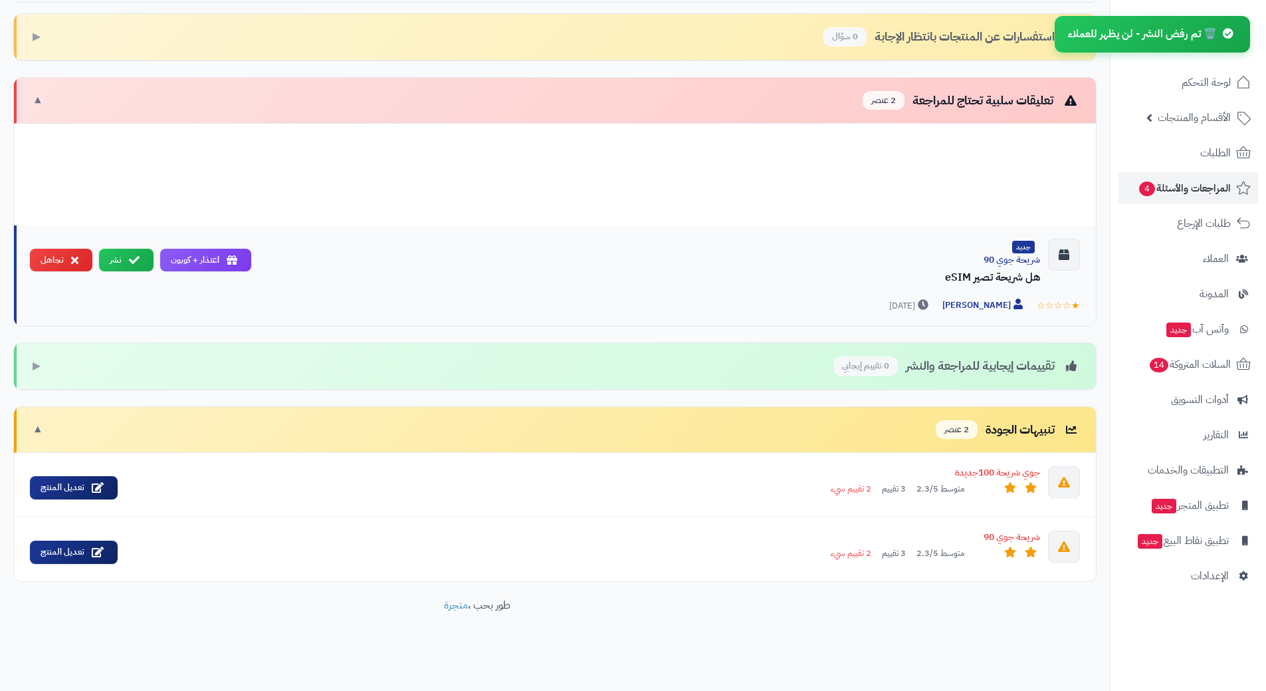
scroll to position [326, 0]
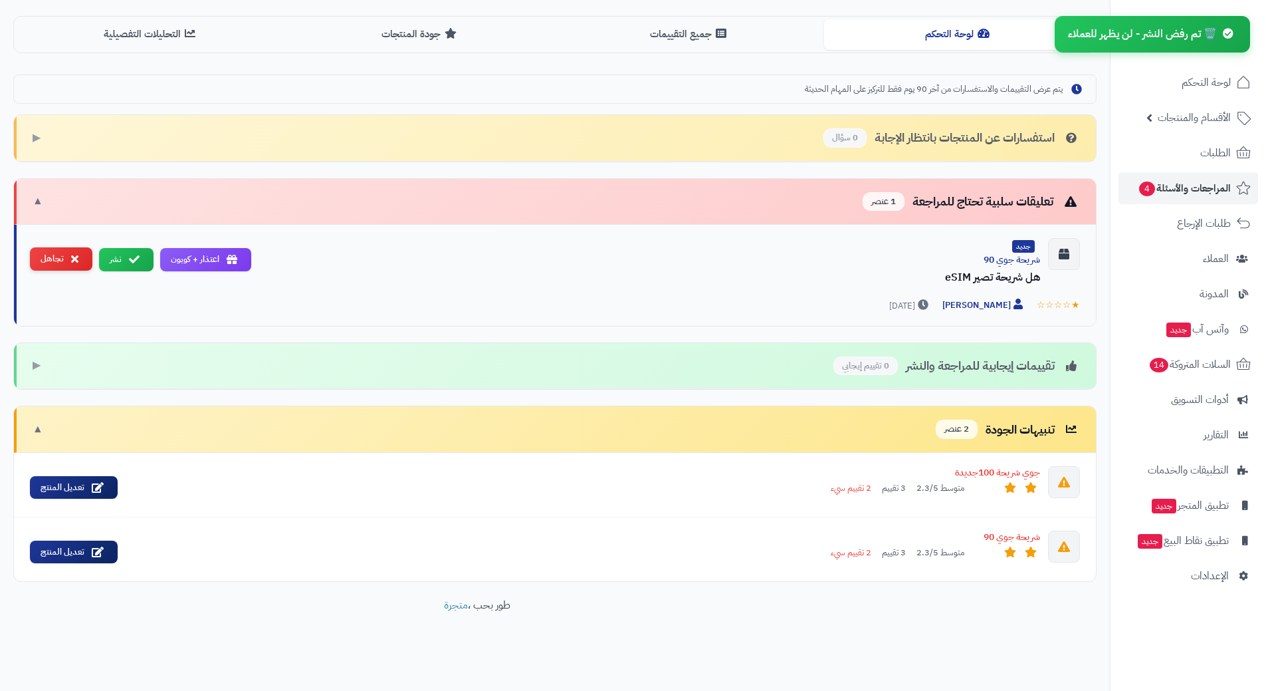
click at [53, 255] on button "تجاهل" at bounding box center [61, 258] width 62 height 23
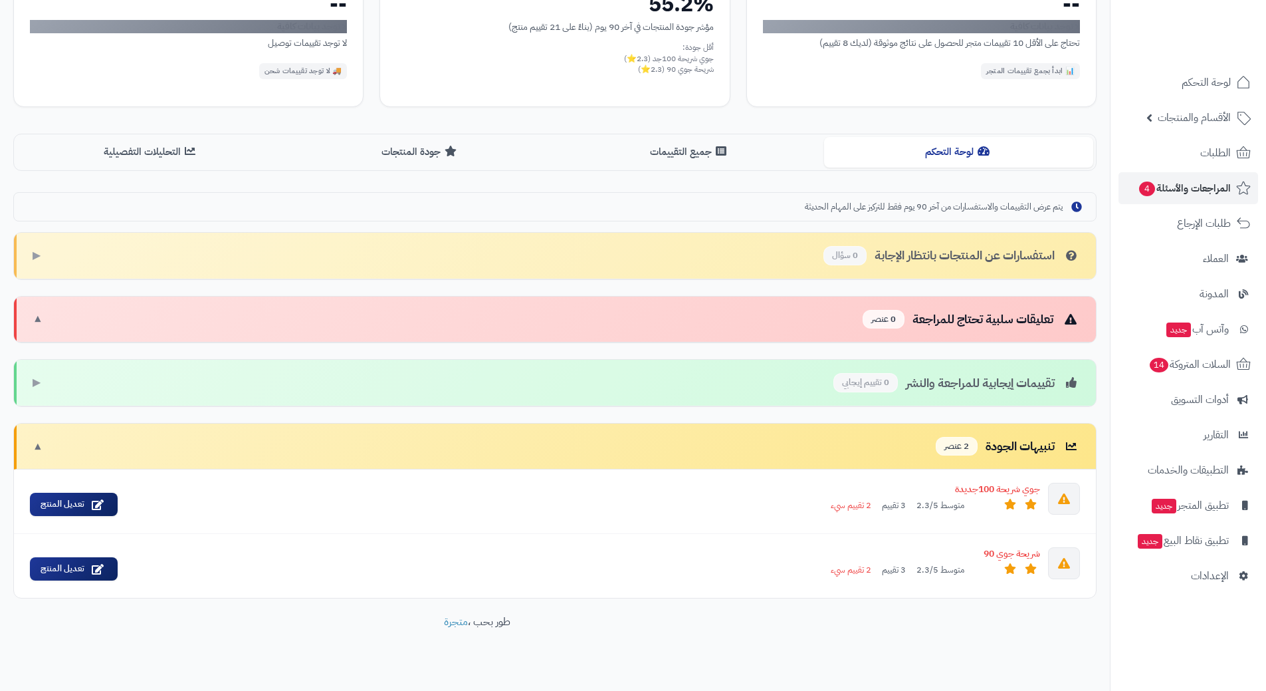
scroll to position [225, 0]
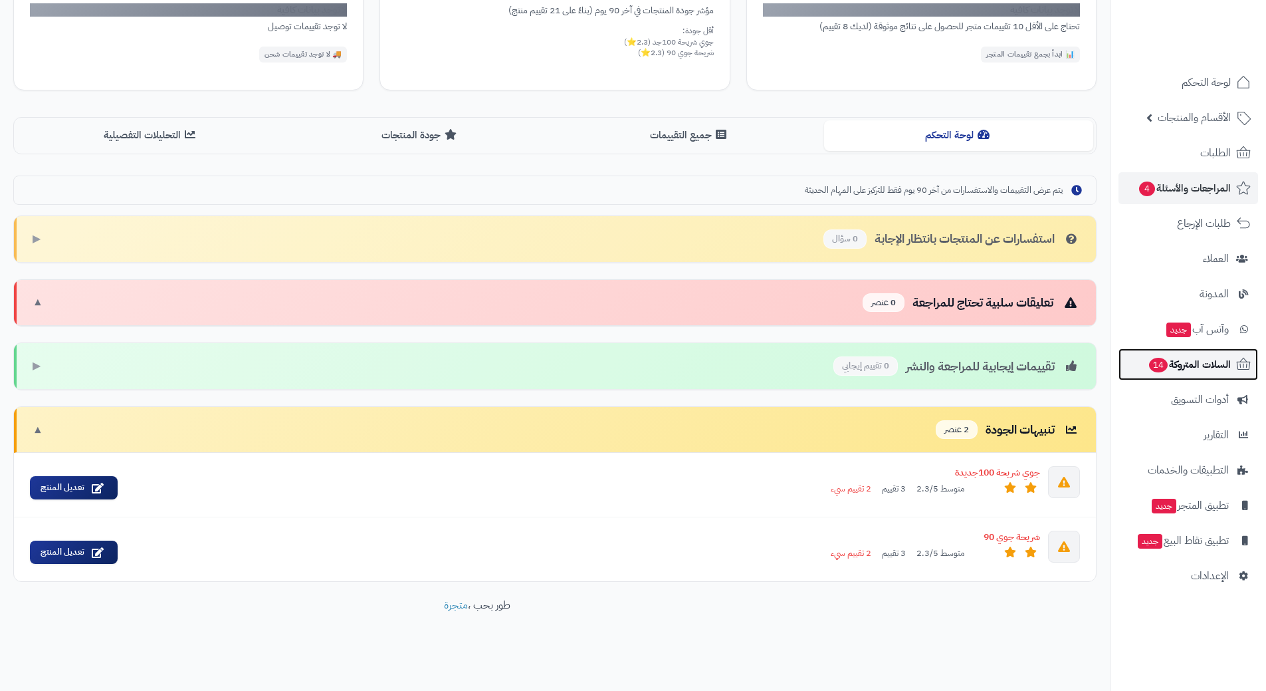
click at [1163, 368] on span "14" at bounding box center [1159, 365] width 20 height 16
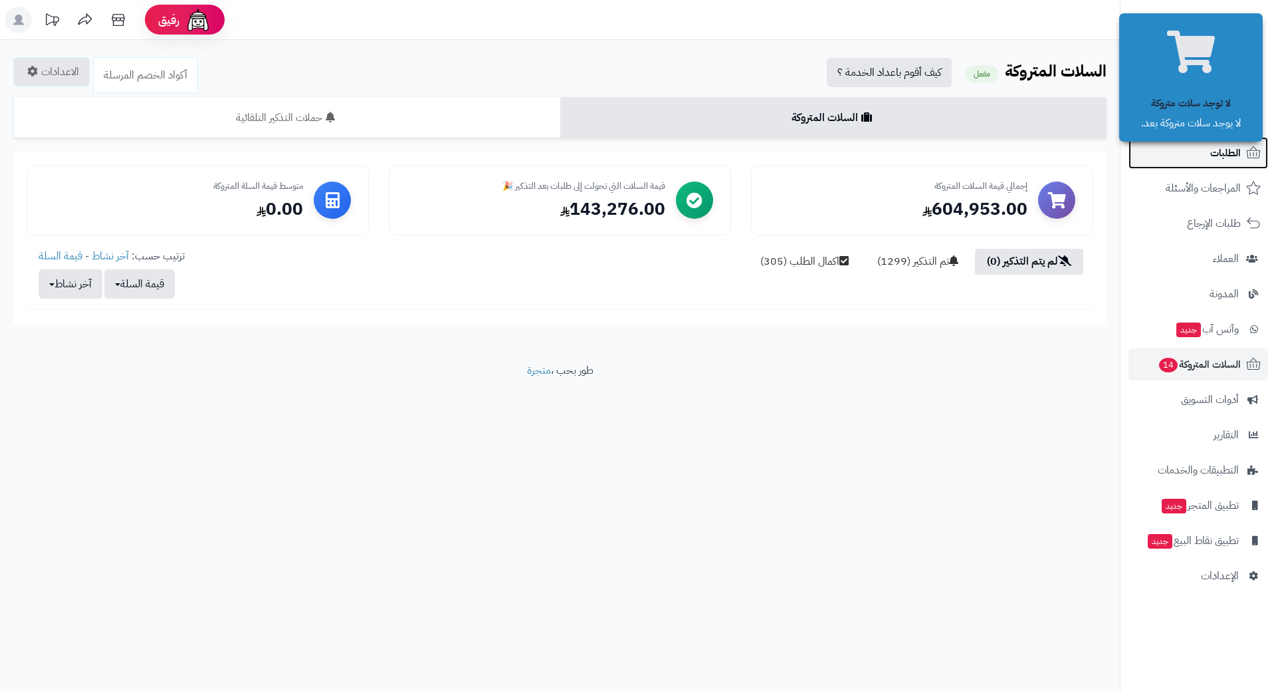
click at [1204, 151] on link "الطلبات" at bounding box center [1199, 153] width 140 height 32
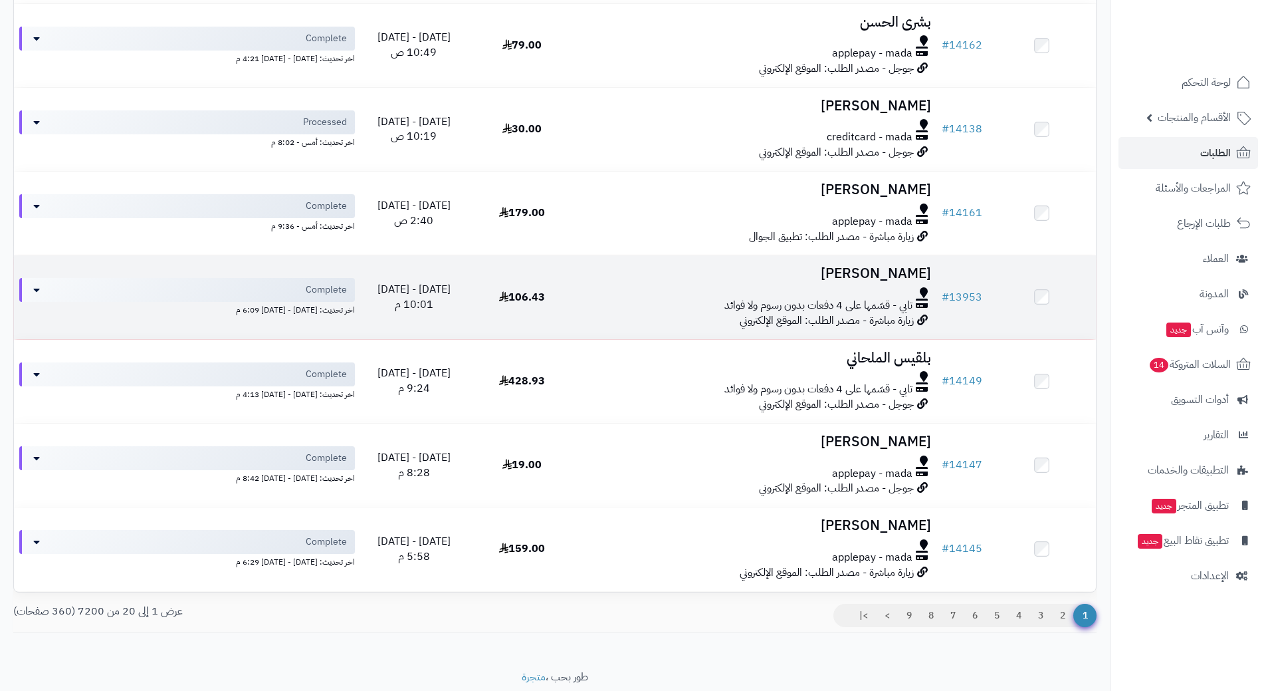
scroll to position [1270, 0]
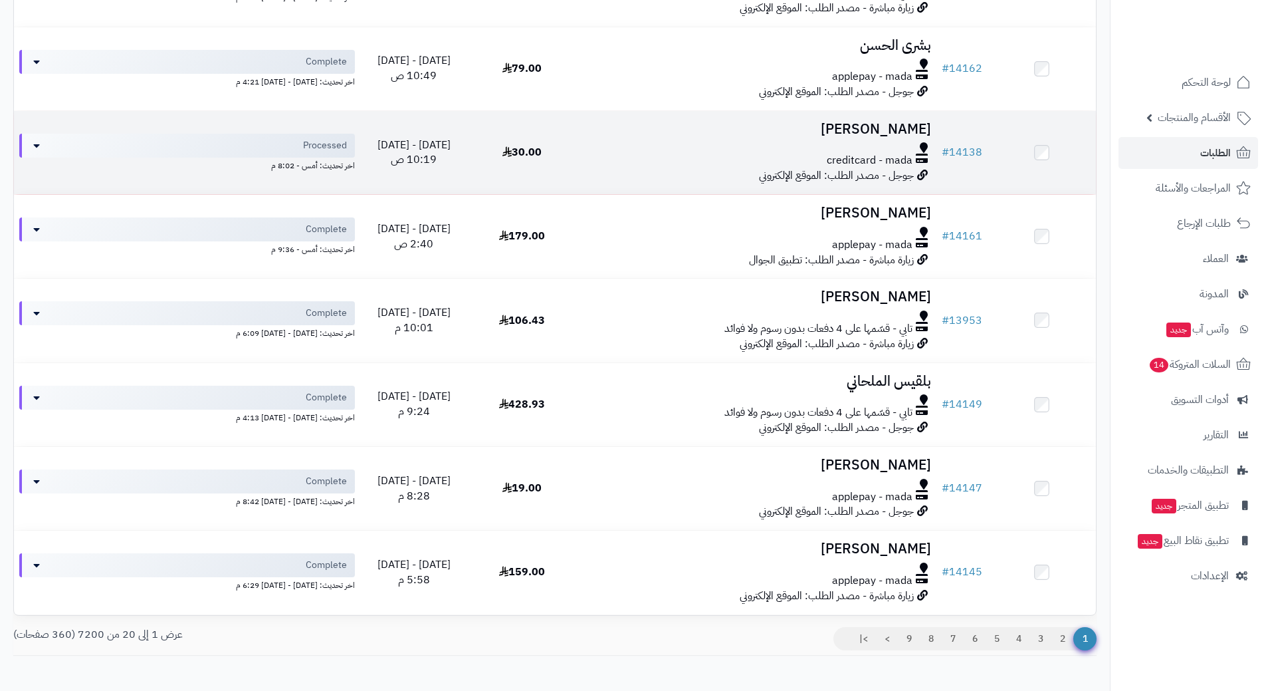
click at [643, 144] on div at bounding box center [757, 147] width 350 height 11
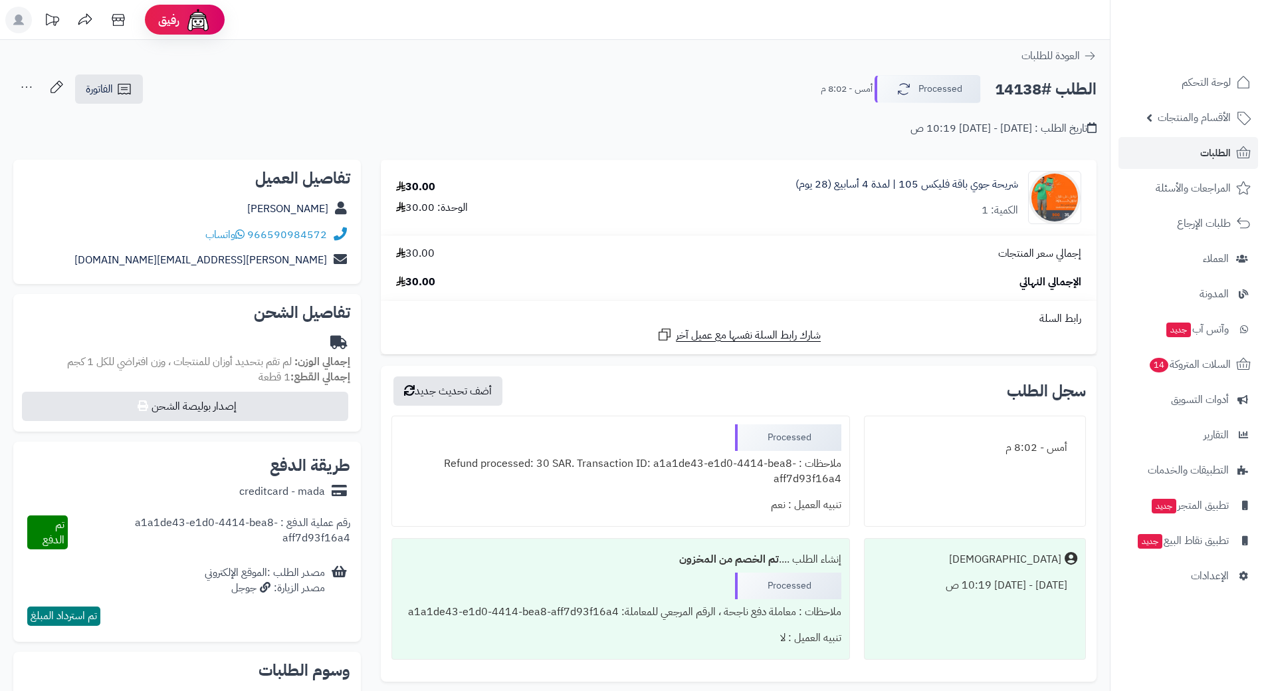
click at [1023, 90] on h2 "الطلب #14138" at bounding box center [1046, 89] width 102 height 27
click at [1022, 90] on h2 "الطلب #14138" at bounding box center [1046, 89] width 102 height 27
copy div "الطلب #14138 Processed"
click at [243, 233] on icon at bounding box center [239, 234] width 9 height 11
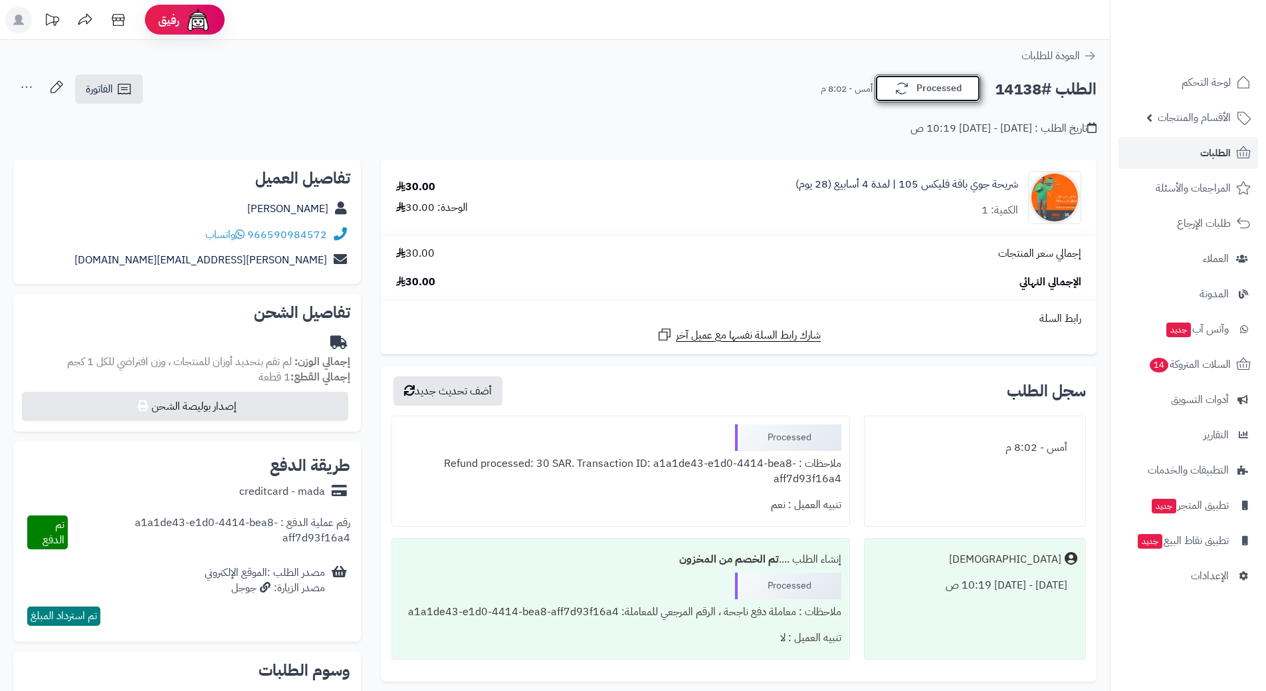
click at [921, 96] on button "Processed" at bounding box center [928, 88] width 106 height 28
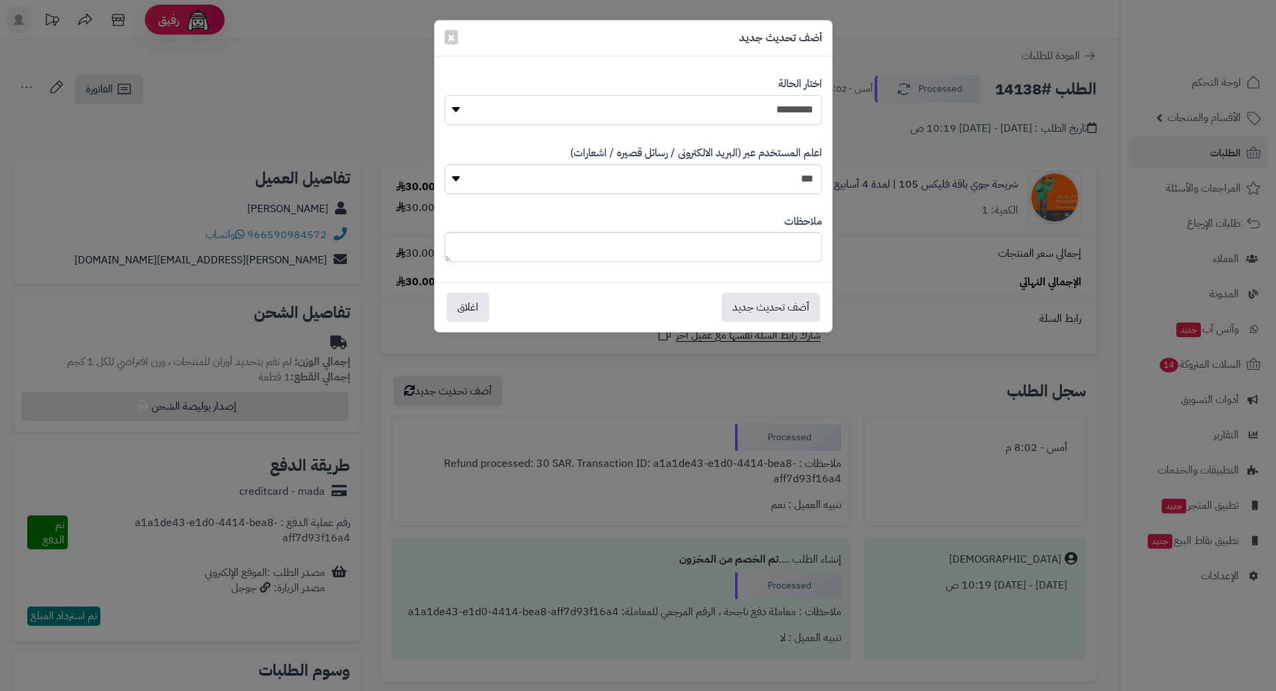
click at [716, 105] on select "**********" at bounding box center [634, 110] width 378 height 30
select select "**"
click at [445, 95] on select "**********" at bounding box center [634, 110] width 378 height 30
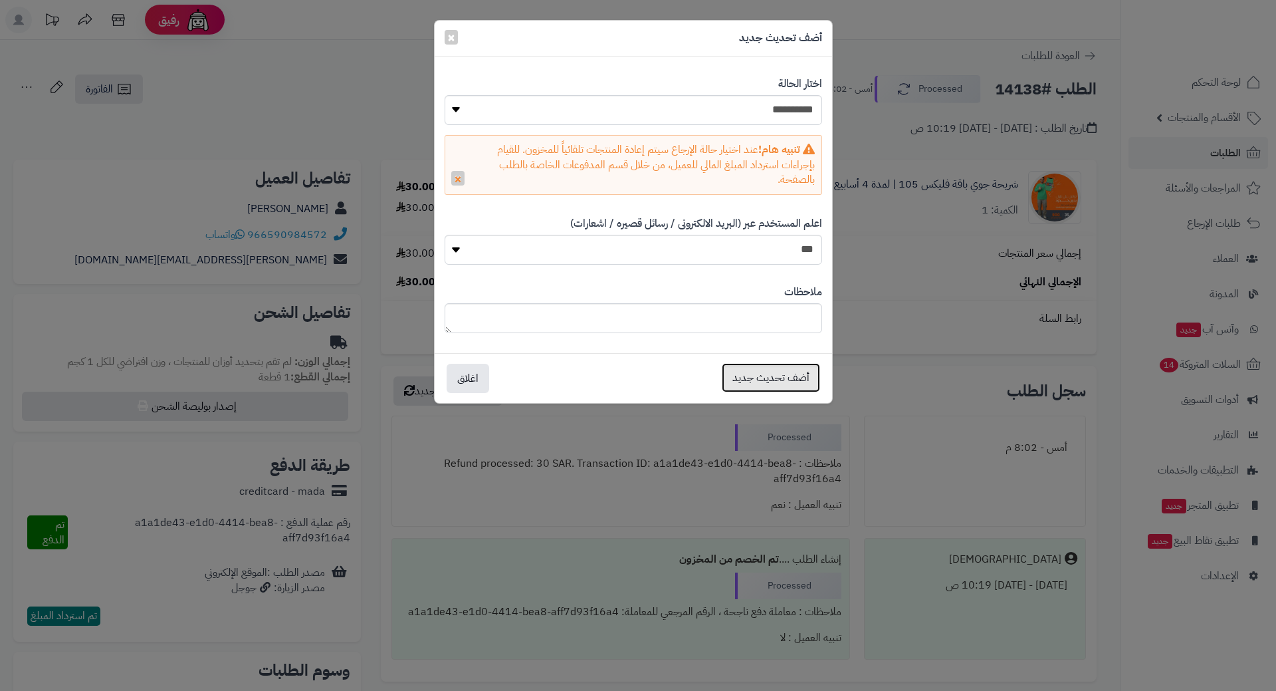
click at [772, 383] on button "أضف تحديث جديد" at bounding box center [771, 377] width 98 height 29
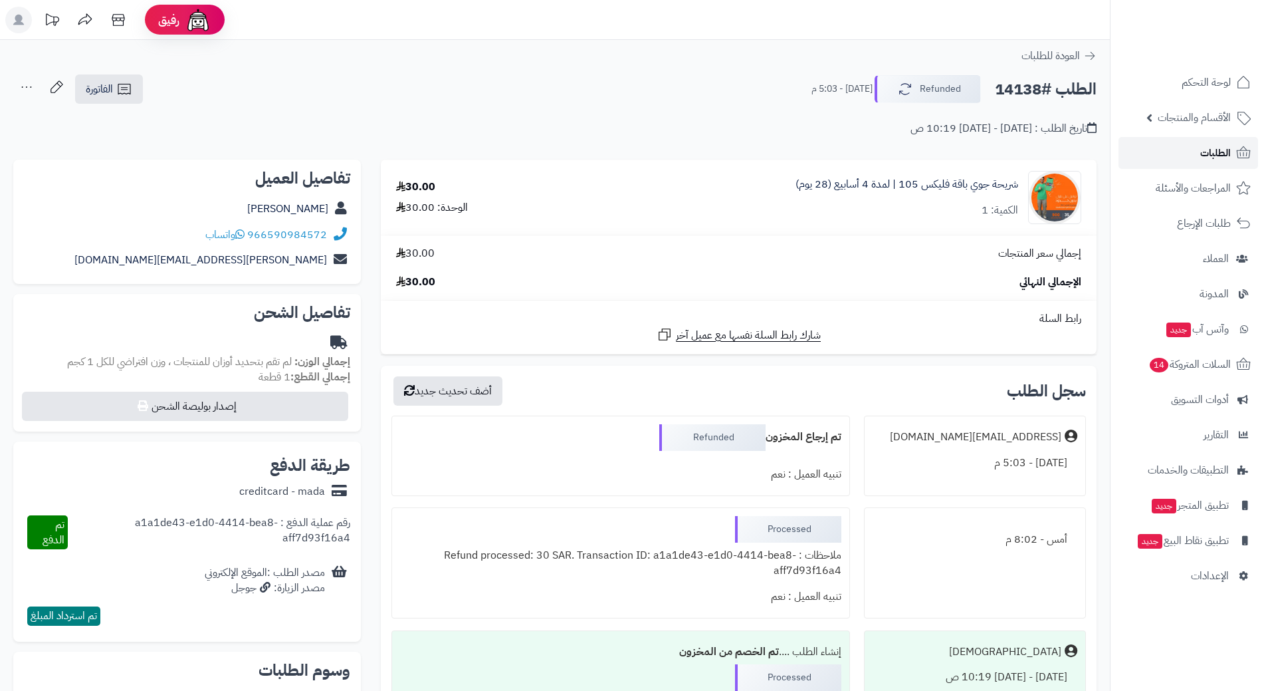
drag, startPoint x: 1200, startPoint y: 146, endPoint x: 1192, endPoint y: 151, distance: 10.1
click at [1200, 146] on span "الطلبات" at bounding box center [1215, 153] width 31 height 19
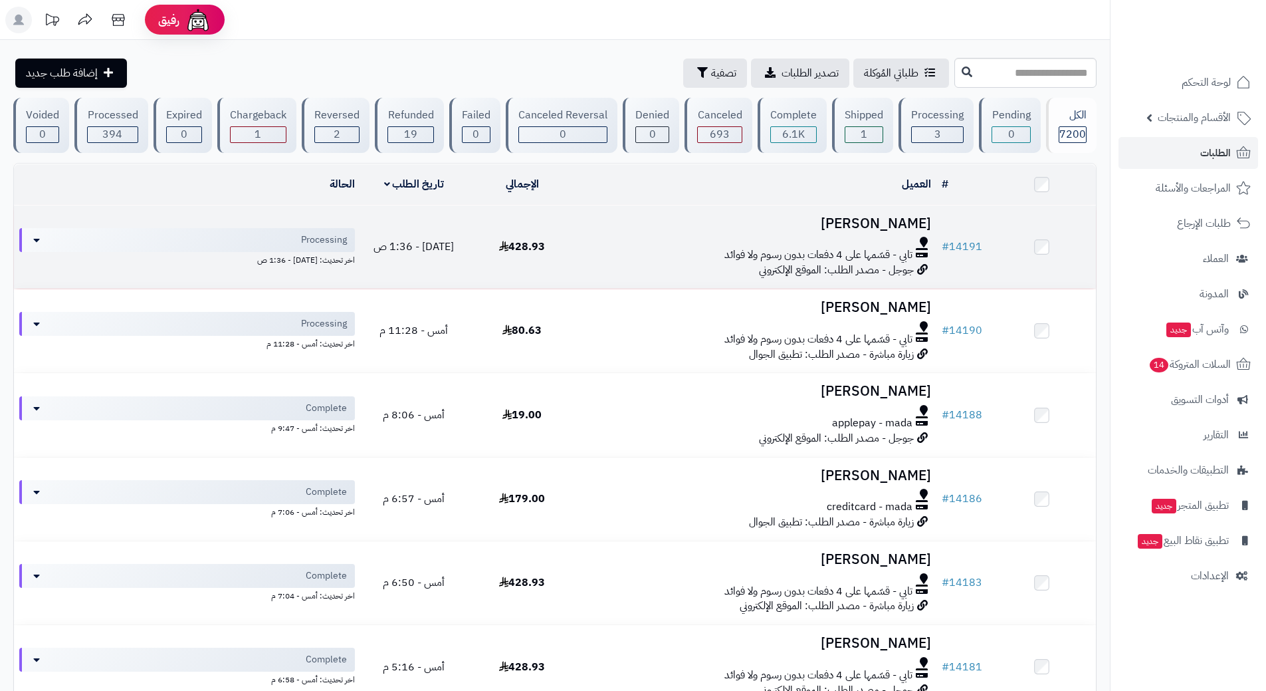
click at [564, 239] on td "428.93" at bounding box center [522, 246] width 108 height 83
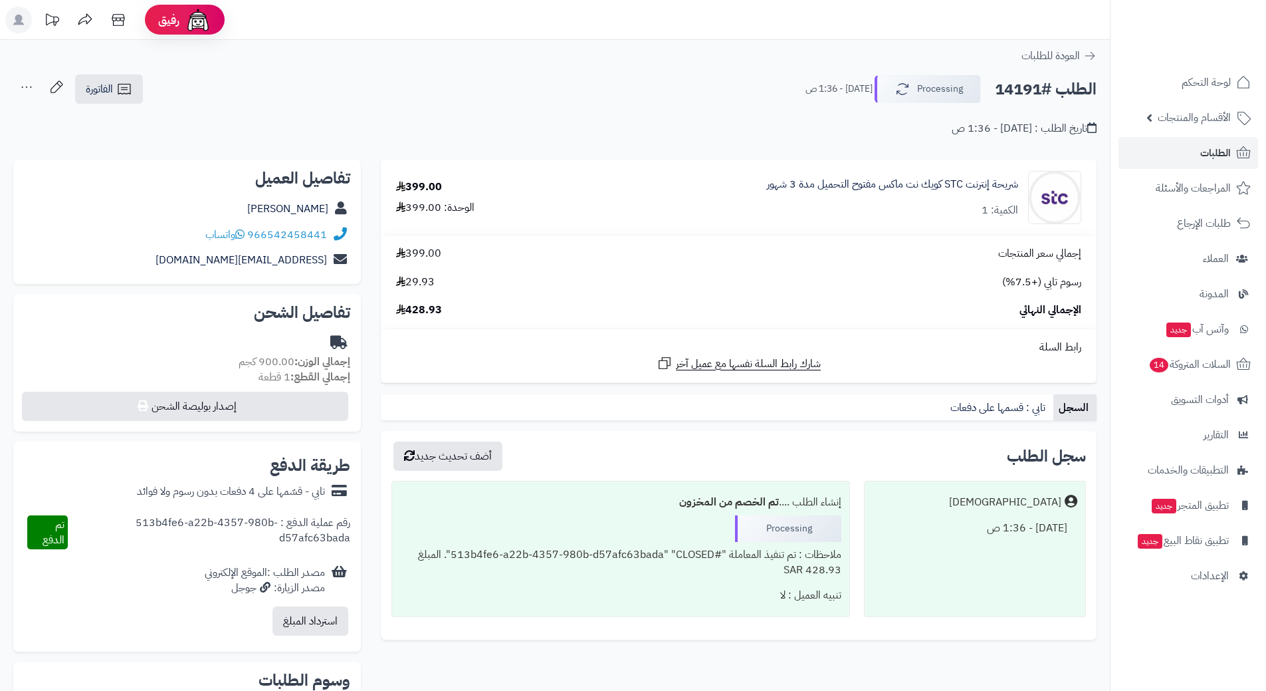
click at [1026, 90] on h2 "الطلب #14191" at bounding box center [1046, 89] width 102 height 27
copy div "الطلب #14191 Processing"
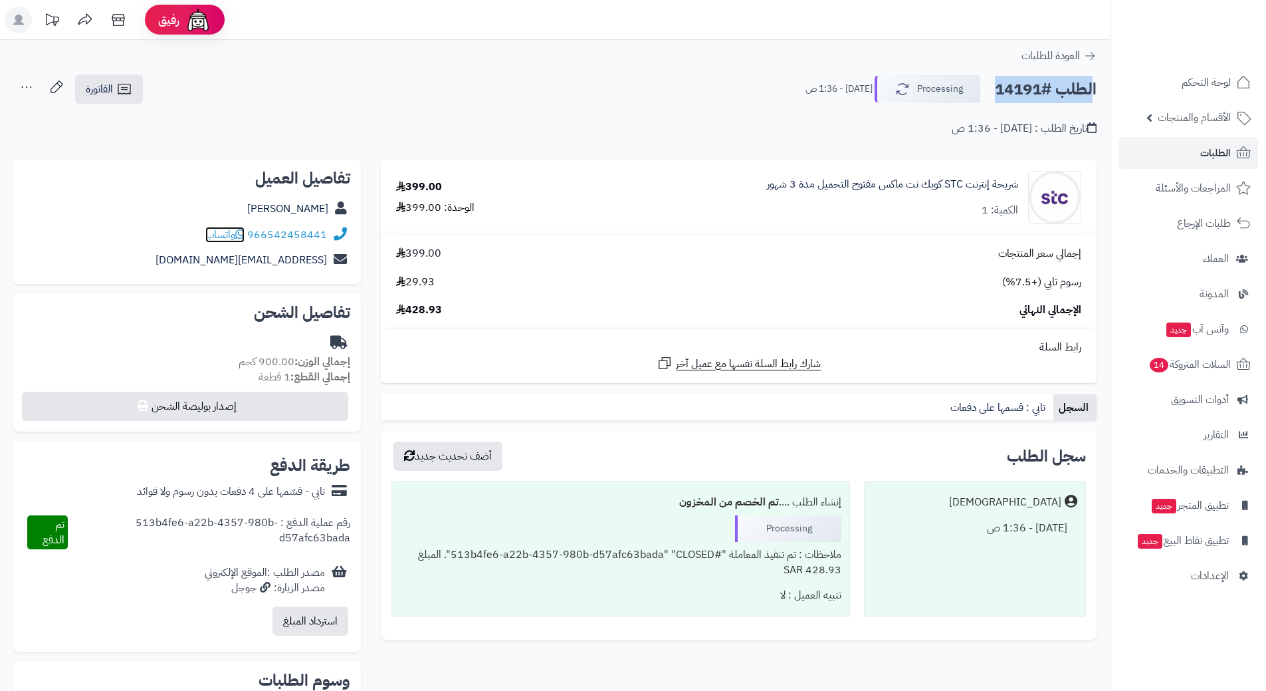
click at [243, 234] on icon at bounding box center [239, 234] width 9 height 11
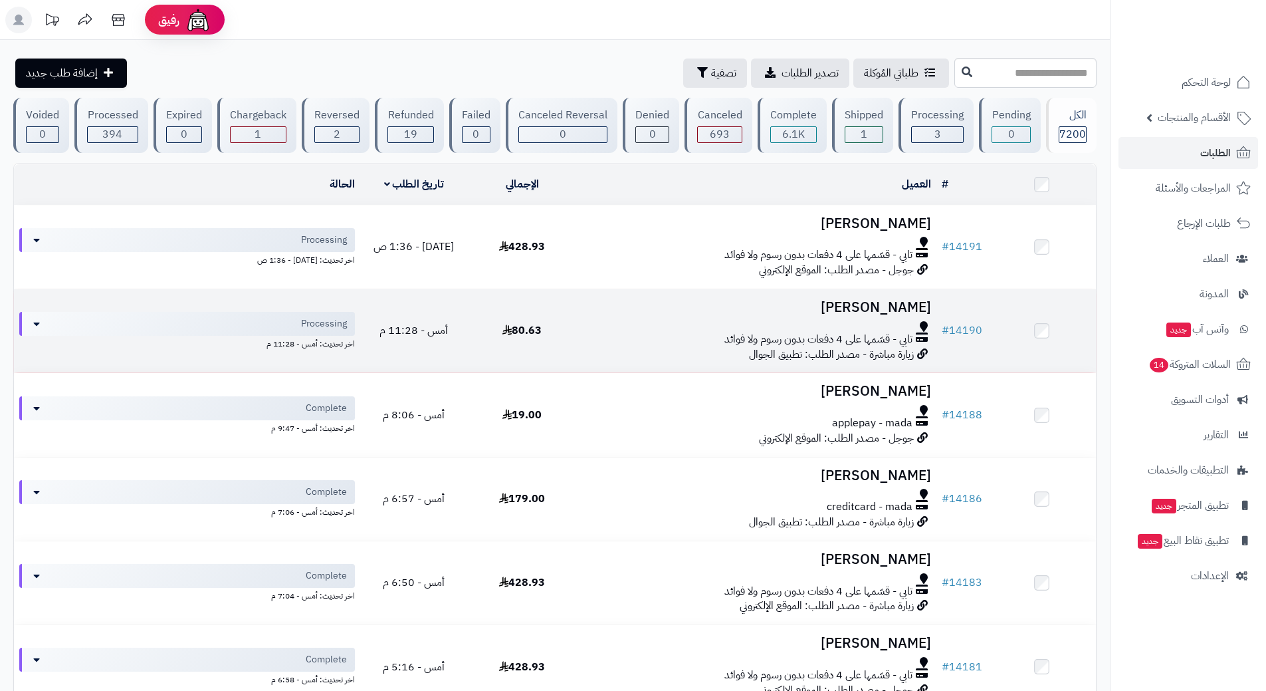
click at [638, 332] on div "تابي - قسّمها على 4 دفعات بدون رسوم ولا فوائد" at bounding box center [757, 339] width 350 height 15
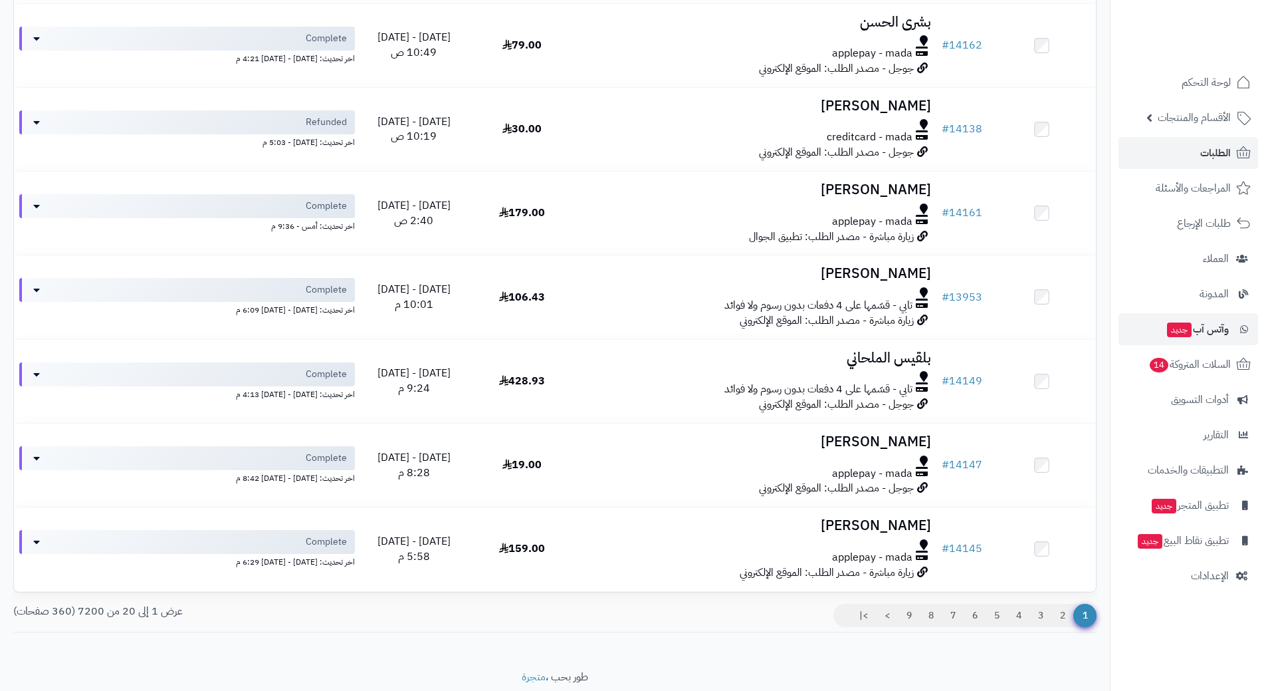
scroll to position [1270, 0]
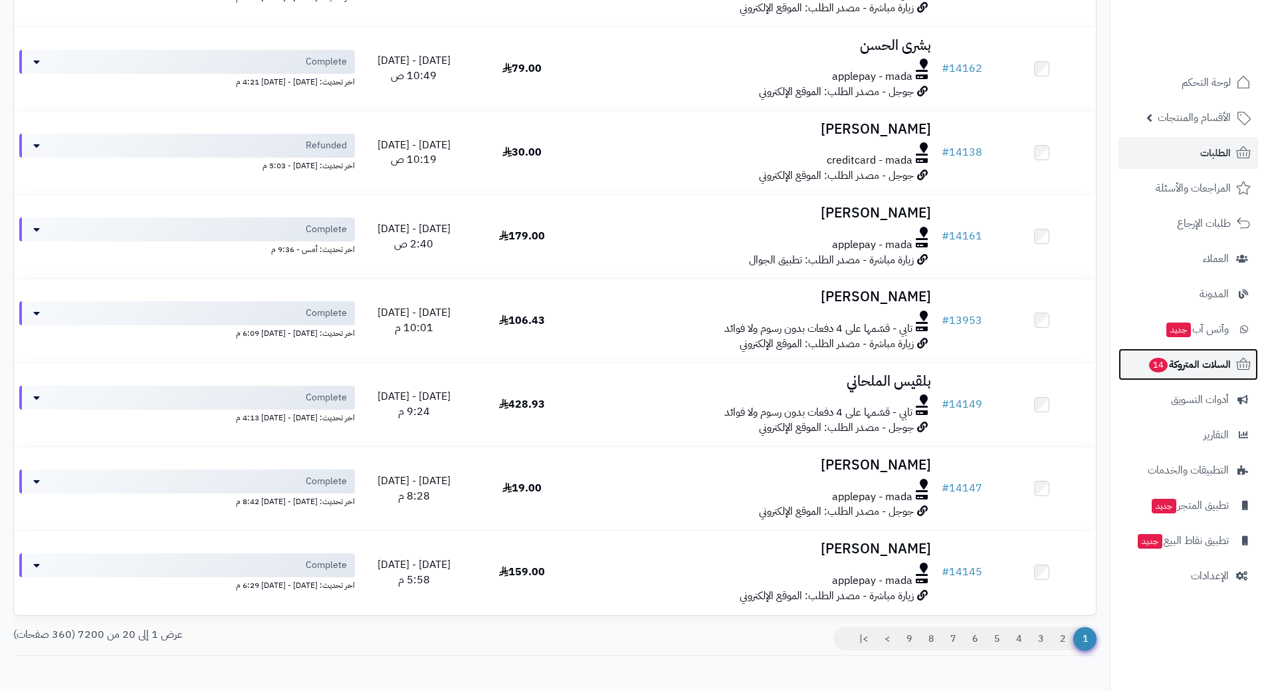
click at [1155, 369] on span "14" at bounding box center [1159, 365] width 21 height 16
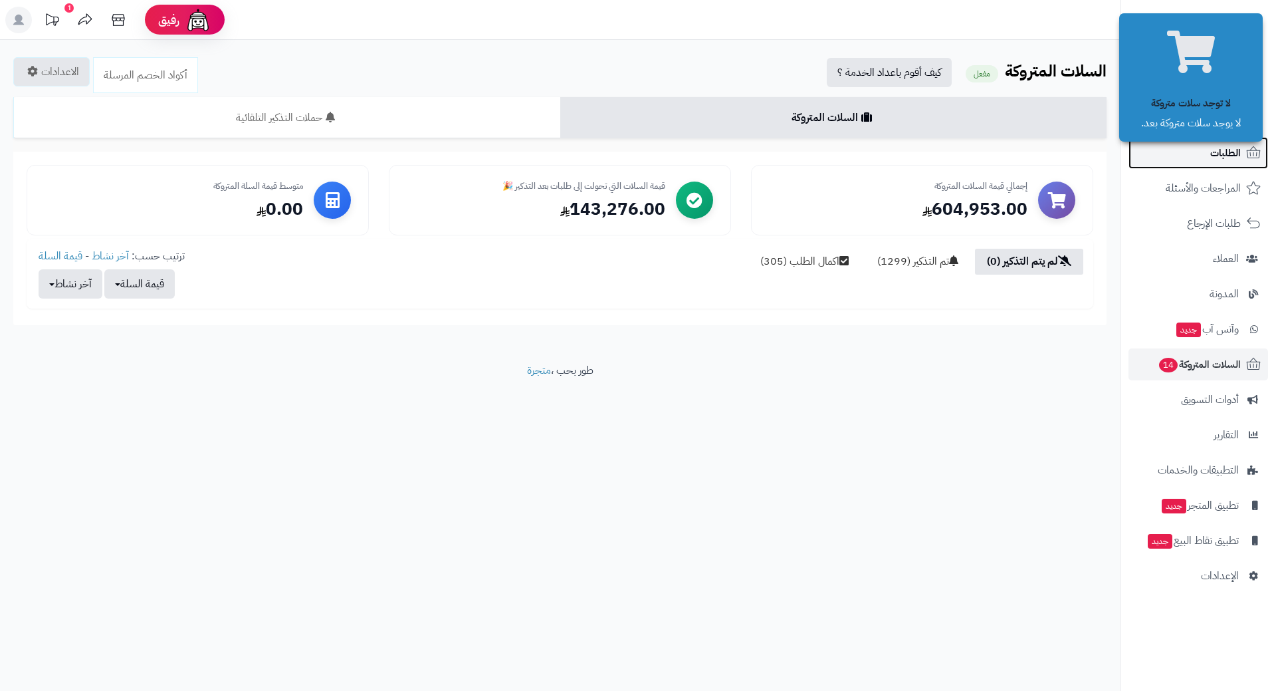
click at [1172, 156] on link "الطلبات" at bounding box center [1199, 153] width 140 height 32
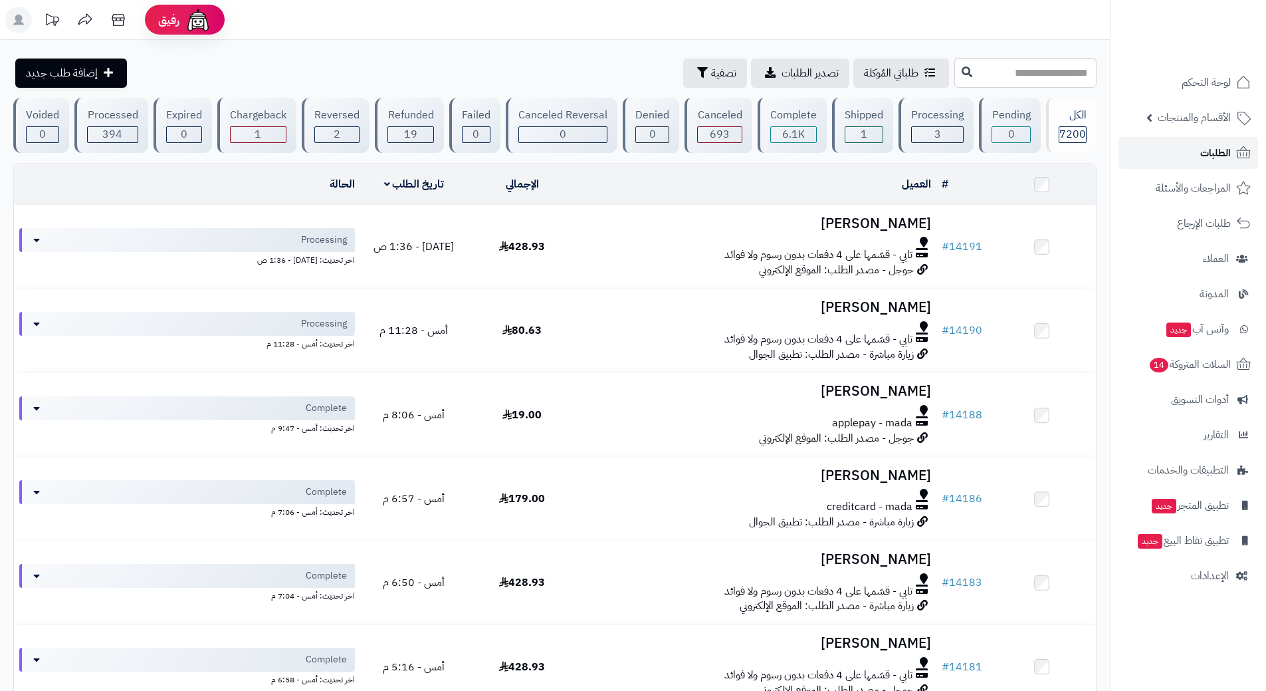
click at [1135, 156] on link "الطلبات" at bounding box center [1189, 153] width 140 height 32
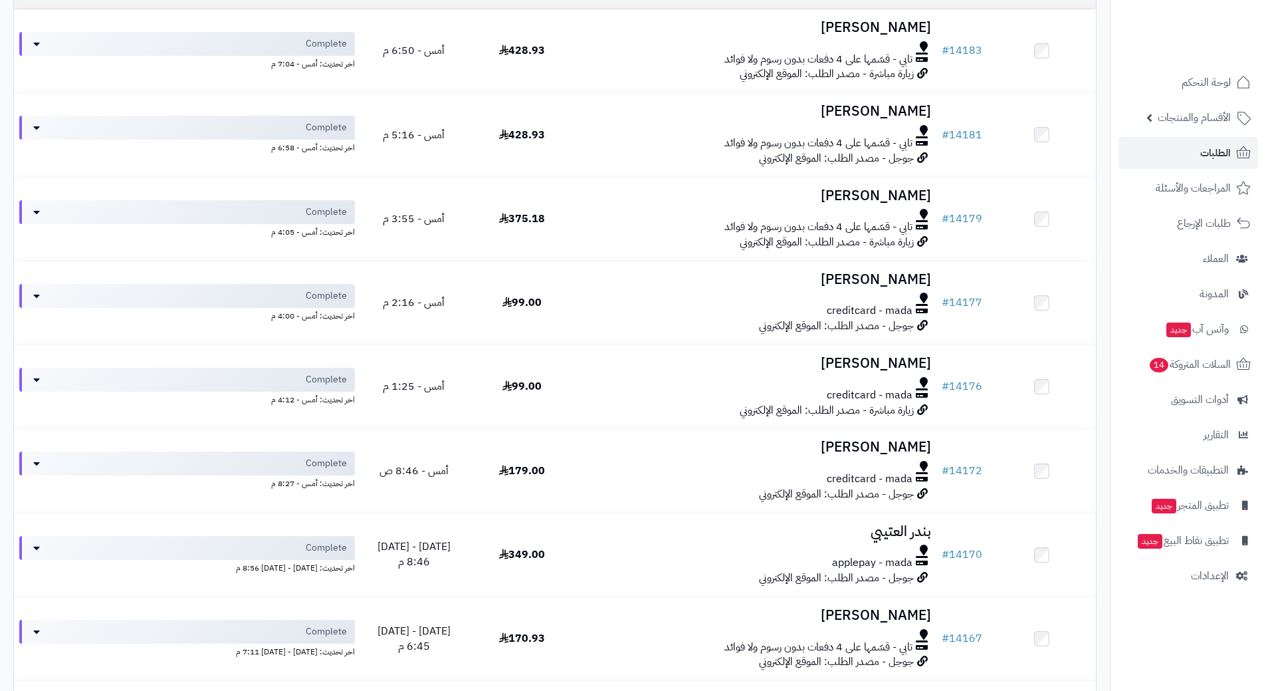
scroll to position [598, 0]
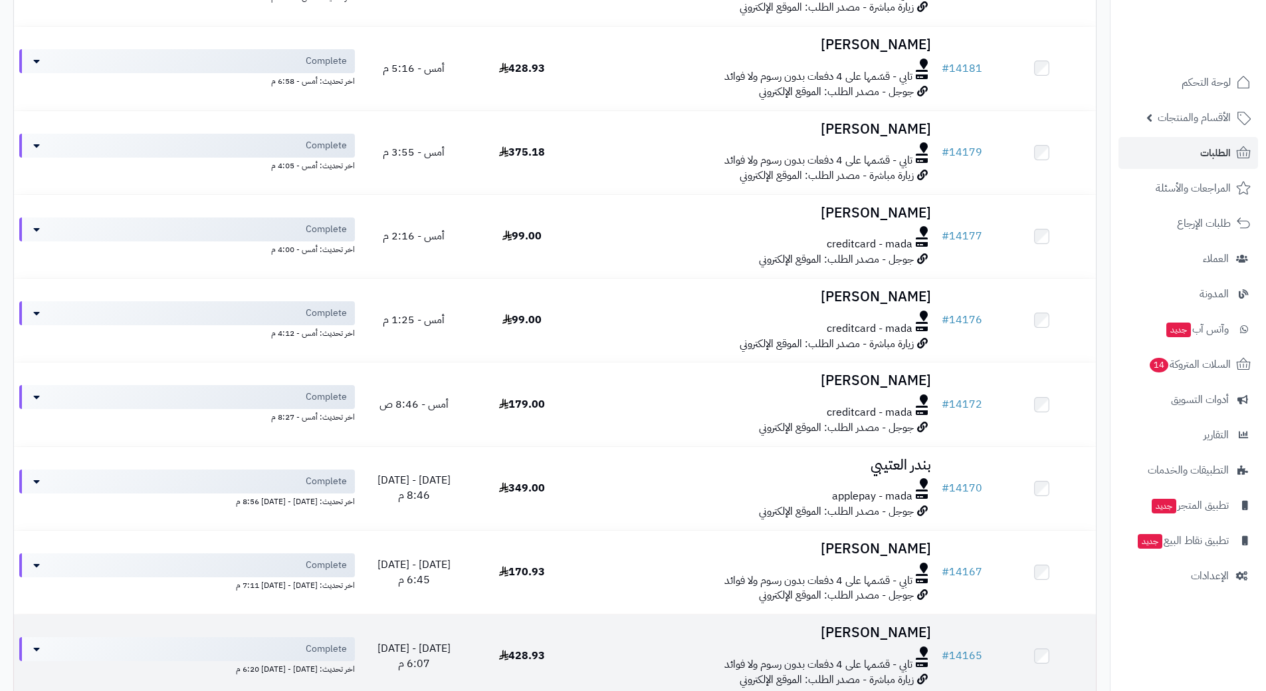
click at [524, 689] on td "428.93" at bounding box center [522, 655] width 108 height 83
